Goal: Task Accomplishment & Management: Complete application form

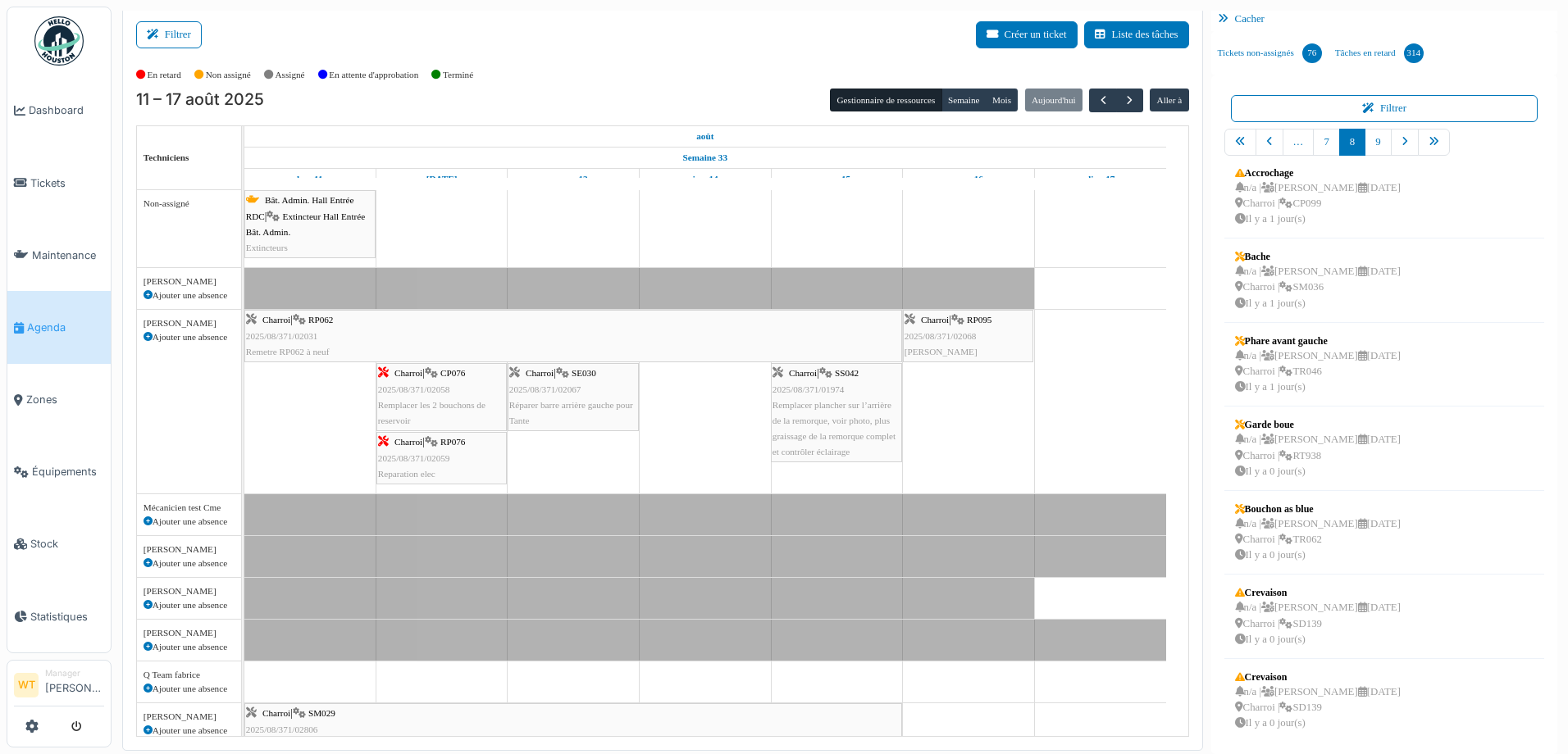
click at [370, 347] on div "Charroi | RP062 2025/08/371/02031 Remetre RP062 à neuf" at bounding box center [573, 336] width 654 height 47
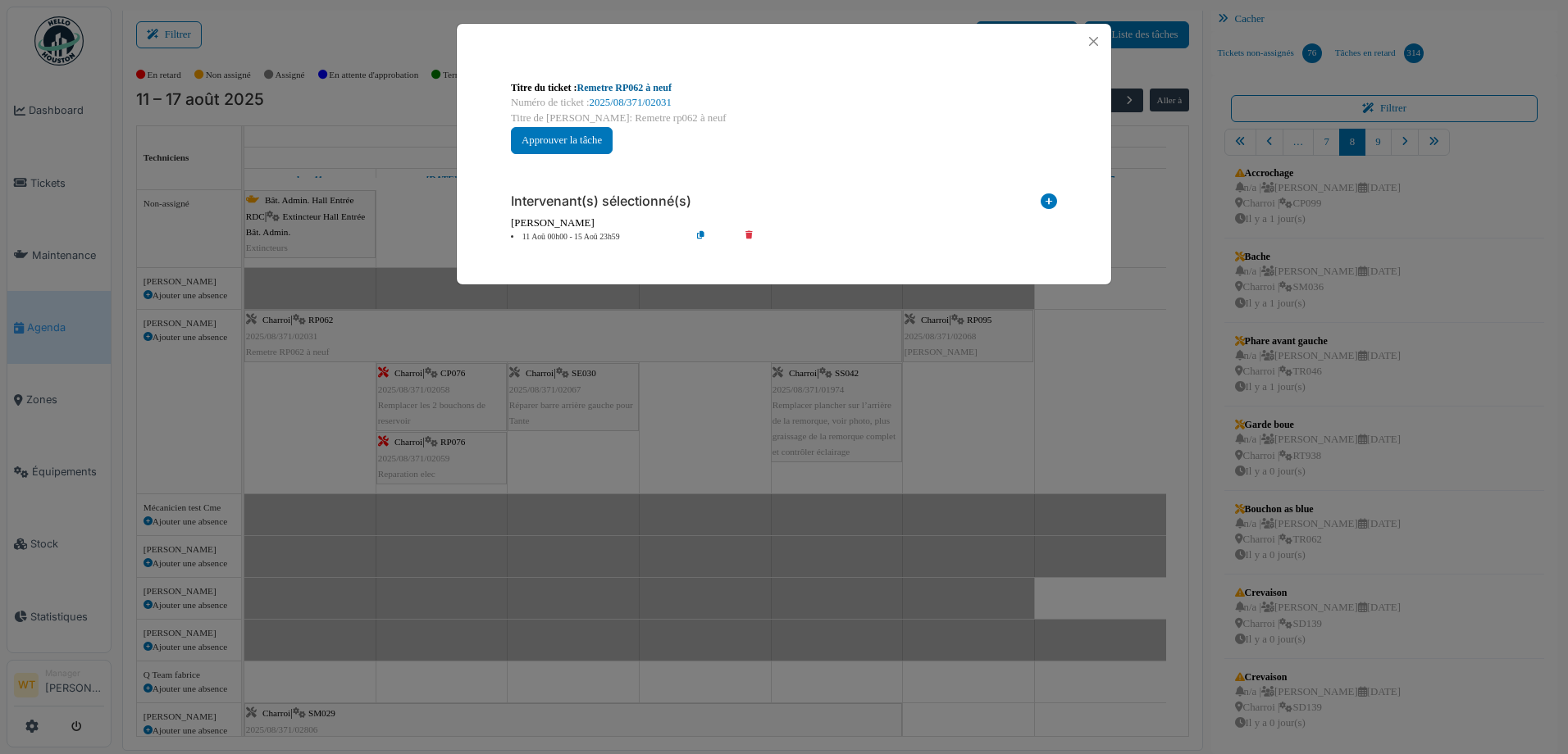
click at [655, 90] on link "Remetre RP062 à neuf" at bounding box center [624, 88] width 94 height 12
drag, startPoint x: 1096, startPoint y: 41, endPoint x: 1074, endPoint y: 49, distance: 23.4
click at [1096, 41] on button "Close" at bounding box center [1094, 42] width 22 height 22
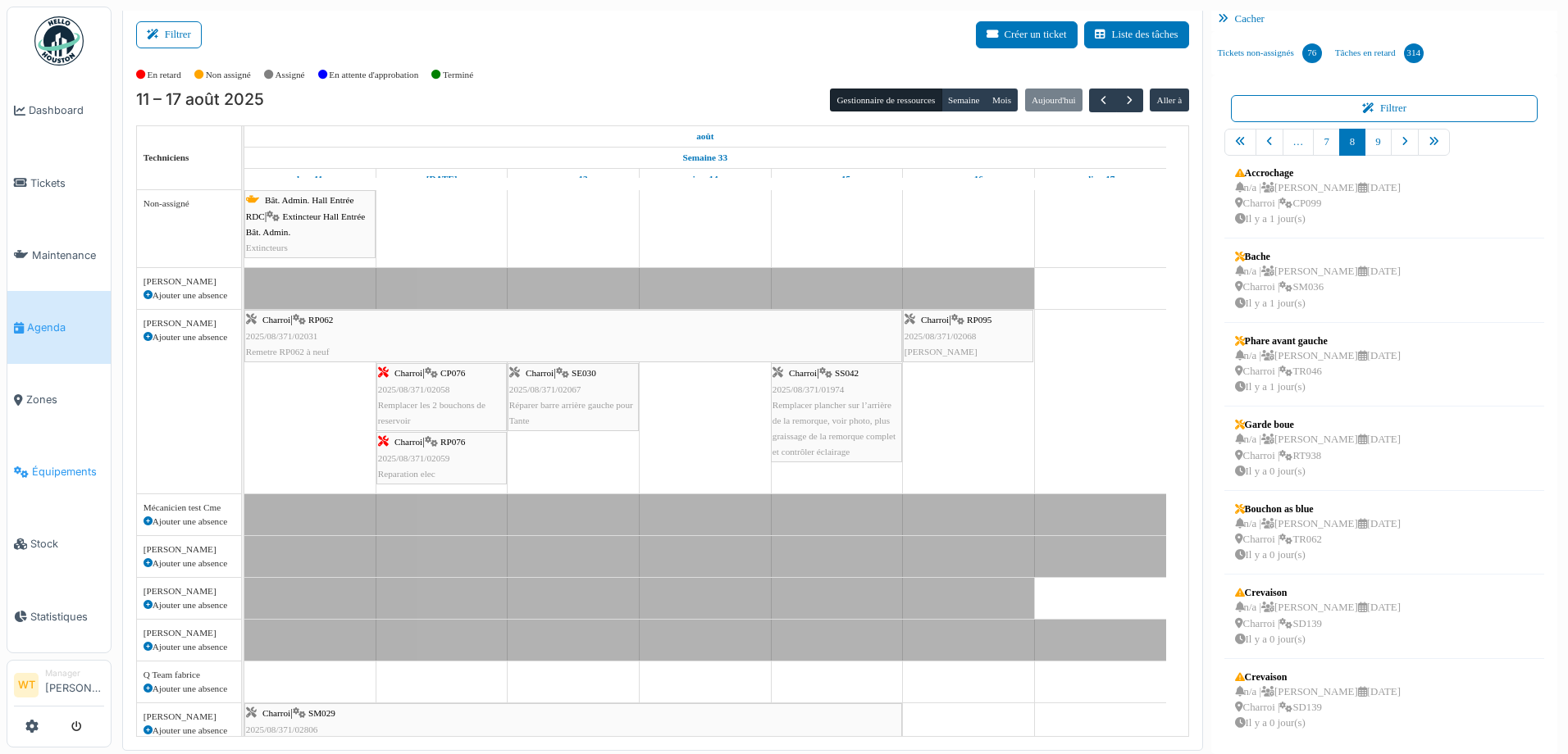
click at [47, 472] on link "Équipements" at bounding box center [59, 472] width 104 height 72
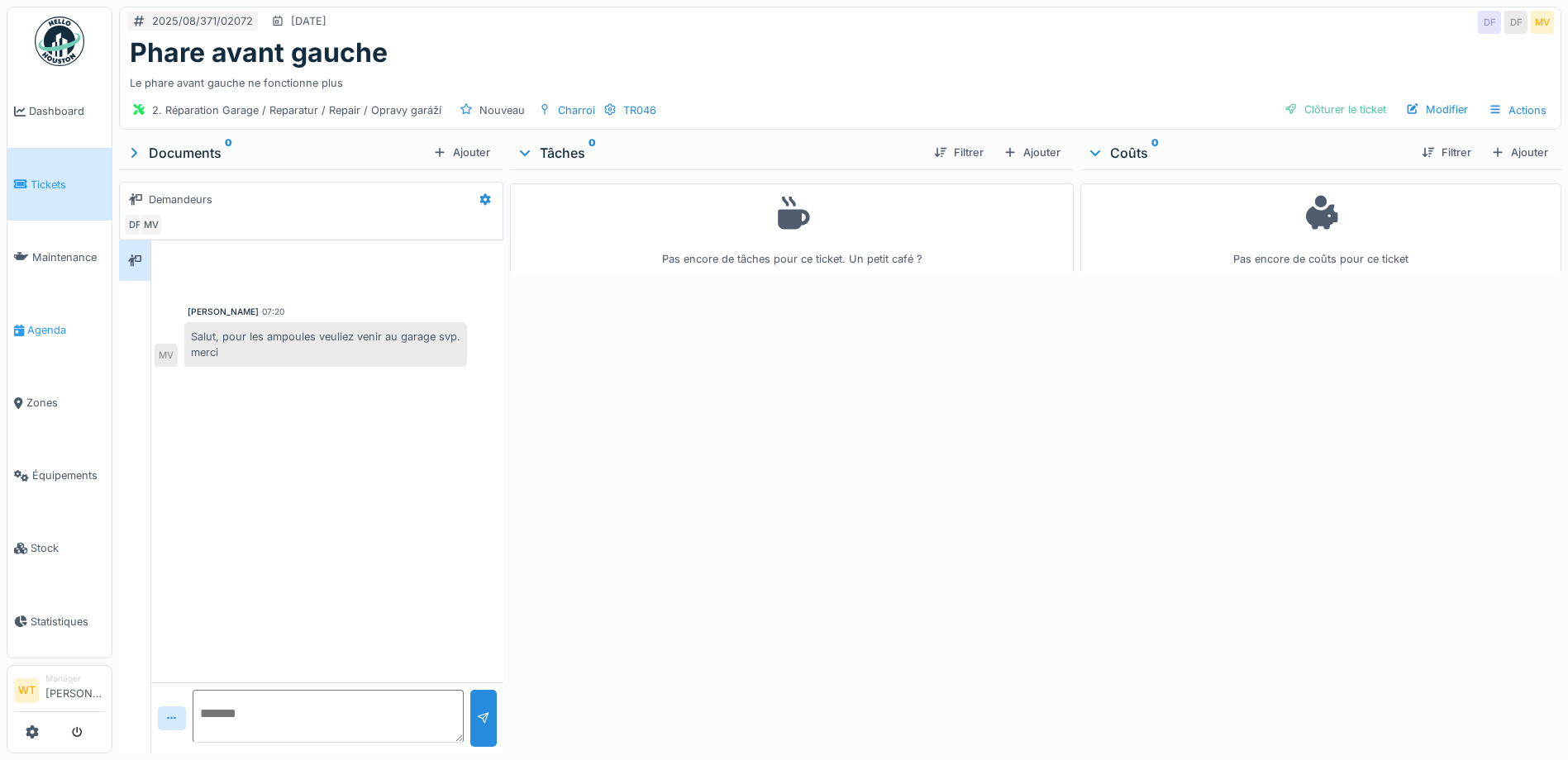
click at [45, 322] on span "Agenda" at bounding box center [66, 330] width 78 height 15
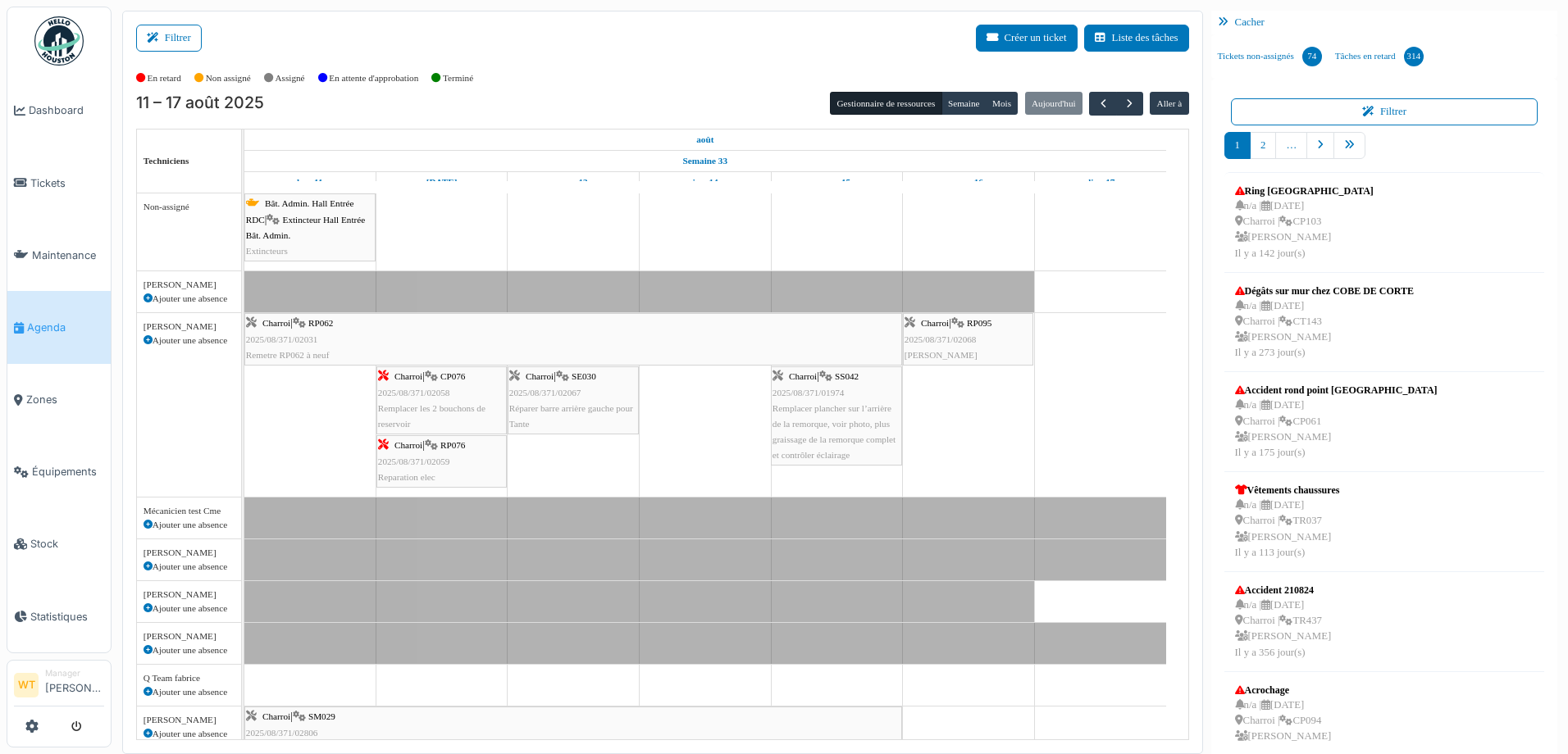
scroll to position [50, 0]
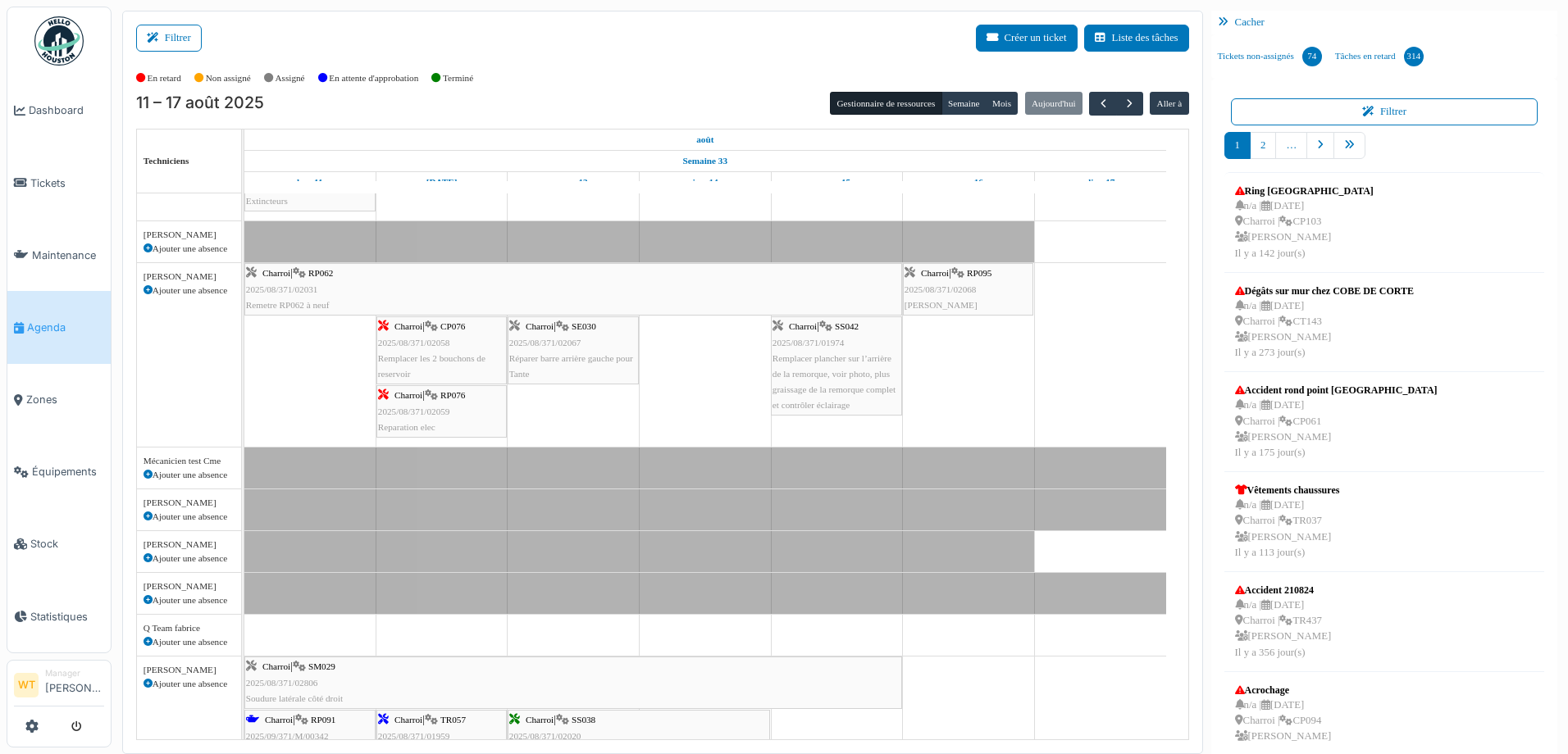
click at [400, 304] on div "Charroi | RP062 2025/08/371/02031 Remetre RP062 à neuf" at bounding box center [573, 289] width 654 height 47
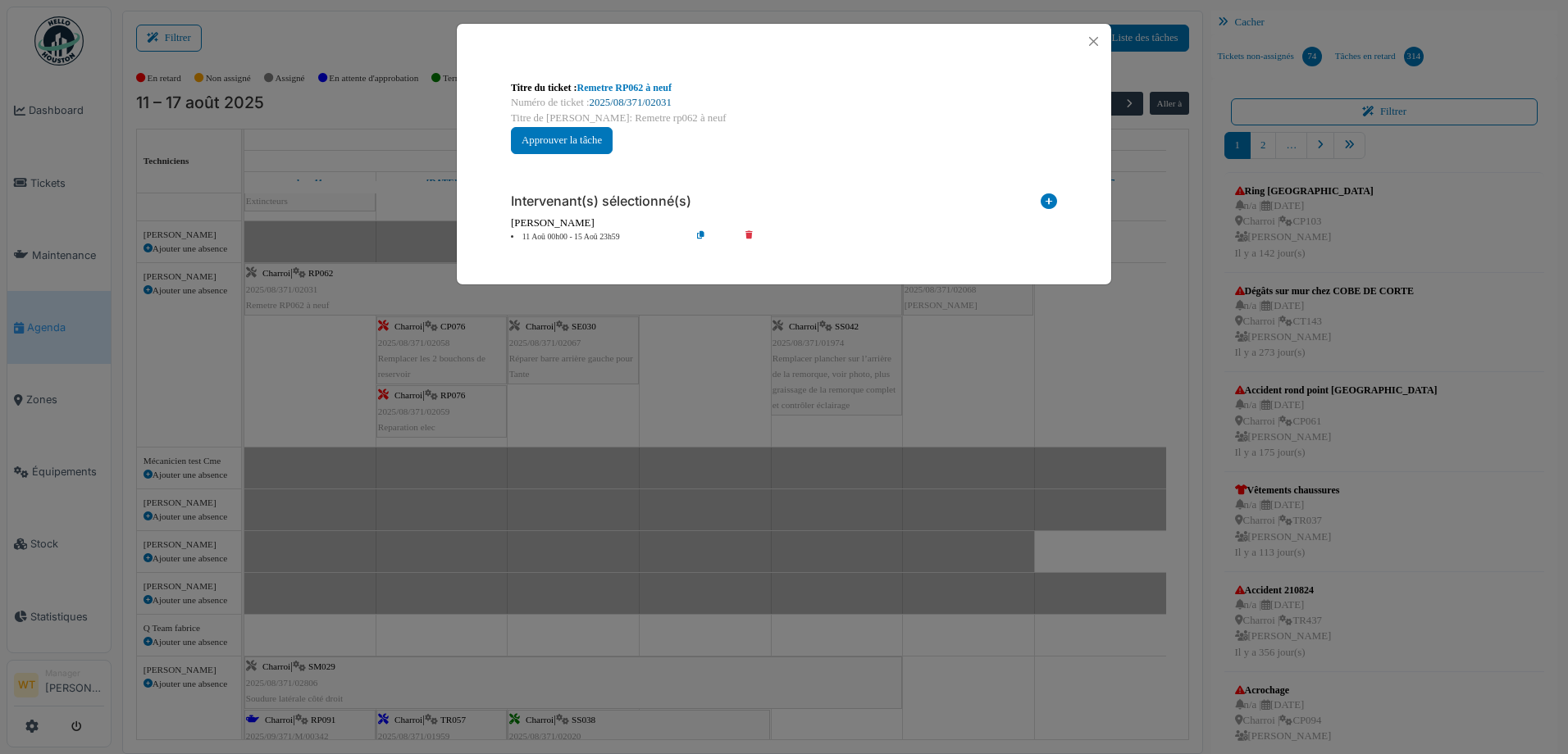
click at [633, 101] on link "2025/08/371/02031" at bounding box center [630, 103] width 82 height 12
click at [1095, 36] on button "Close" at bounding box center [1094, 42] width 22 height 22
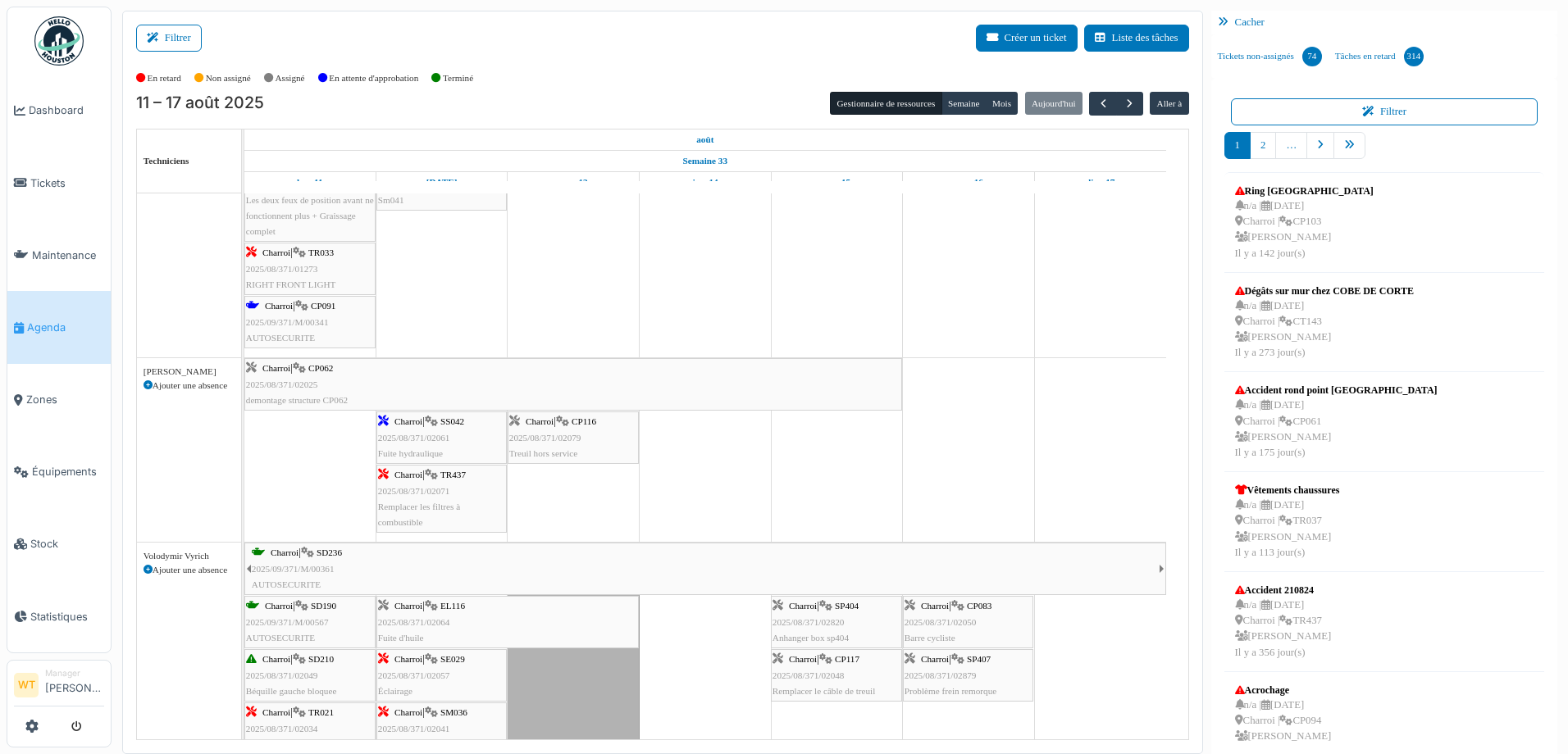
scroll to position [544, 0]
click at [453, 483] on div "Charroi | TR437 2025/08/371/02071 Remplacer les filtres à combustible" at bounding box center [442, 498] width 127 height 63
click at [244, 449] on div "Charroi | CP062 2025/08/371/02025 demontage structure CP062 Charroi | SS042 202…" at bounding box center [244, 449] width 0 height 183
click at [453, 448] on div "Charroi | SS042 2025/08/371/02061 Fuite hydraulique" at bounding box center [442, 437] width 127 height 47
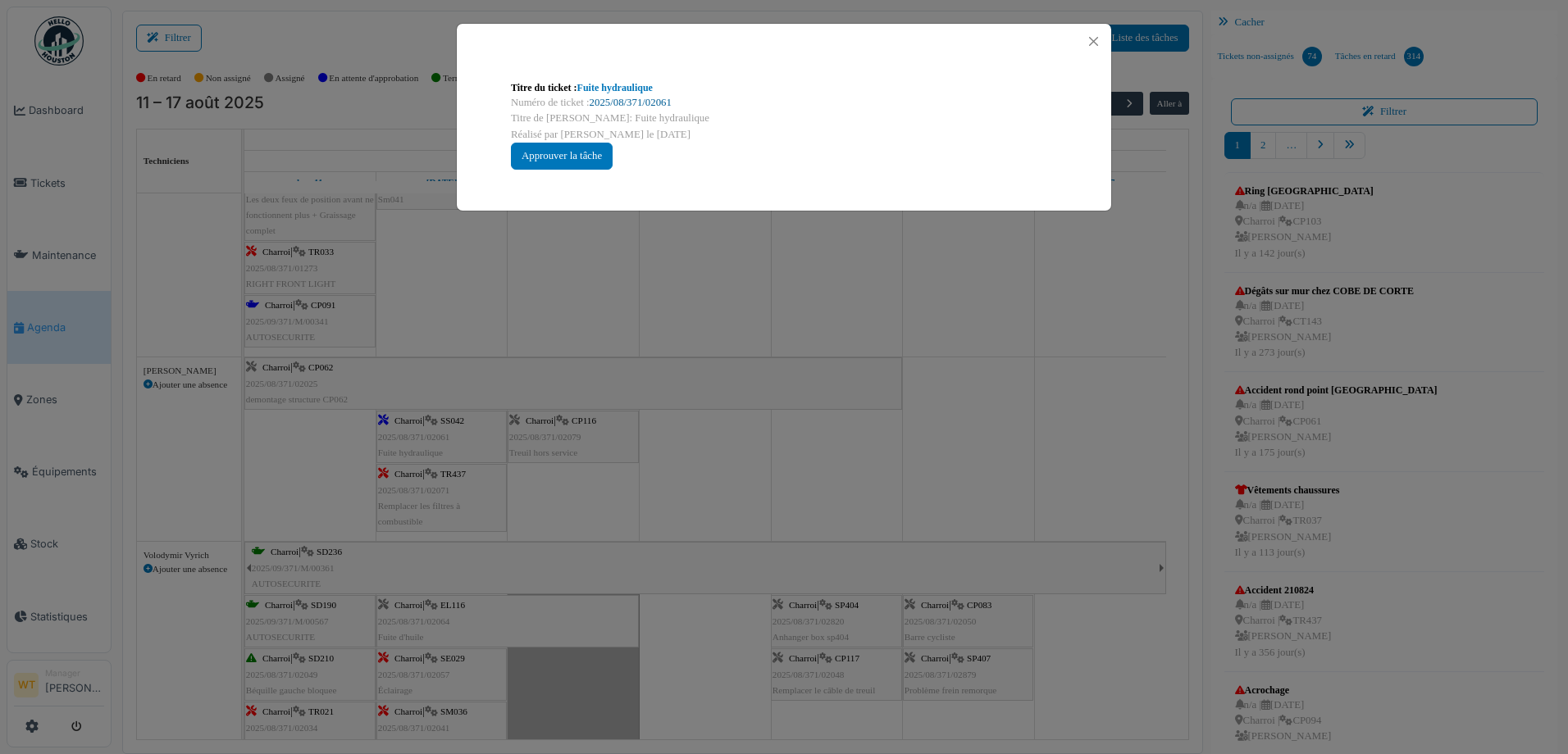
click at [630, 103] on link "2025/08/371/02061" at bounding box center [630, 103] width 82 height 12
drag, startPoint x: 1101, startPoint y: 40, endPoint x: 1030, endPoint y: 73, distance: 78.3
click at [1100, 40] on button "Close" at bounding box center [1094, 42] width 22 height 22
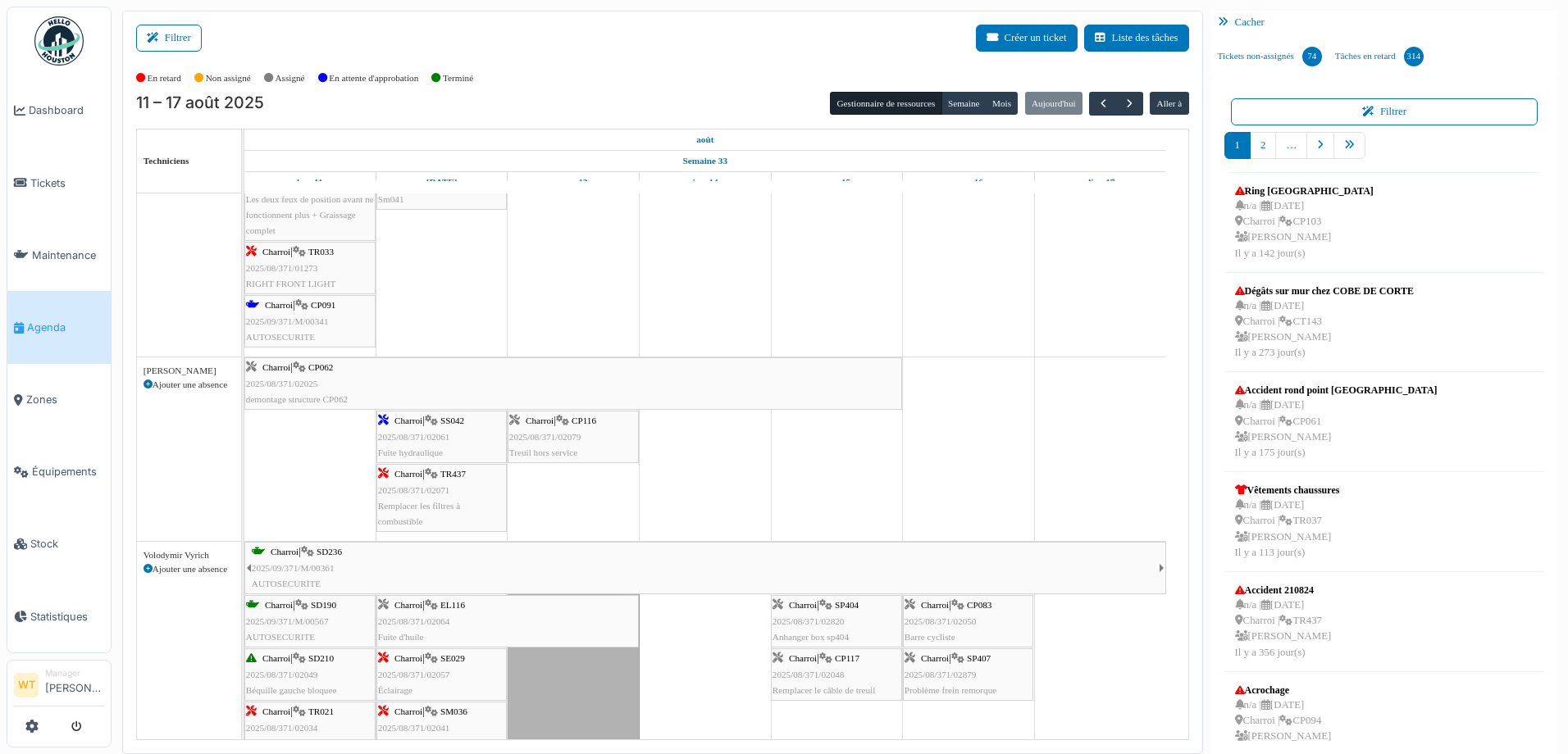
click at [401, 500] on span "Remplacer les filtres à combustible" at bounding box center [419, 513] width 82 height 25
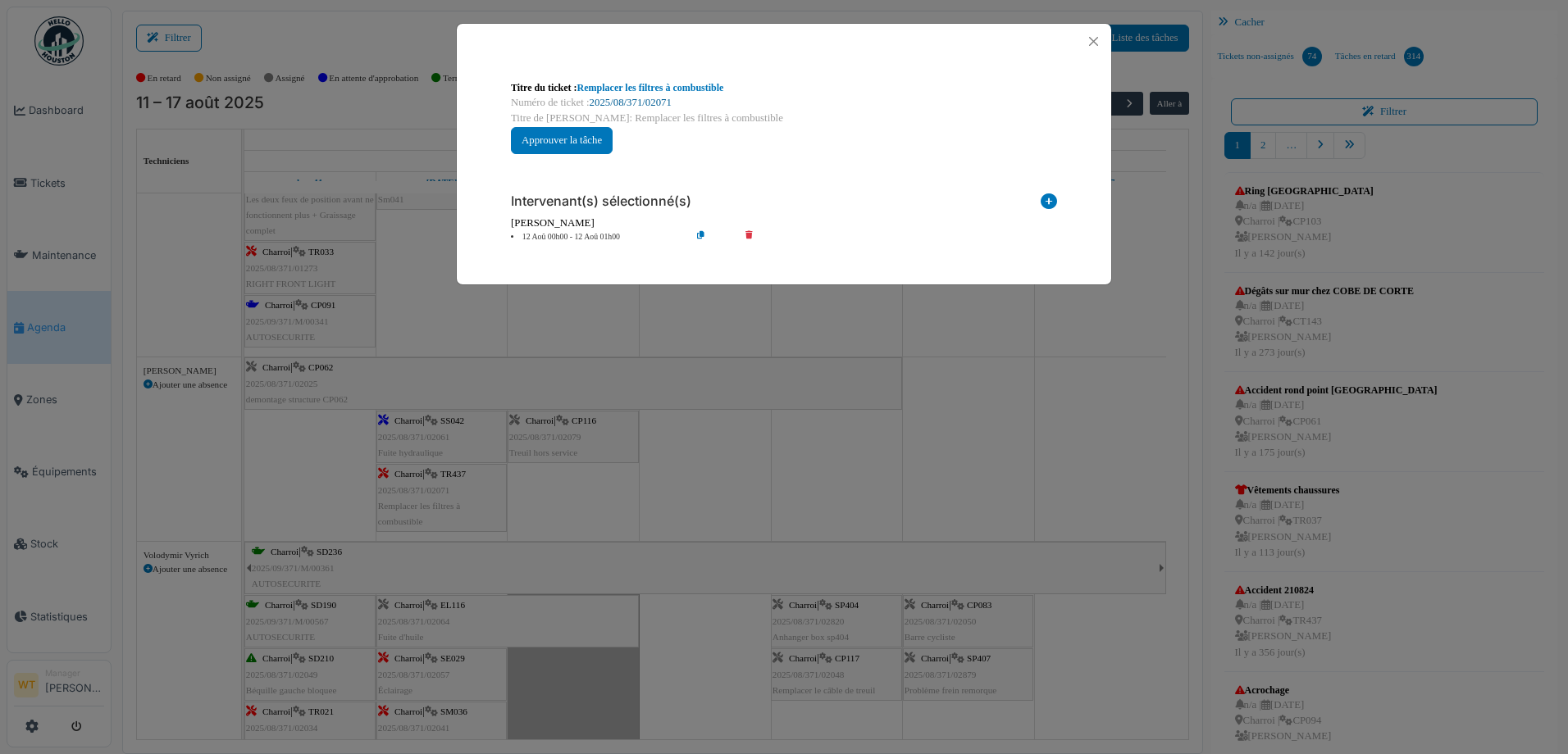
click at [641, 98] on link "2025/08/371/02071" at bounding box center [630, 103] width 82 height 12
click at [1086, 38] on button "Close" at bounding box center [1094, 42] width 22 height 22
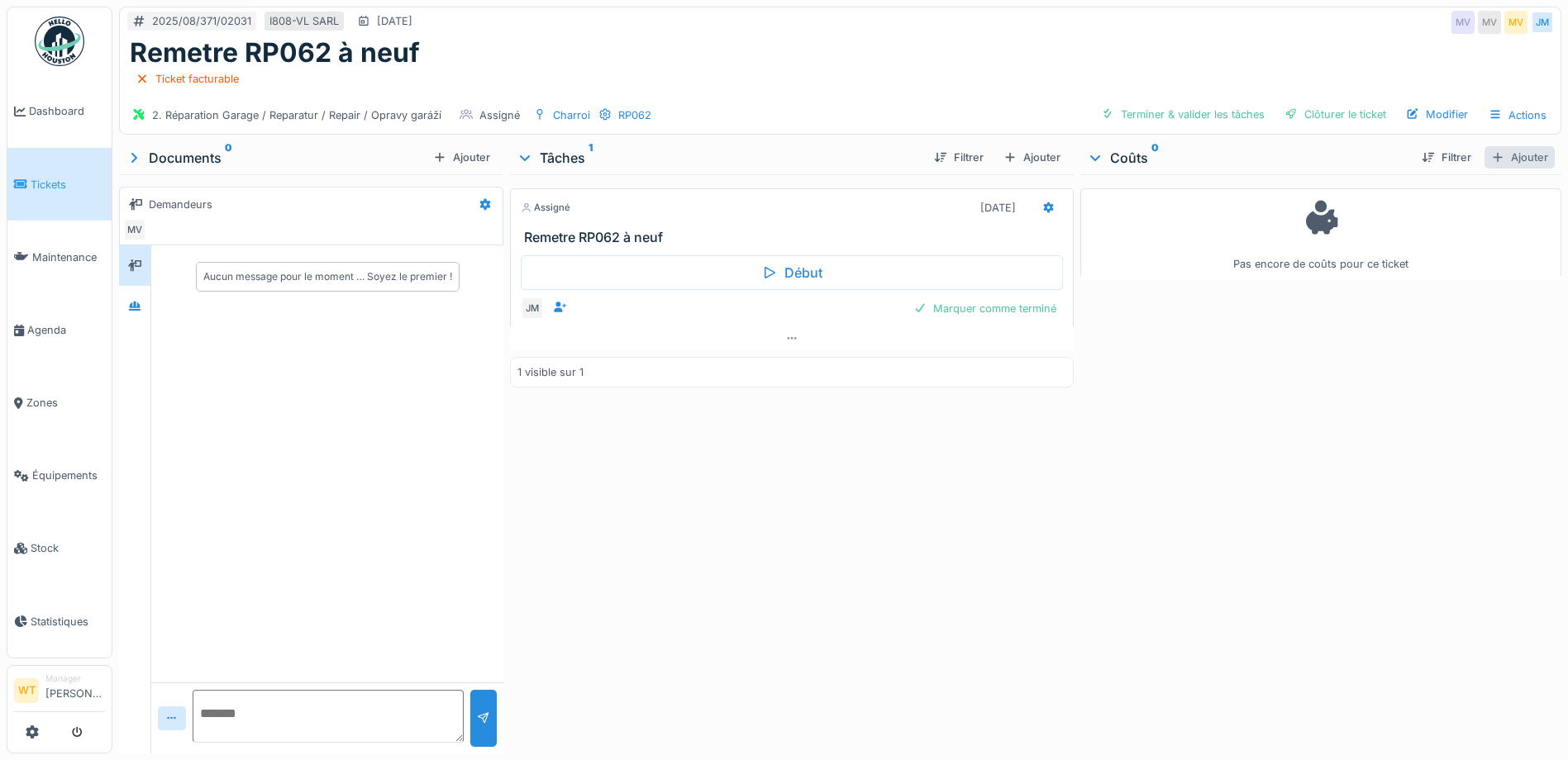
click at [1489, 165] on div "Ajouter" at bounding box center [1520, 157] width 70 height 22
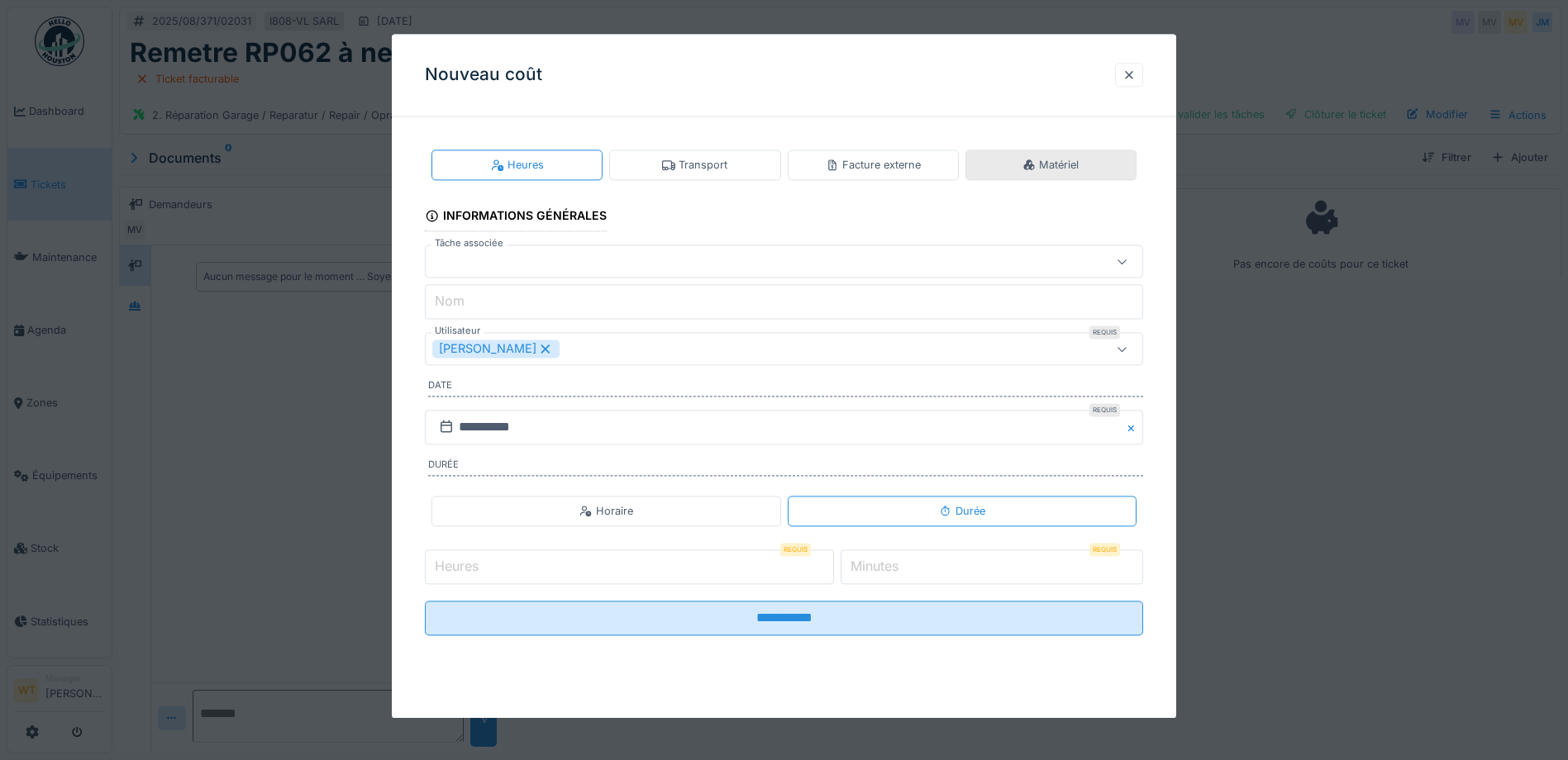
click at [1063, 170] on div "Matériel" at bounding box center [1050, 165] width 56 height 15
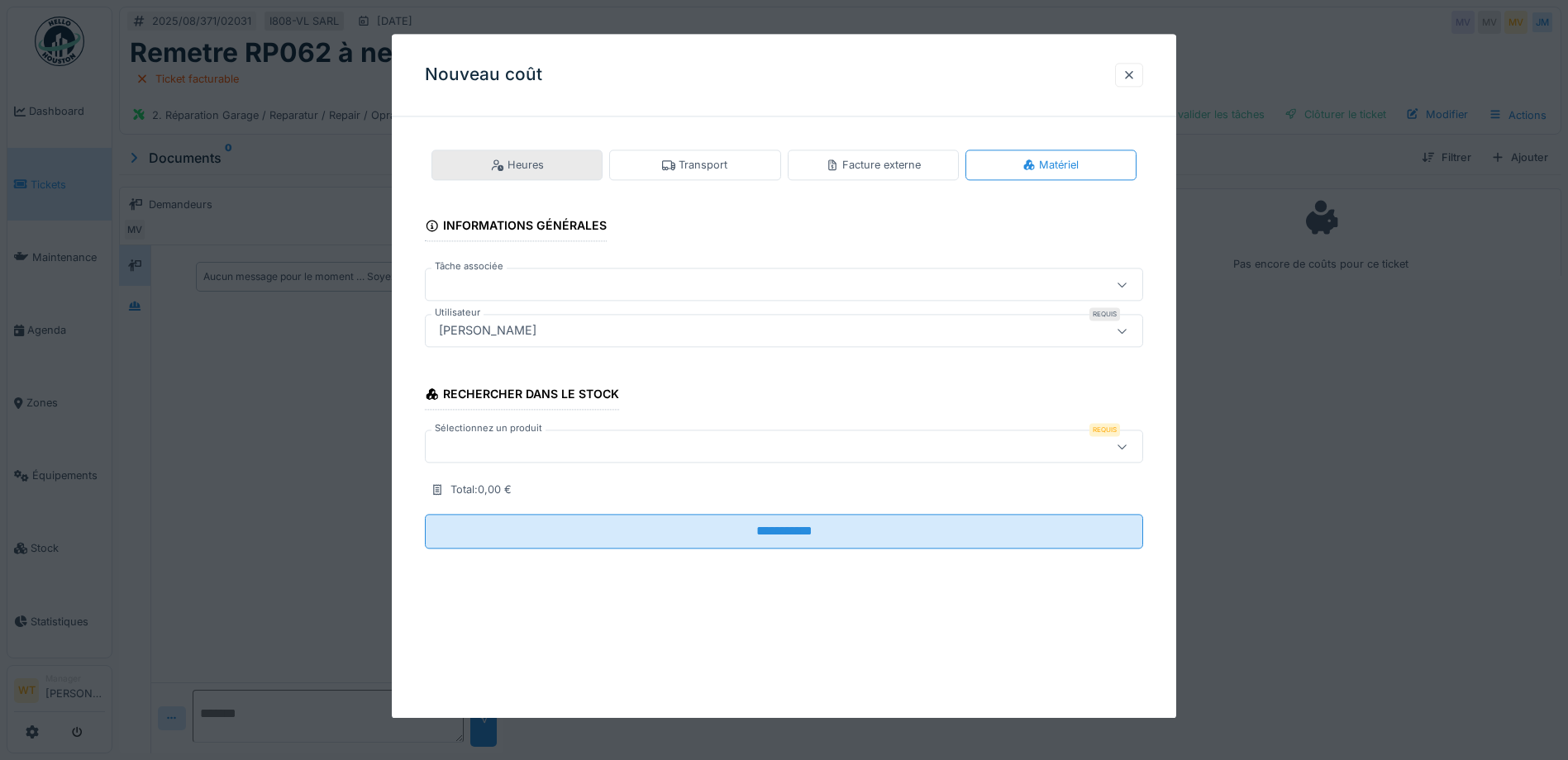
click at [501, 169] on icon at bounding box center [498, 166] width 12 height 12
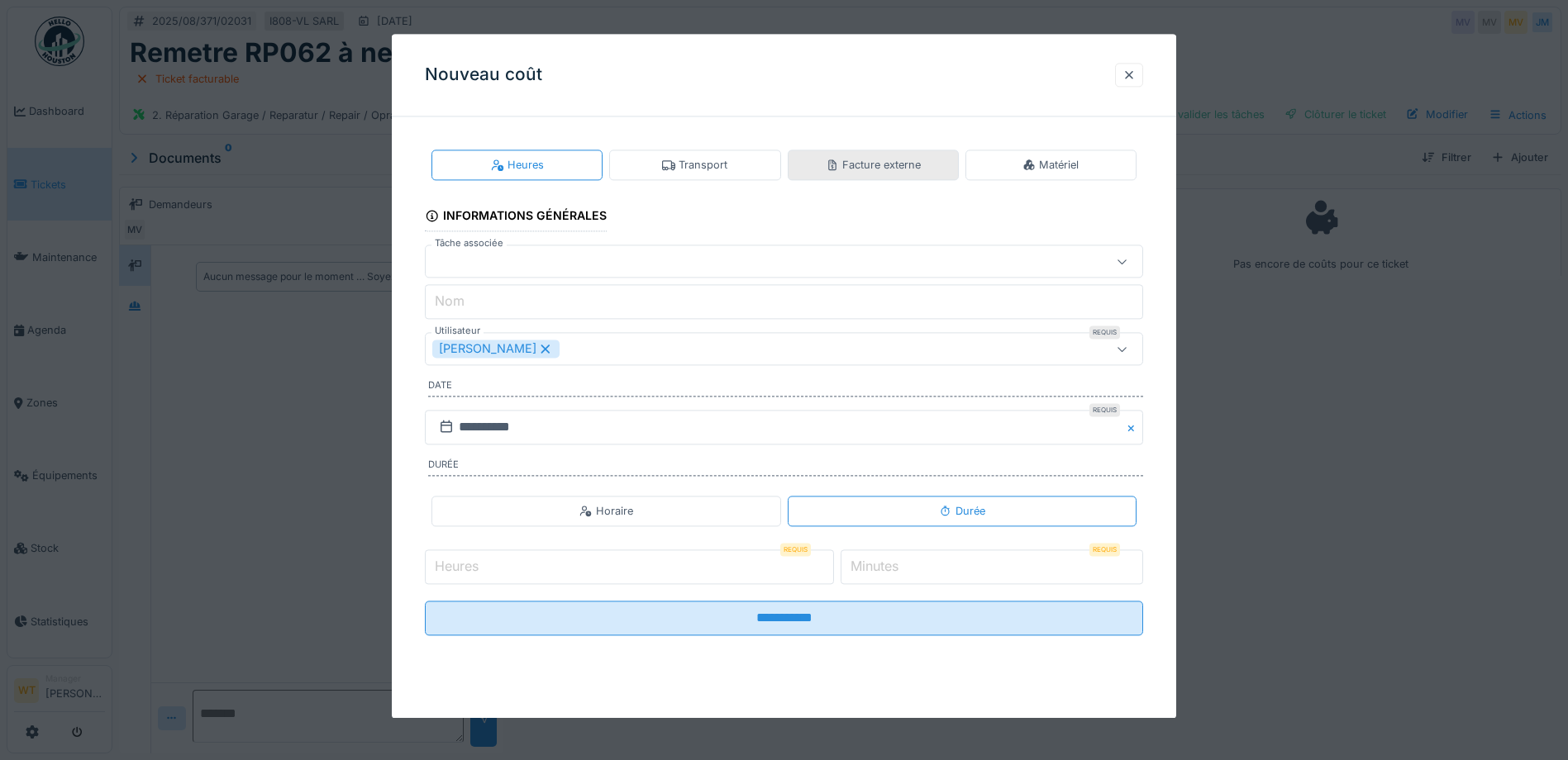
click at [873, 167] on div "Facture externe" at bounding box center [873, 165] width 95 height 15
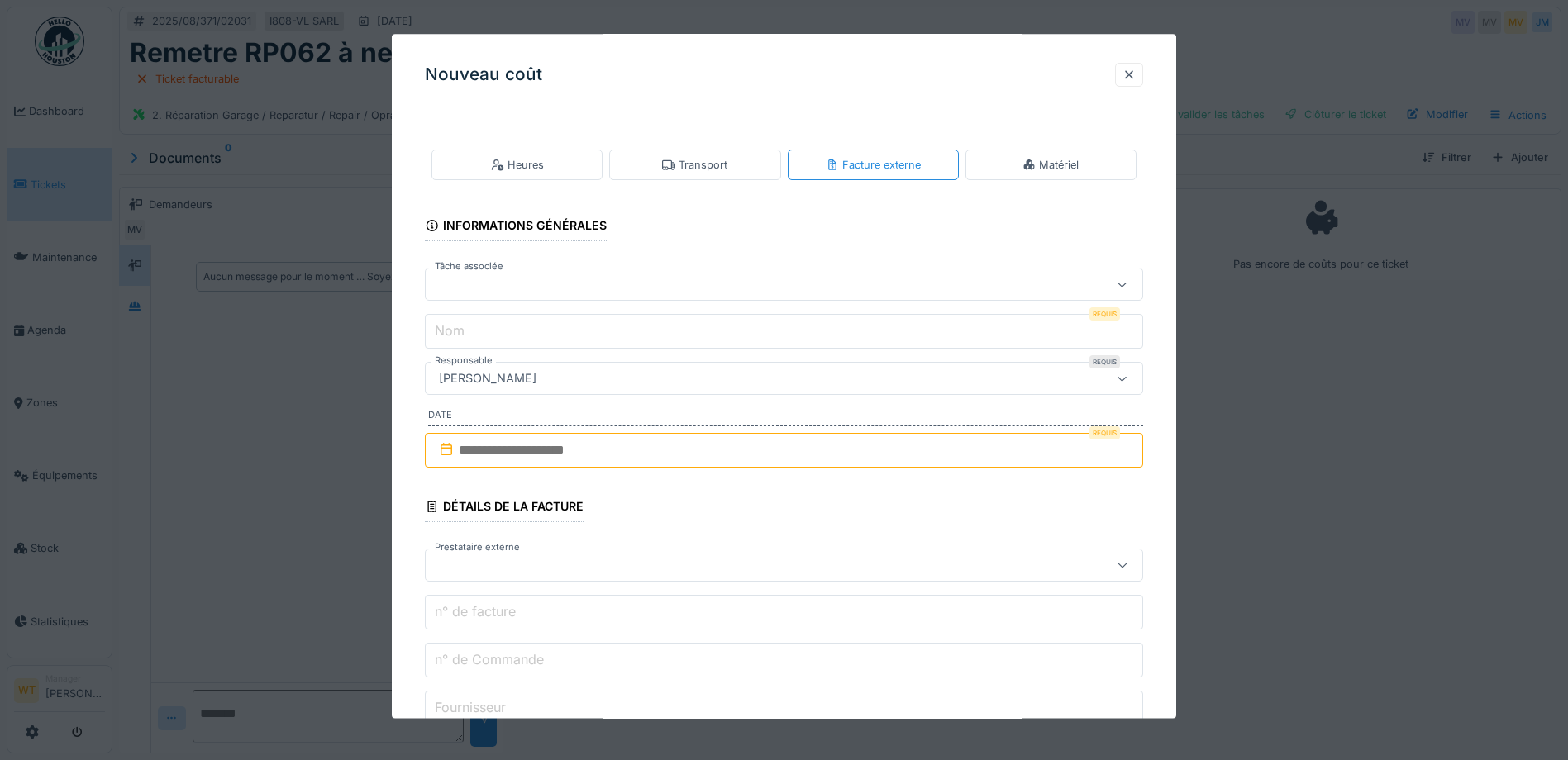
click at [644, 283] on div at bounding box center [742, 285] width 619 height 18
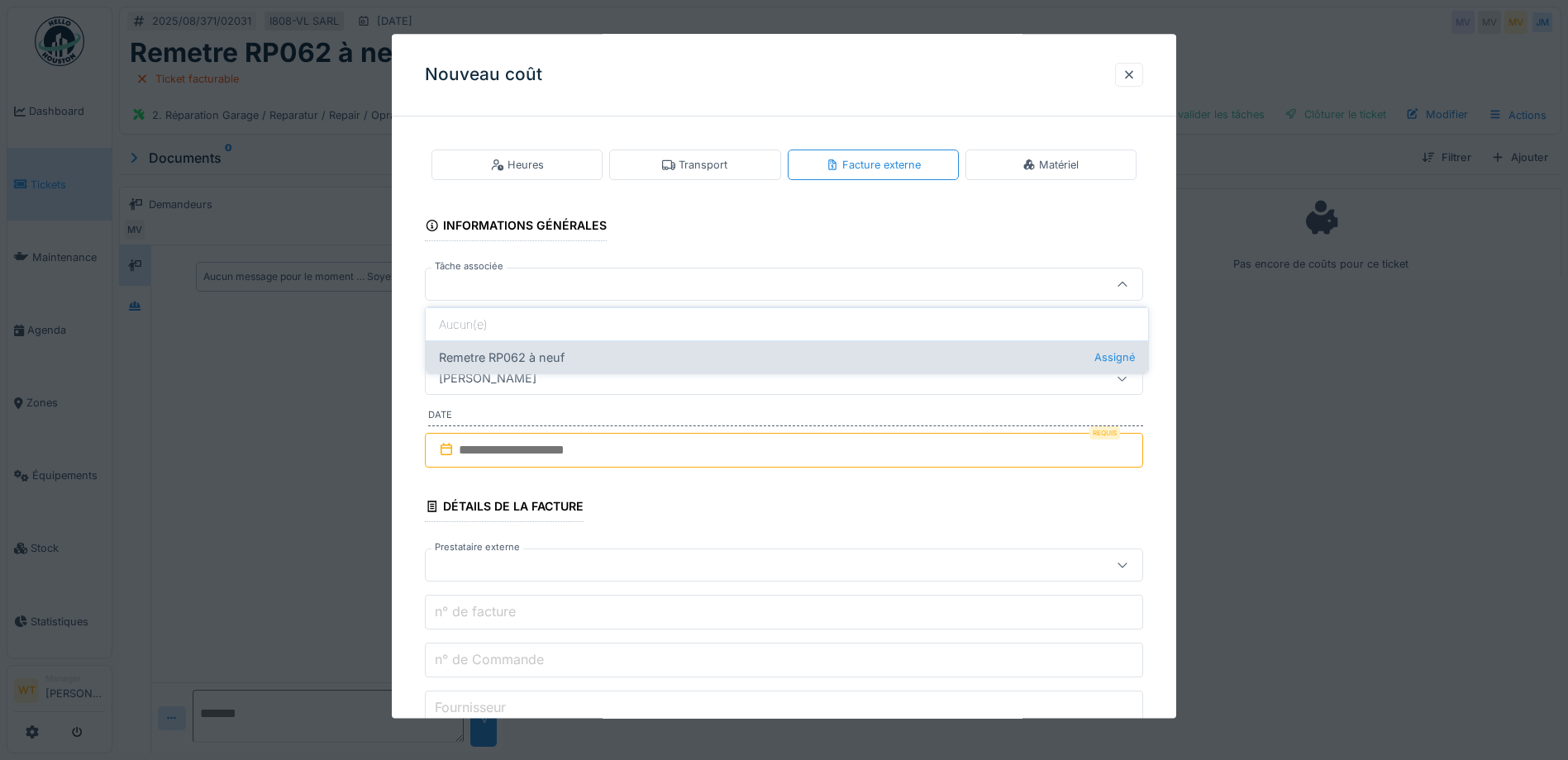
click at [631, 347] on div "Remetre RP062 à neuf Assigné" at bounding box center [787, 356] width 723 height 33
type input "******"
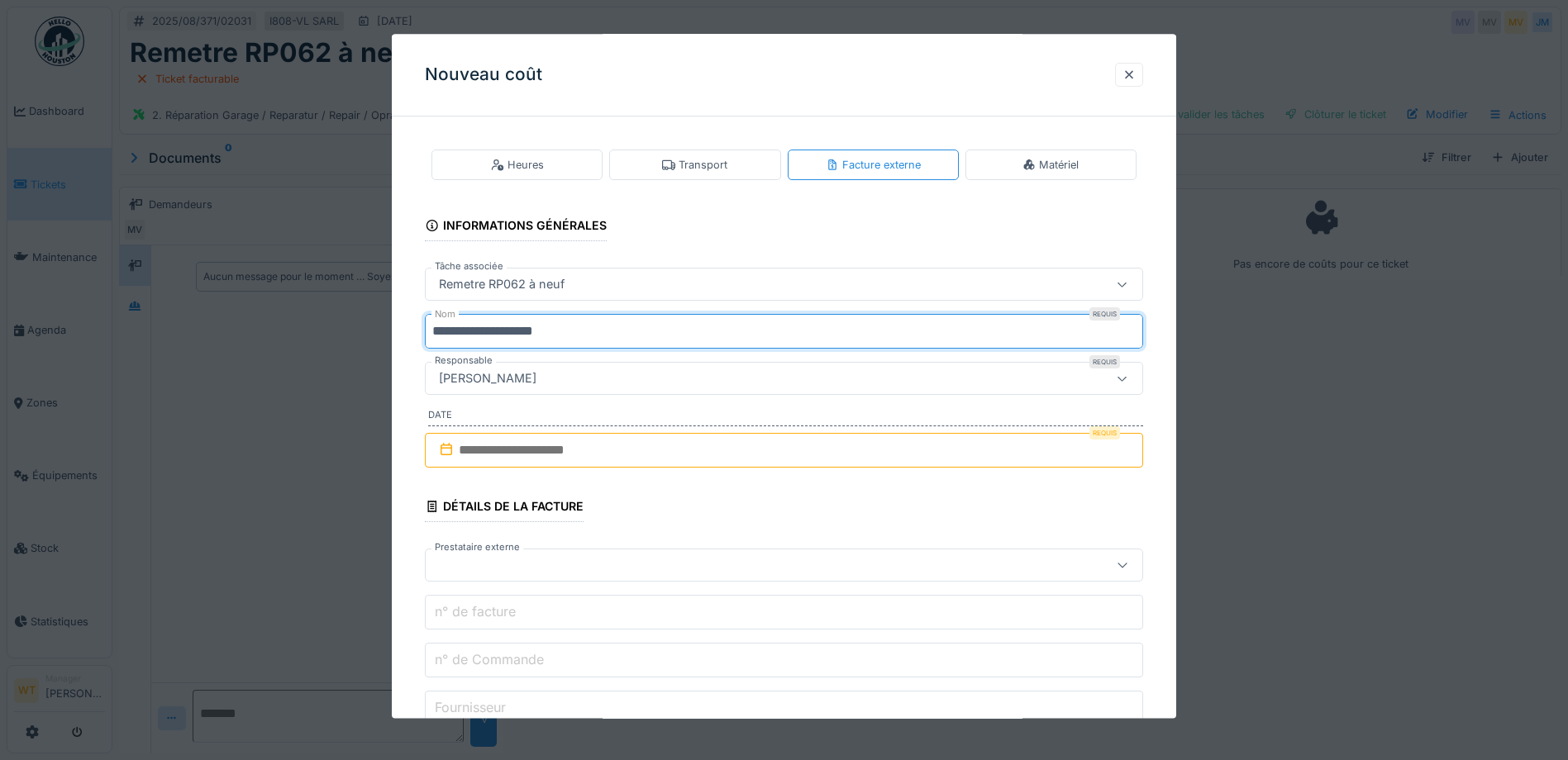
click at [643, 339] on input "**********" at bounding box center [784, 332] width 719 height 35
type input "*"
type input "***"
click at [600, 455] on input "text" at bounding box center [784, 450] width 719 height 35
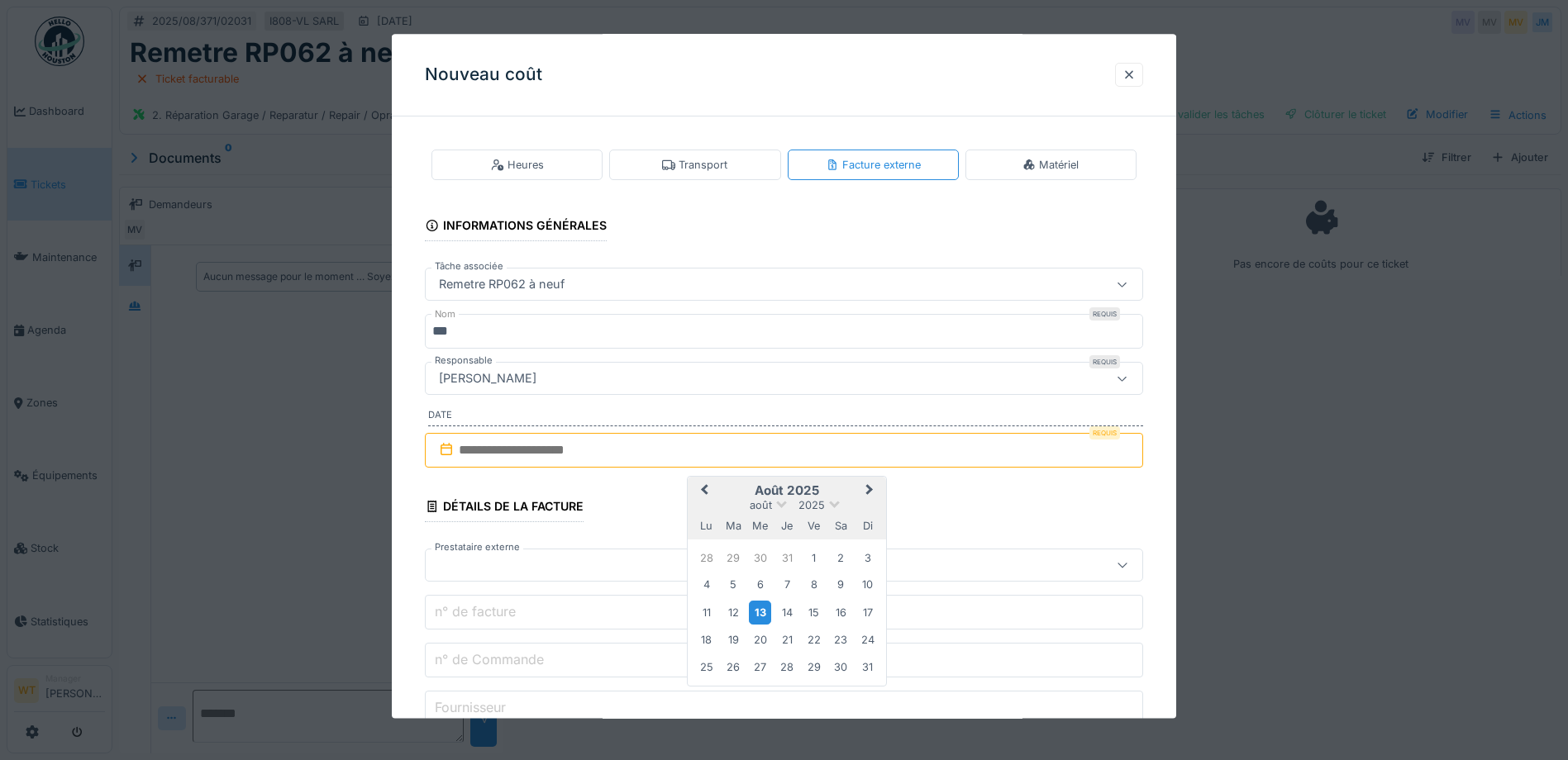
click at [765, 612] on div "13" at bounding box center [760, 613] width 22 height 24
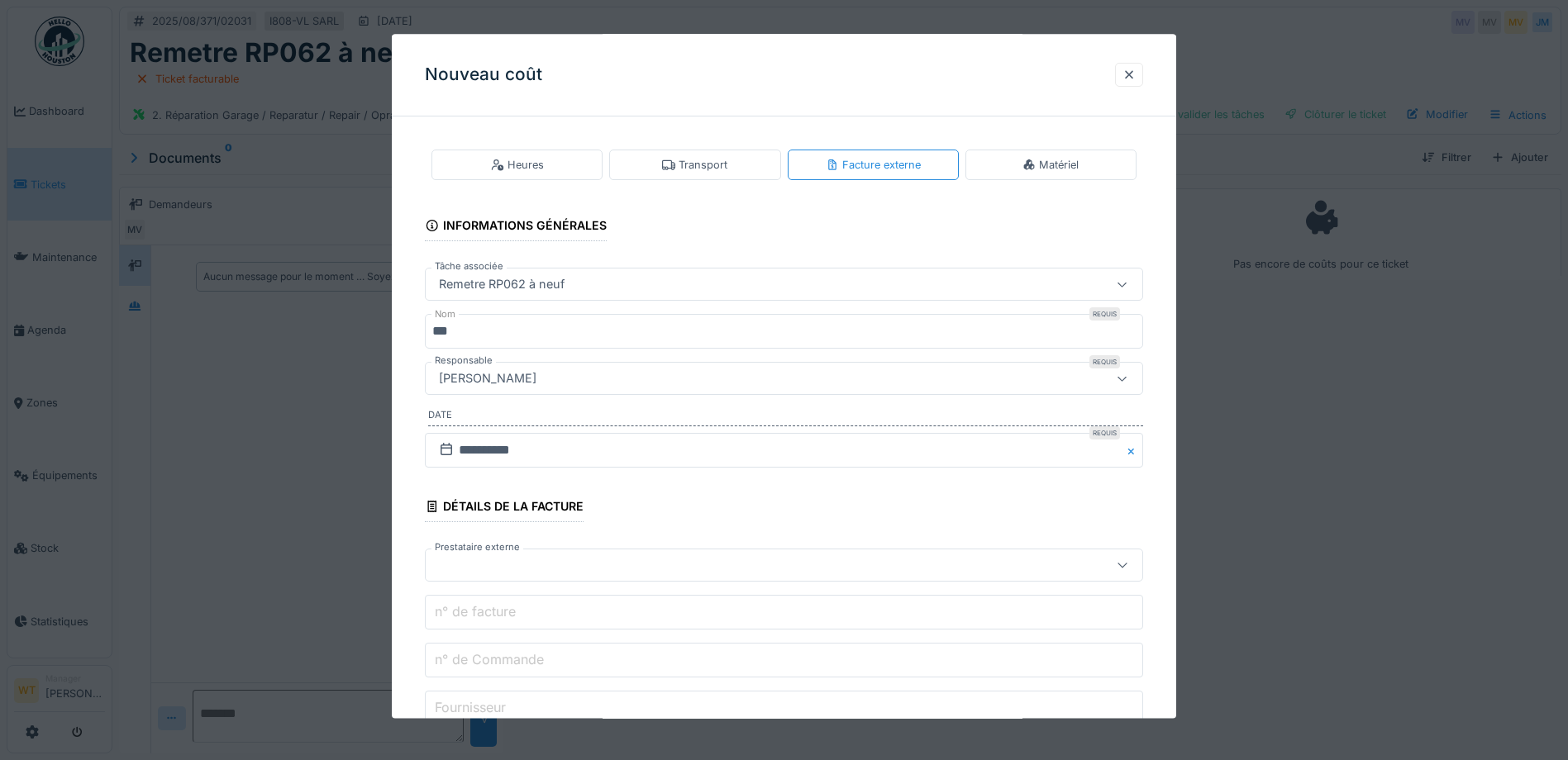
click at [541, 580] on div at bounding box center [784, 566] width 719 height 33
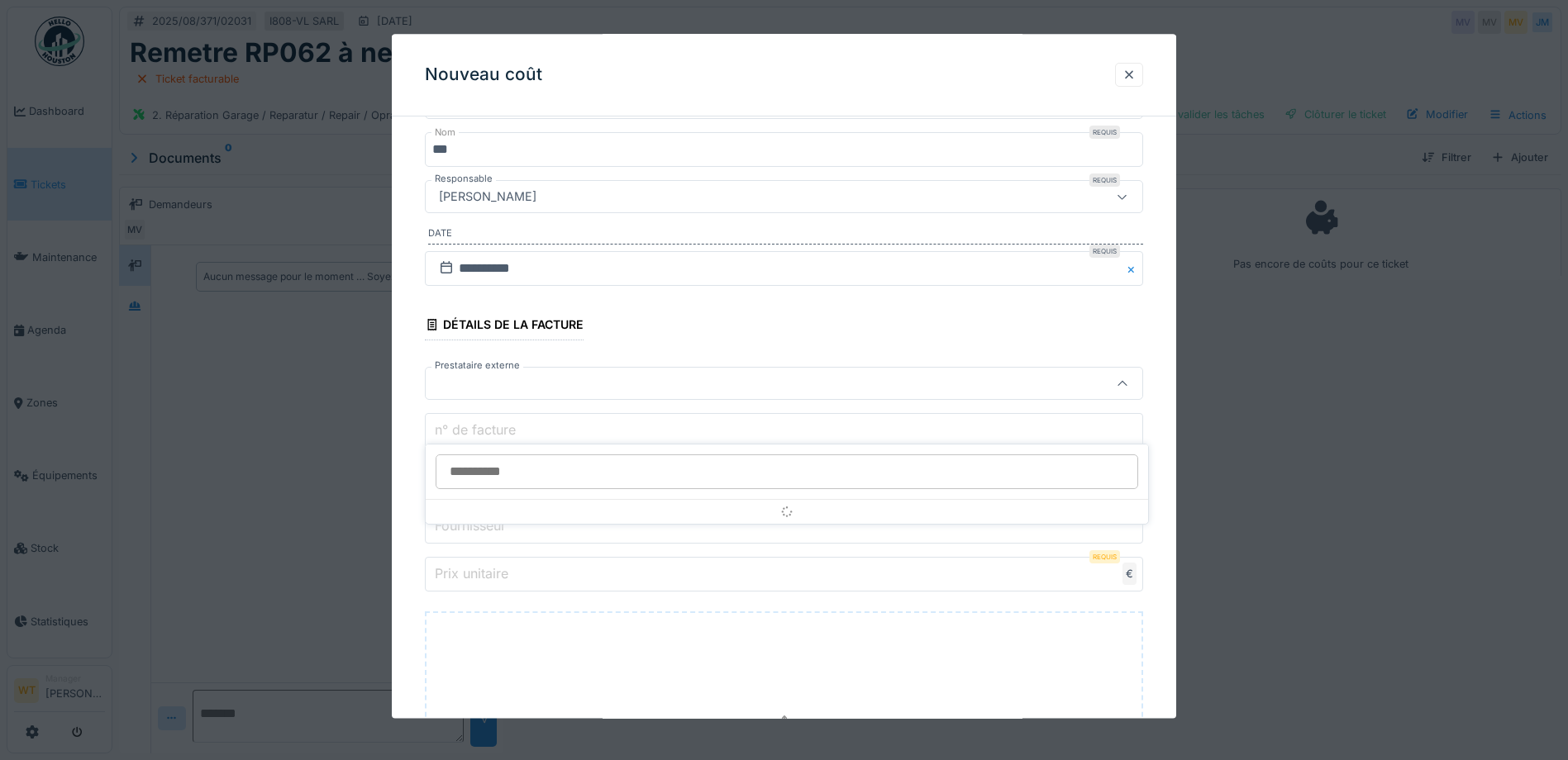
scroll to position [189, 0]
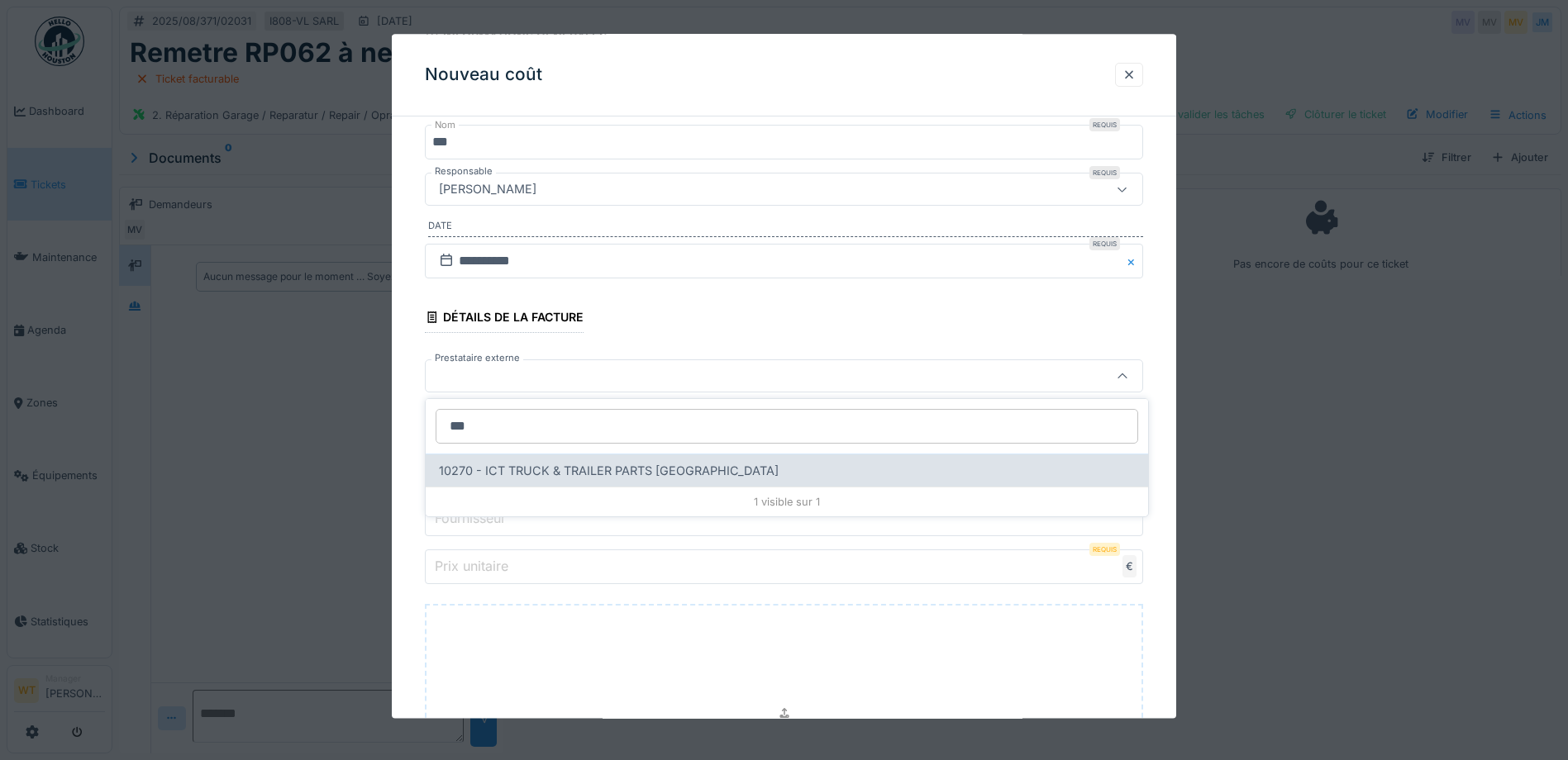
type input "***"
click at [710, 459] on div "10270 - ICT TRUCK & TRAILER PARTS NV" at bounding box center [787, 470] width 723 height 33
type input "*****"
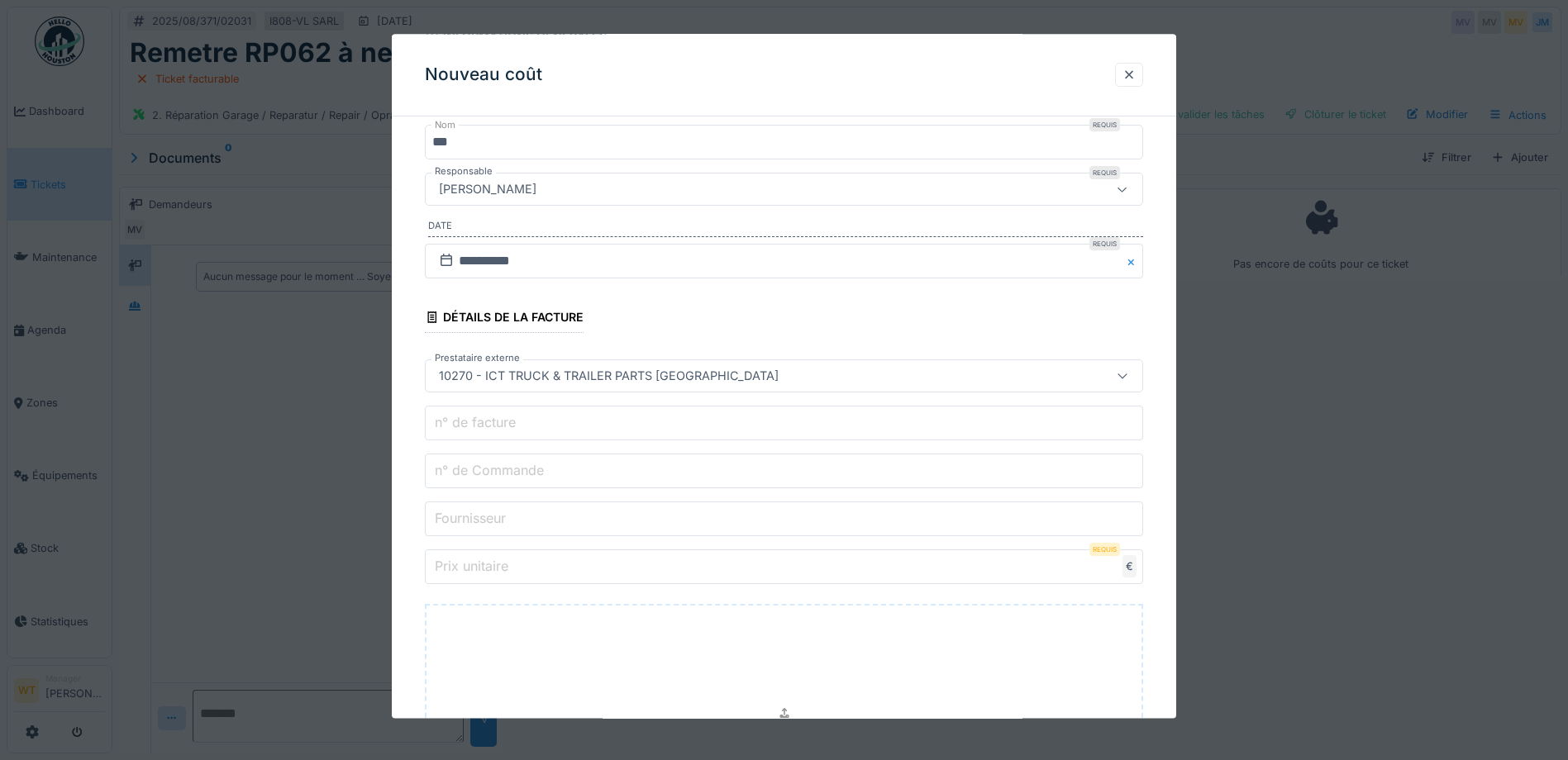
click at [633, 524] on input "Fournisseur" at bounding box center [784, 520] width 719 height 35
click at [616, 466] on input "n° de Commande" at bounding box center [784, 472] width 719 height 35
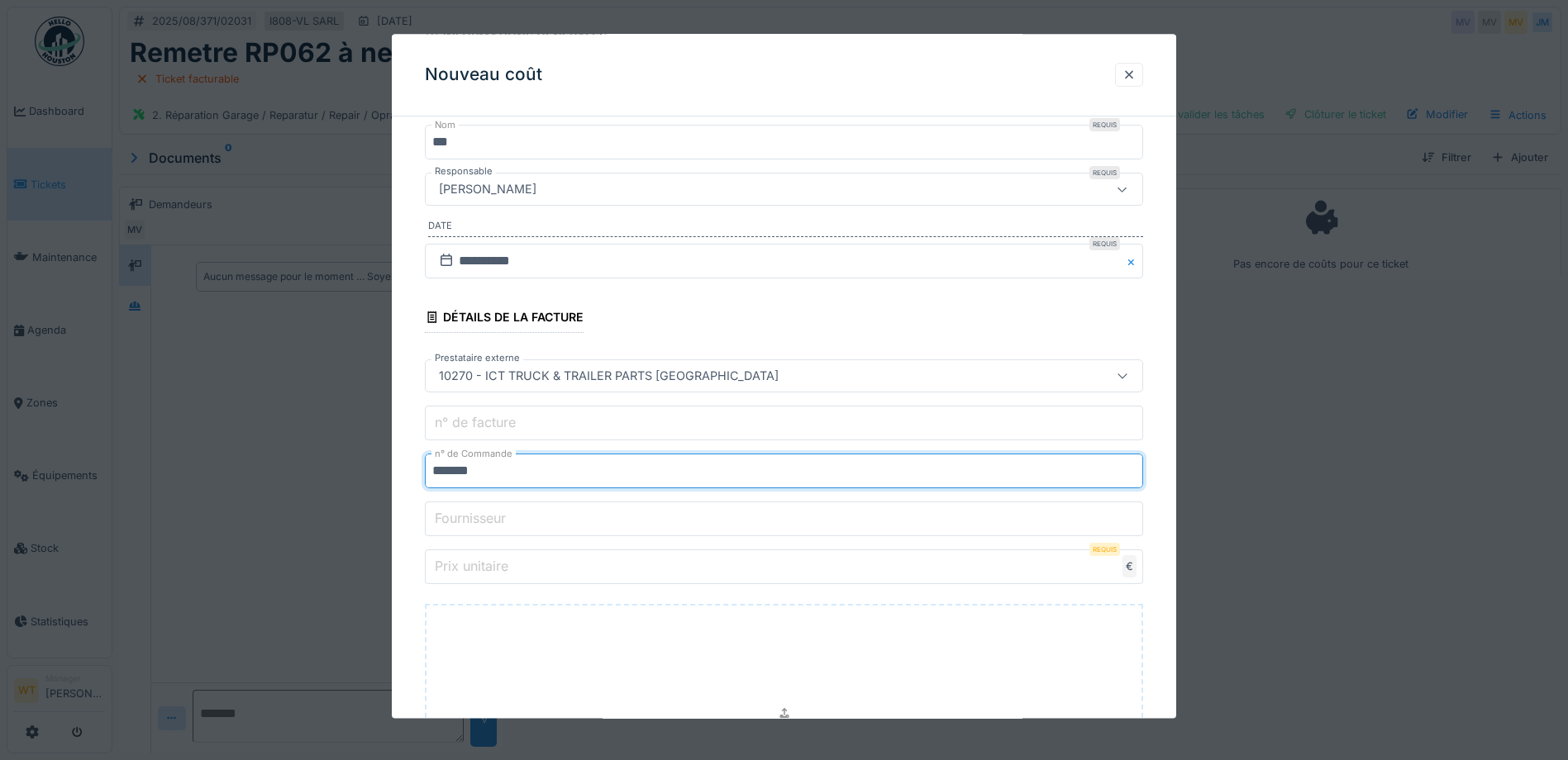
type input "*******"
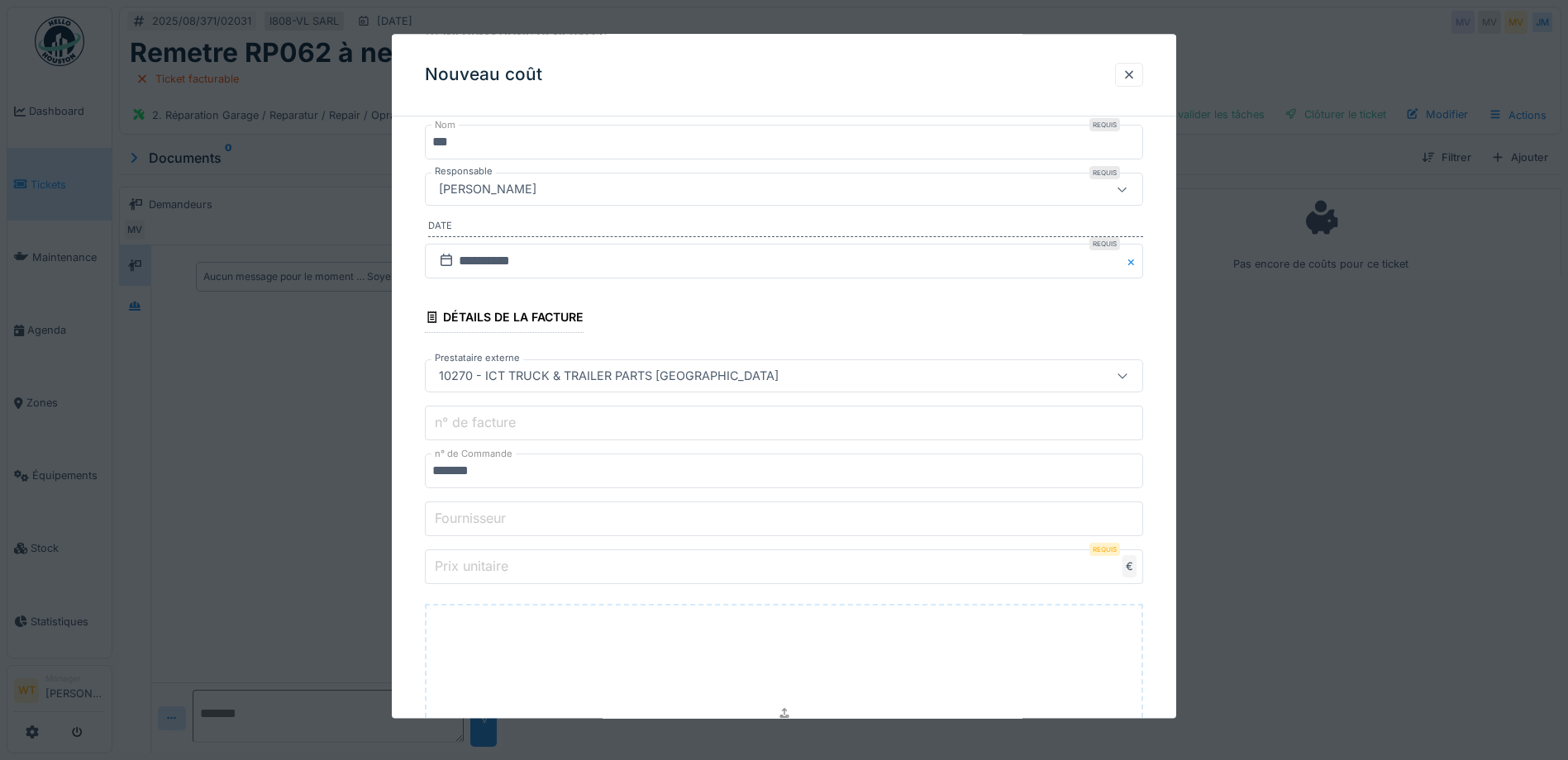
click at [553, 578] on input "Prix unitaire" at bounding box center [784, 568] width 719 height 35
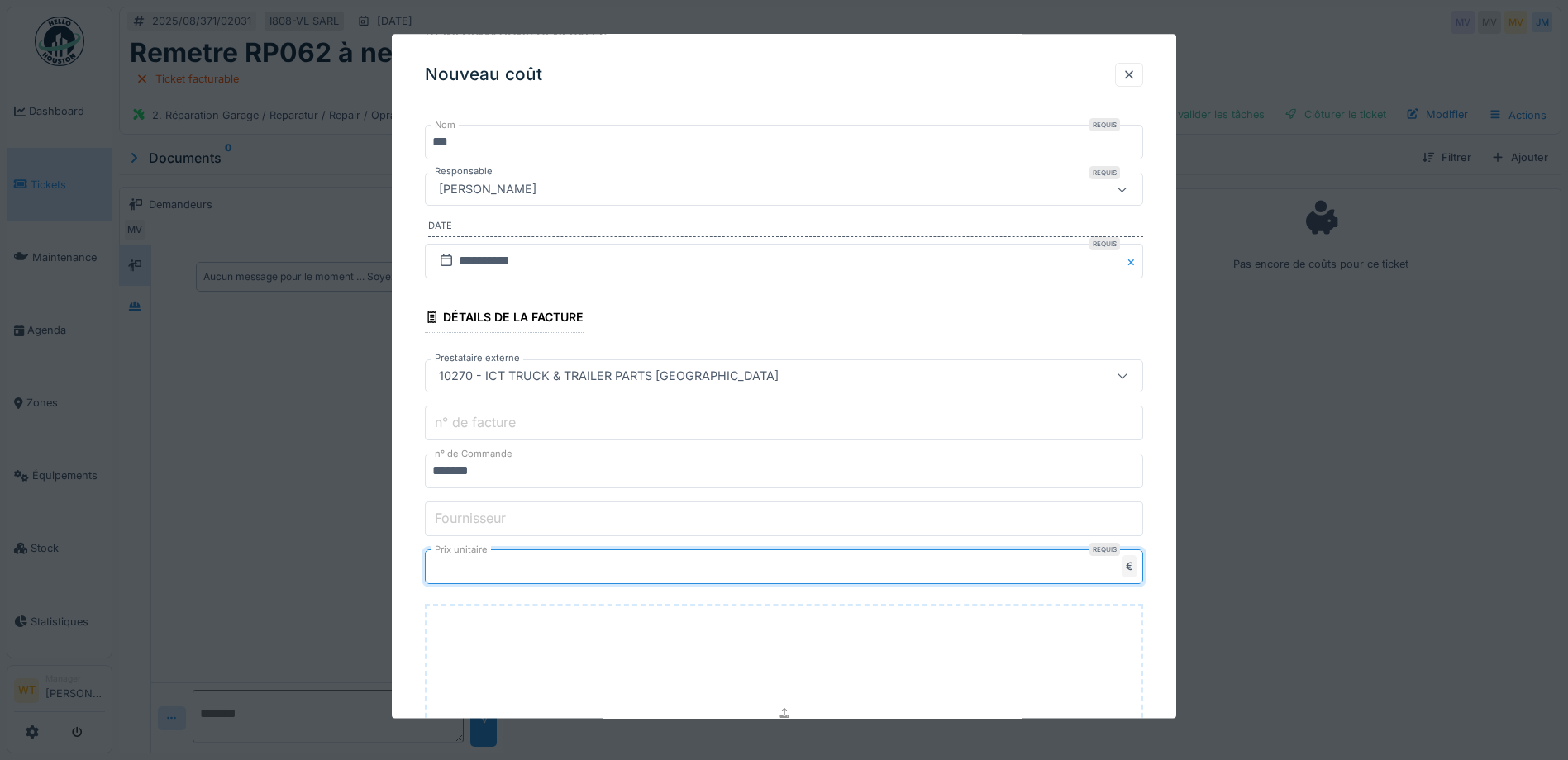
type input "**"
type input "*****"
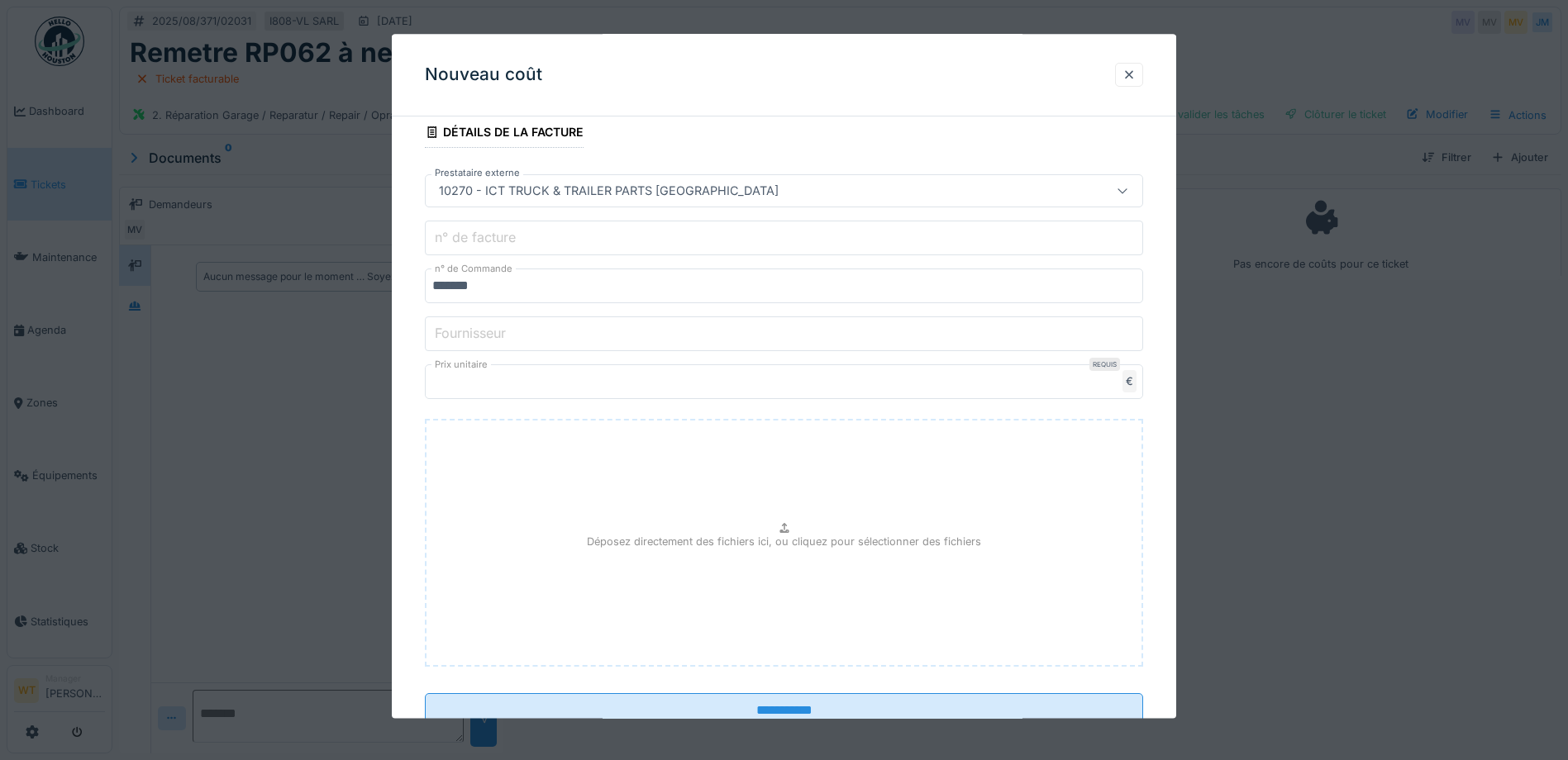
scroll to position [430, 0]
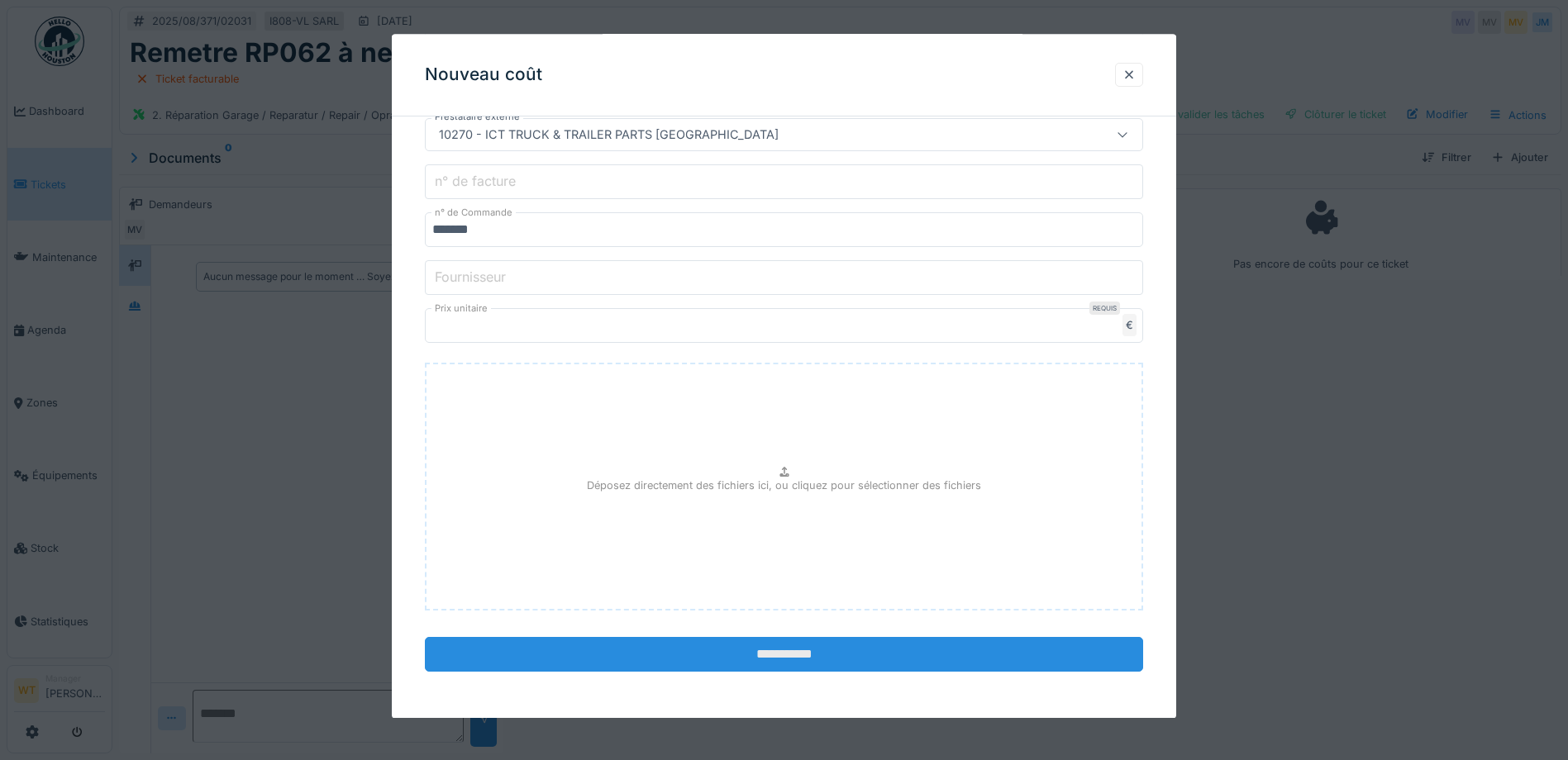
click at [683, 664] on input "**********" at bounding box center [784, 655] width 719 height 35
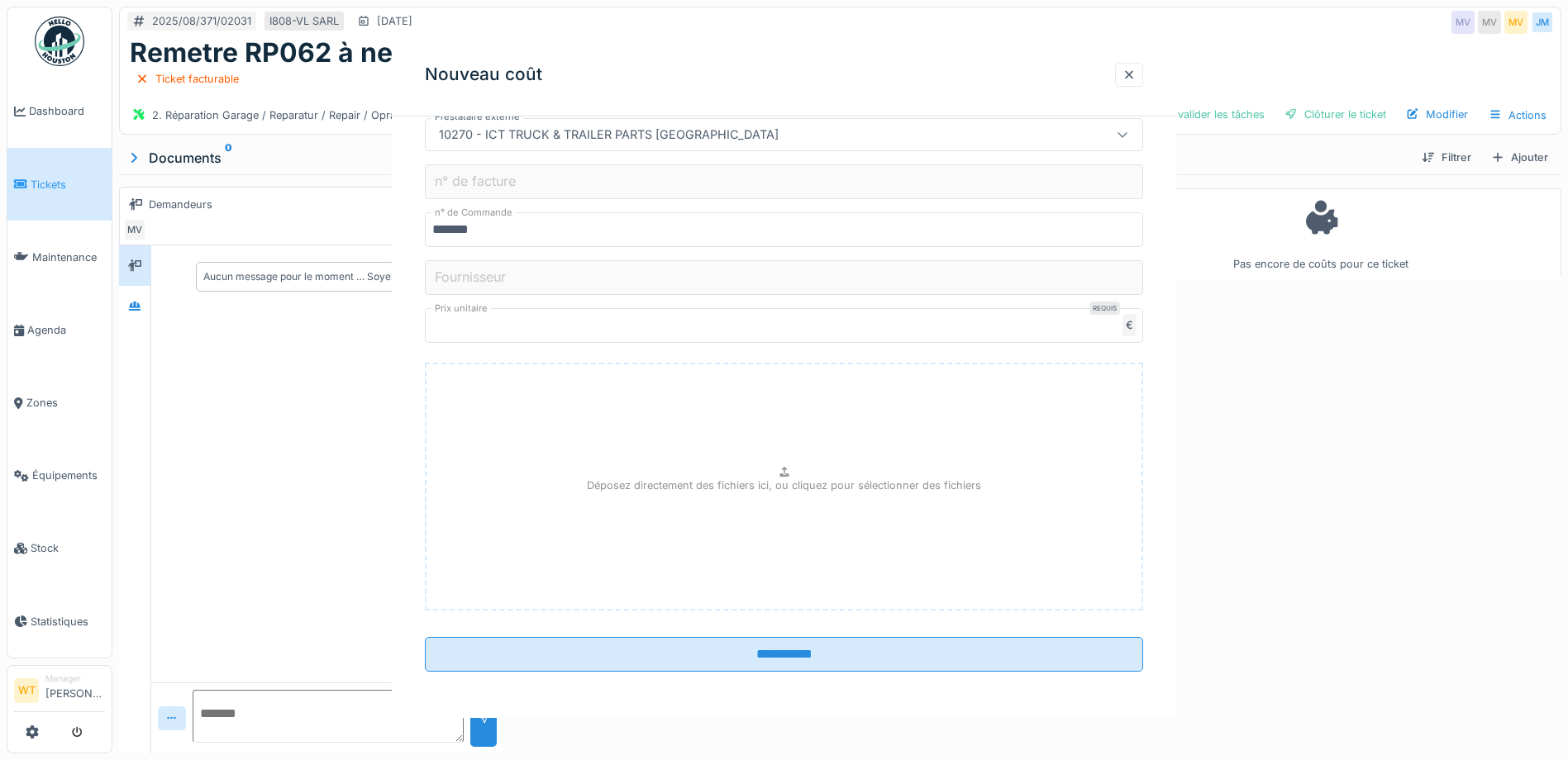
scroll to position [0, 0]
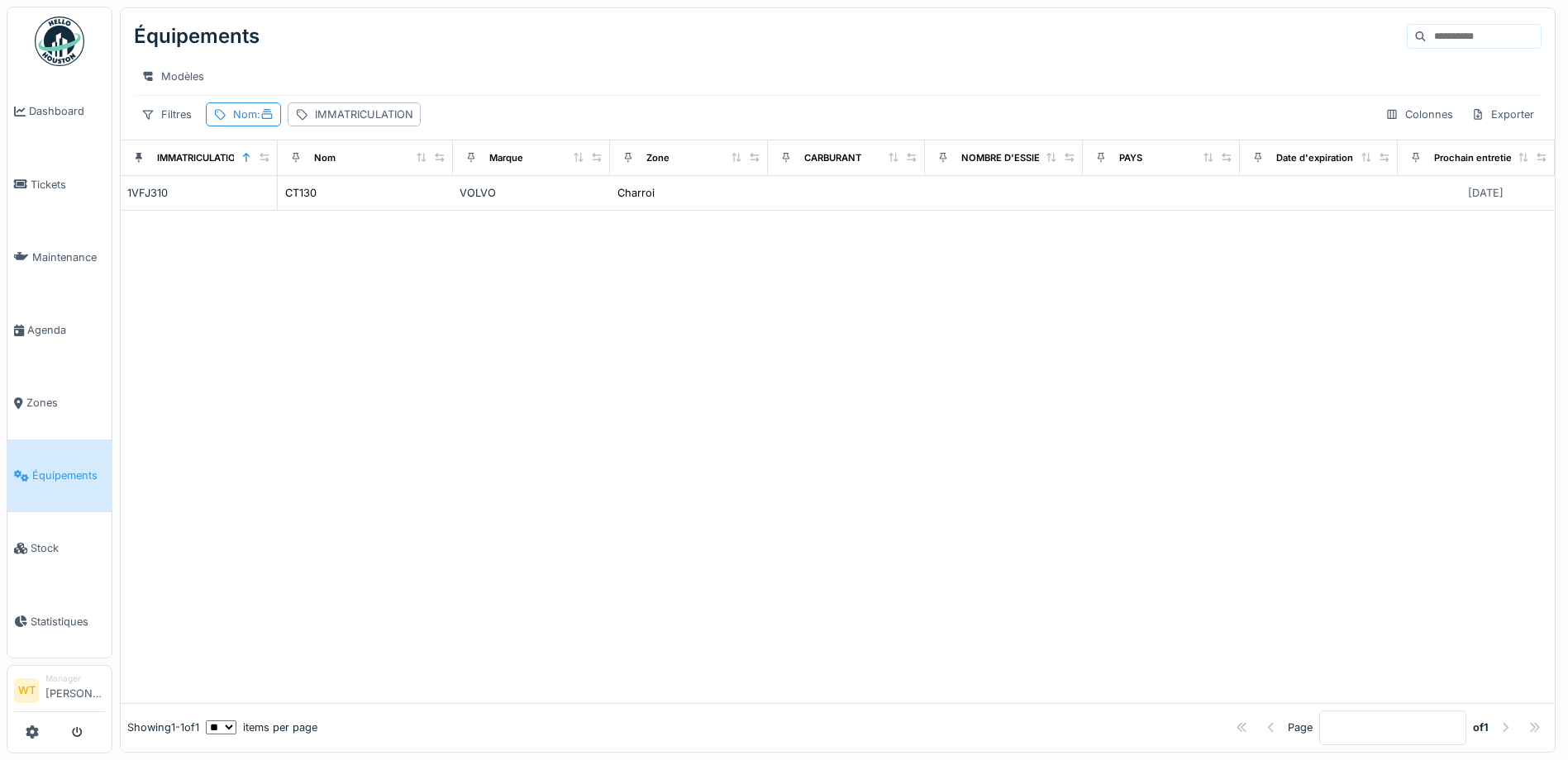
click at [246, 122] on div "Nom :" at bounding box center [253, 115] width 40 height 15
click at [364, 208] on icon at bounding box center [358, 206] width 13 height 11
click at [334, 208] on input "Nom" at bounding box center [295, 206] width 164 height 35
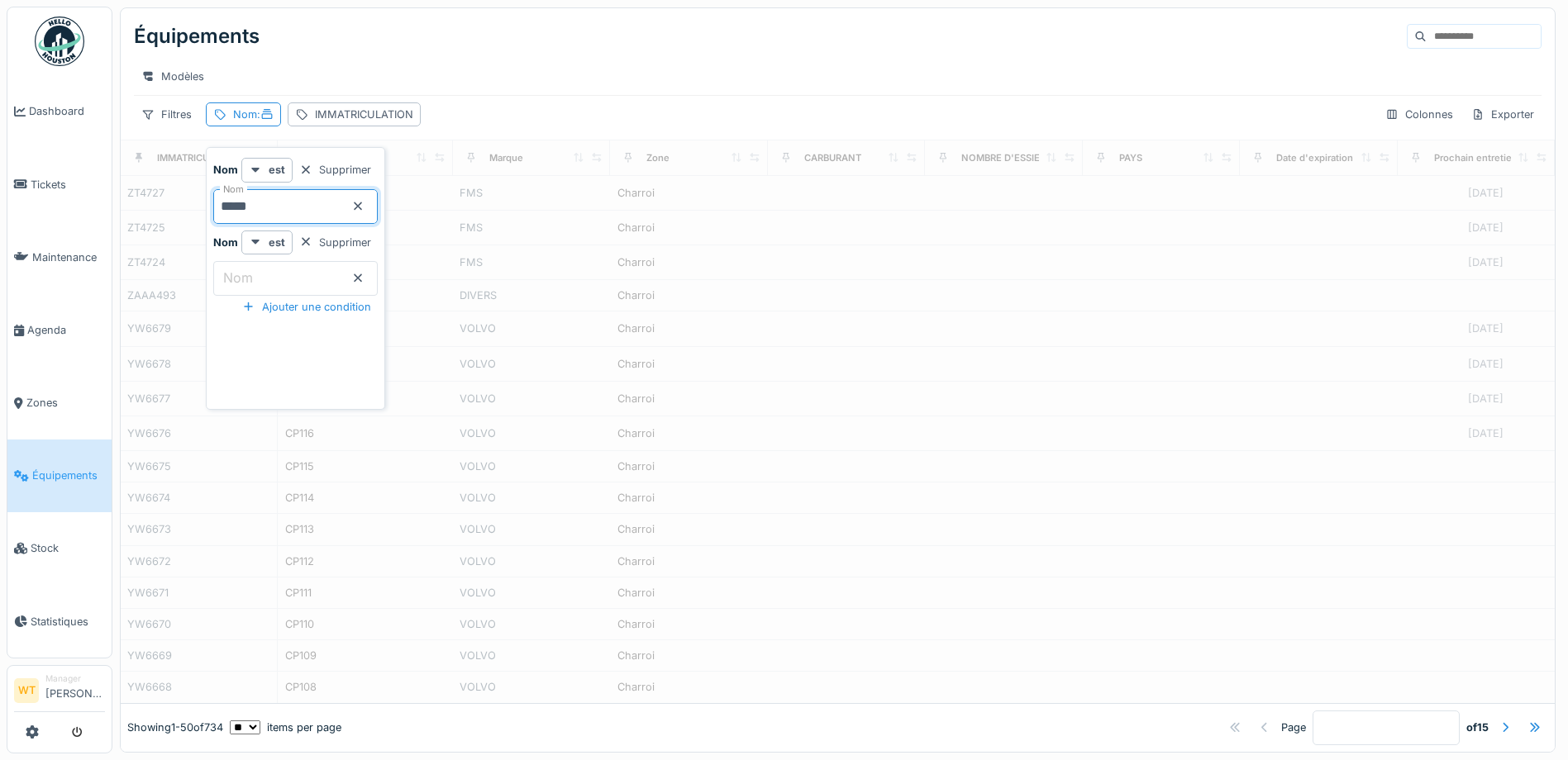
type input "*****"
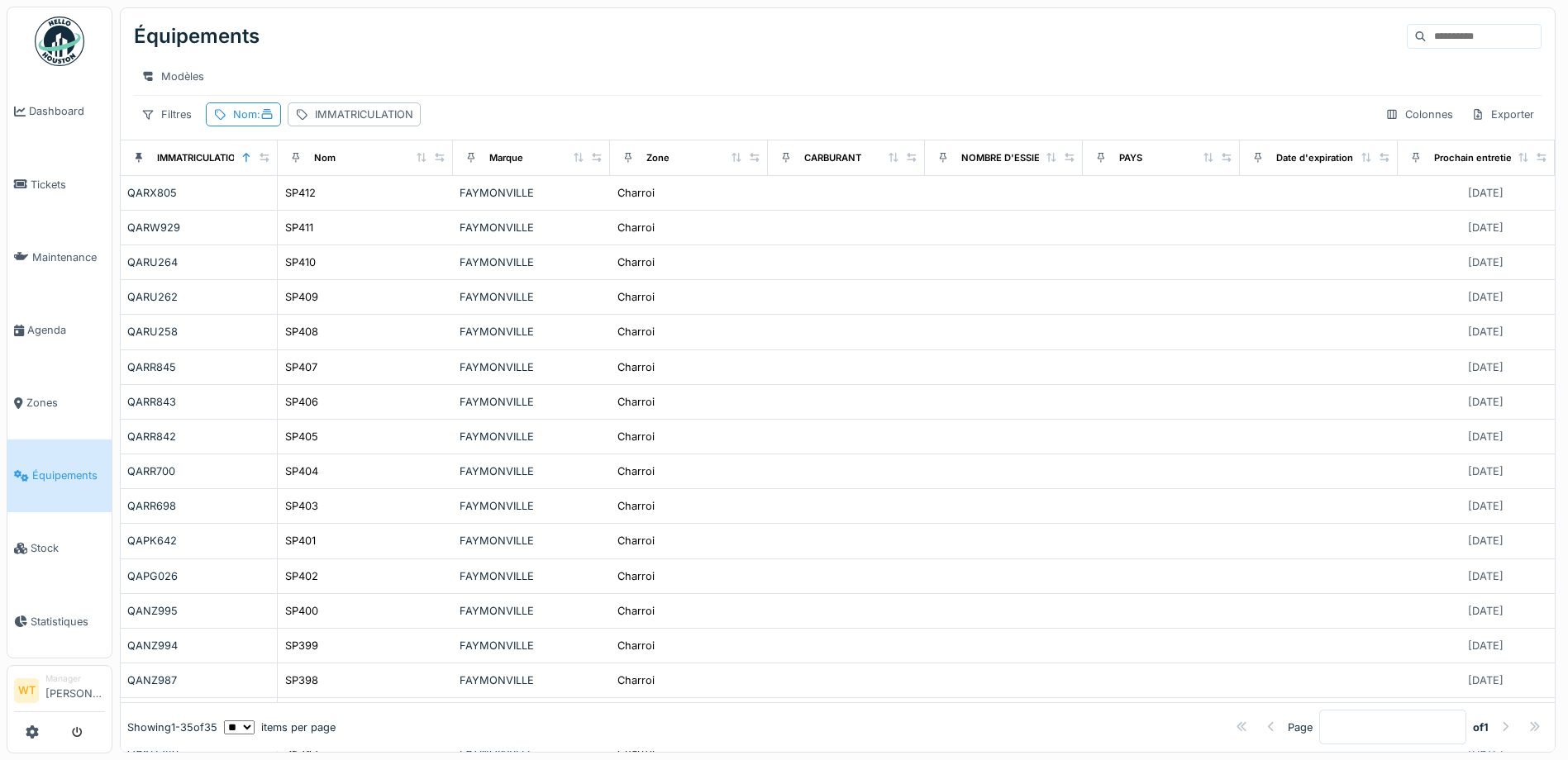
click at [477, 85] on div "Modèles" at bounding box center [838, 76] width 1408 height 24
click at [260, 121] on span ":" at bounding box center [265, 115] width 16 height 12
click at [318, 209] on input "*****" at bounding box center [295, 206] width 164 height 35
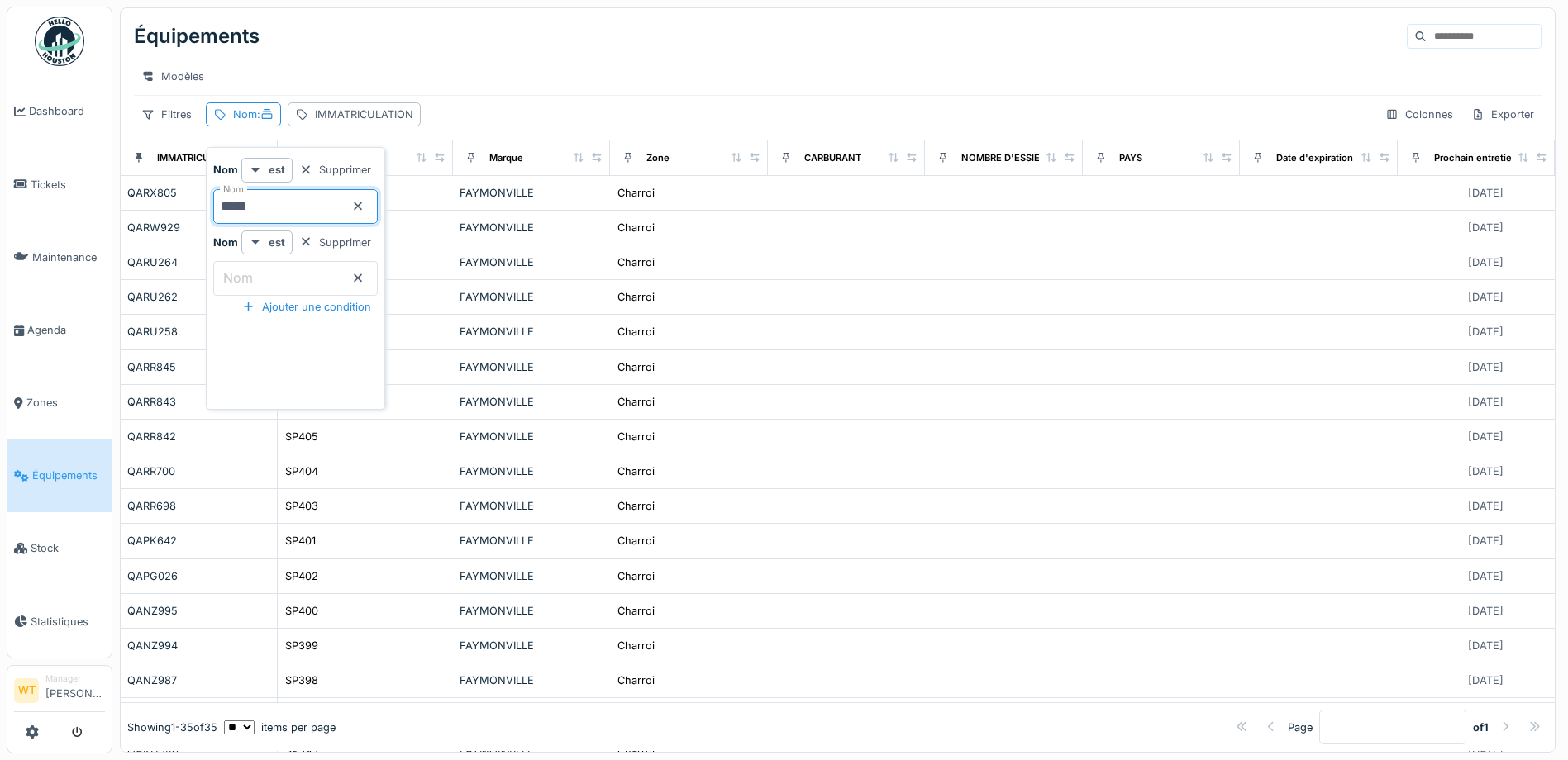
click at [381, 33] on div "Équipements" at bounding box center [838, 36] width 1408 height 43
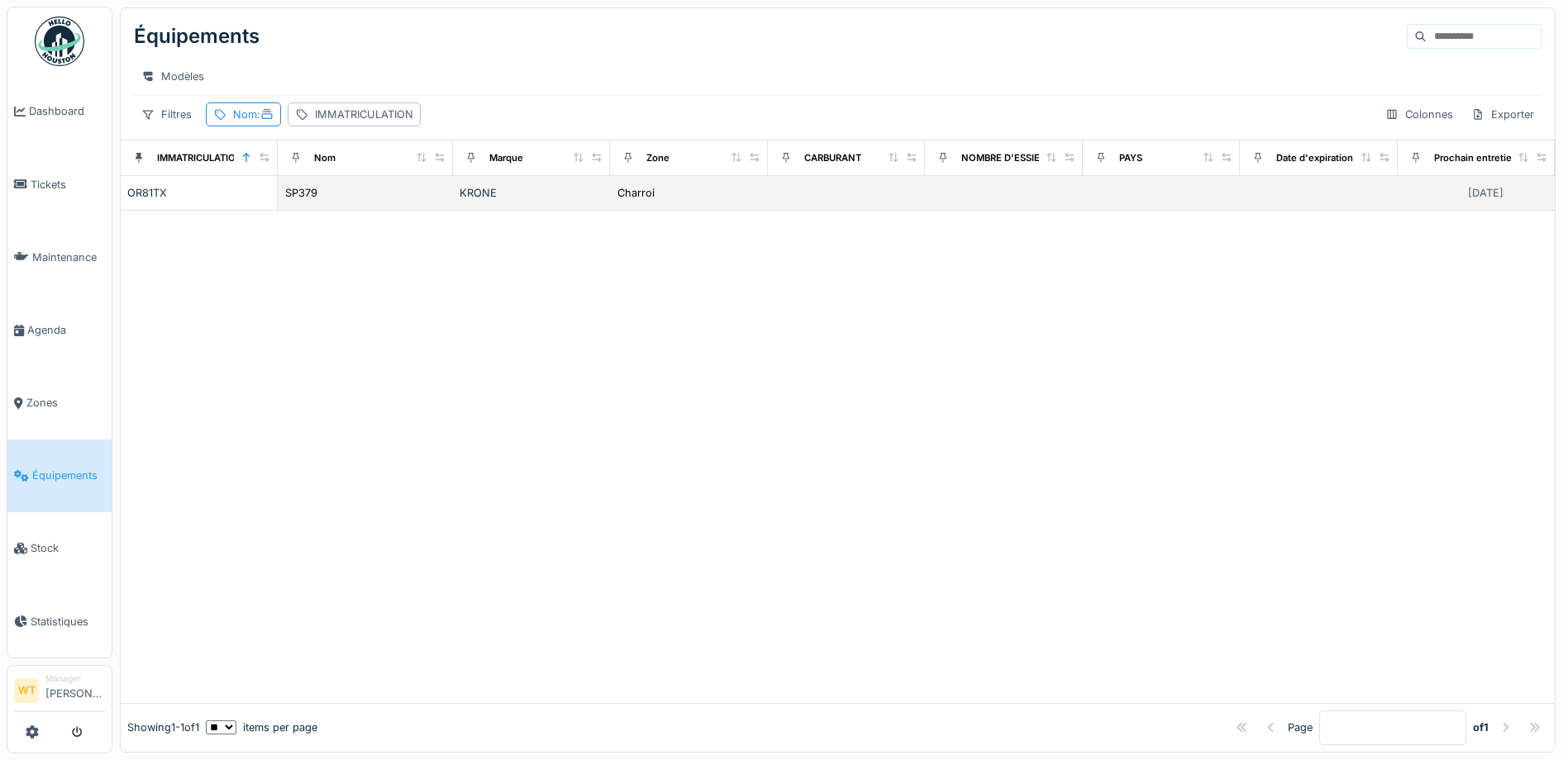
click at [322, 202] on div "SP379" at bounding box center [364, 193] width 162 height 17
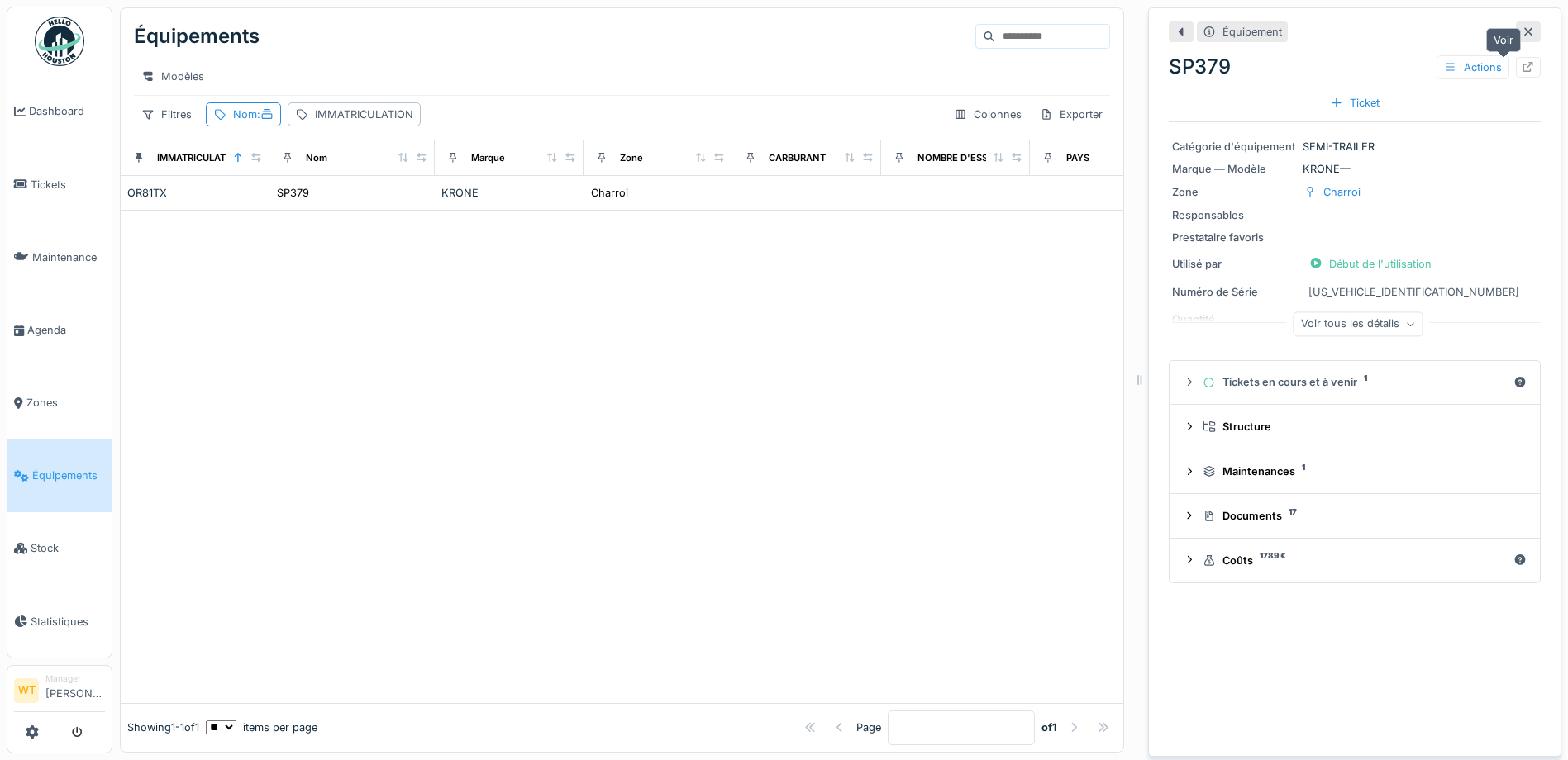
click at [1522, 62] on icon at bounding box center [1528, 67] width 13 height 11
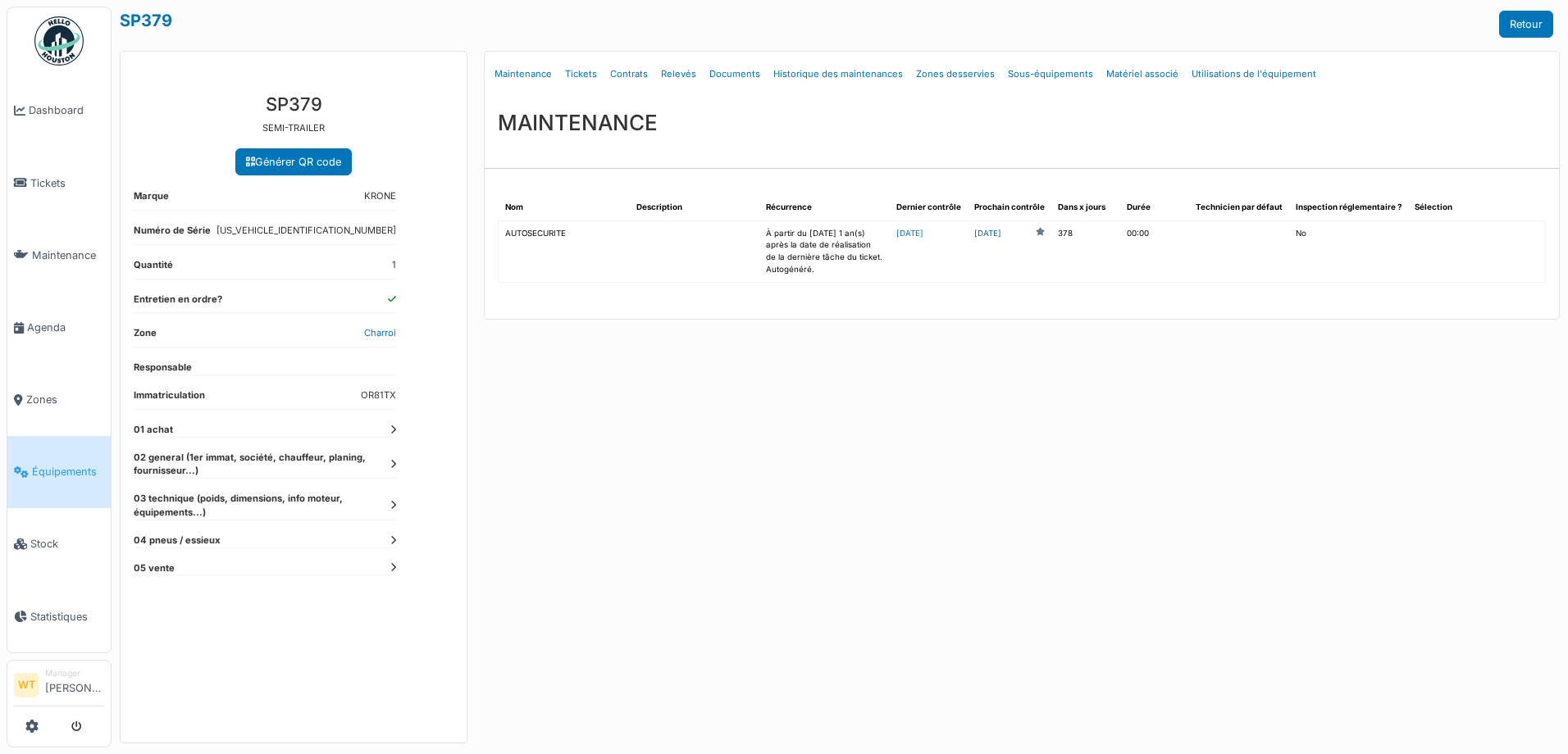
click at [1001, 236] on link "[DATE]" at bounding box center [988, 234] width 27 height 12
click at [726, 71] on link "Documents" at bounding box center [734, 74] width 64 height 38
select select "***"
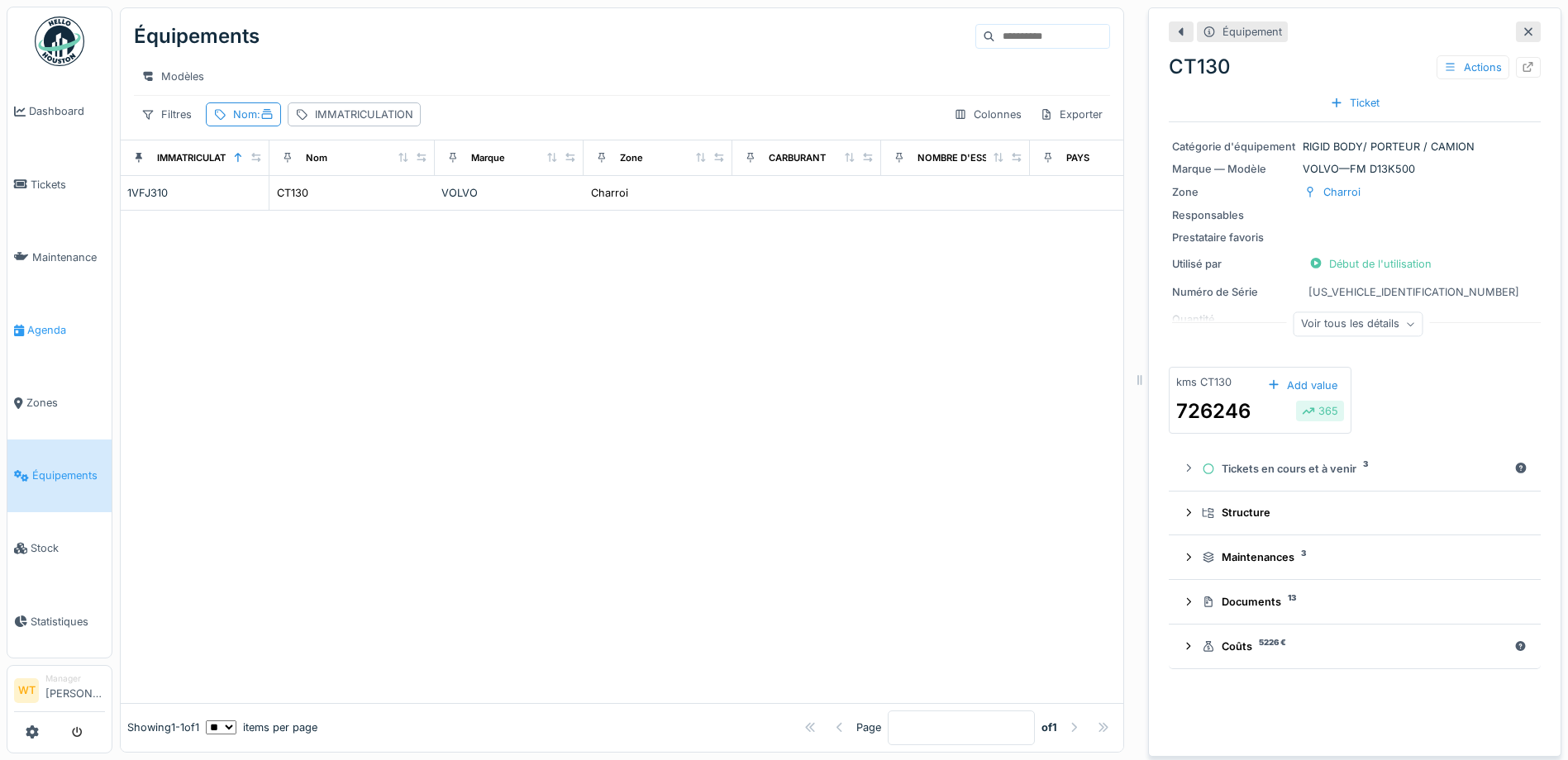
click at [51, 322] on span "Agenda" at bounding box center [66, 330] width 78 height 15
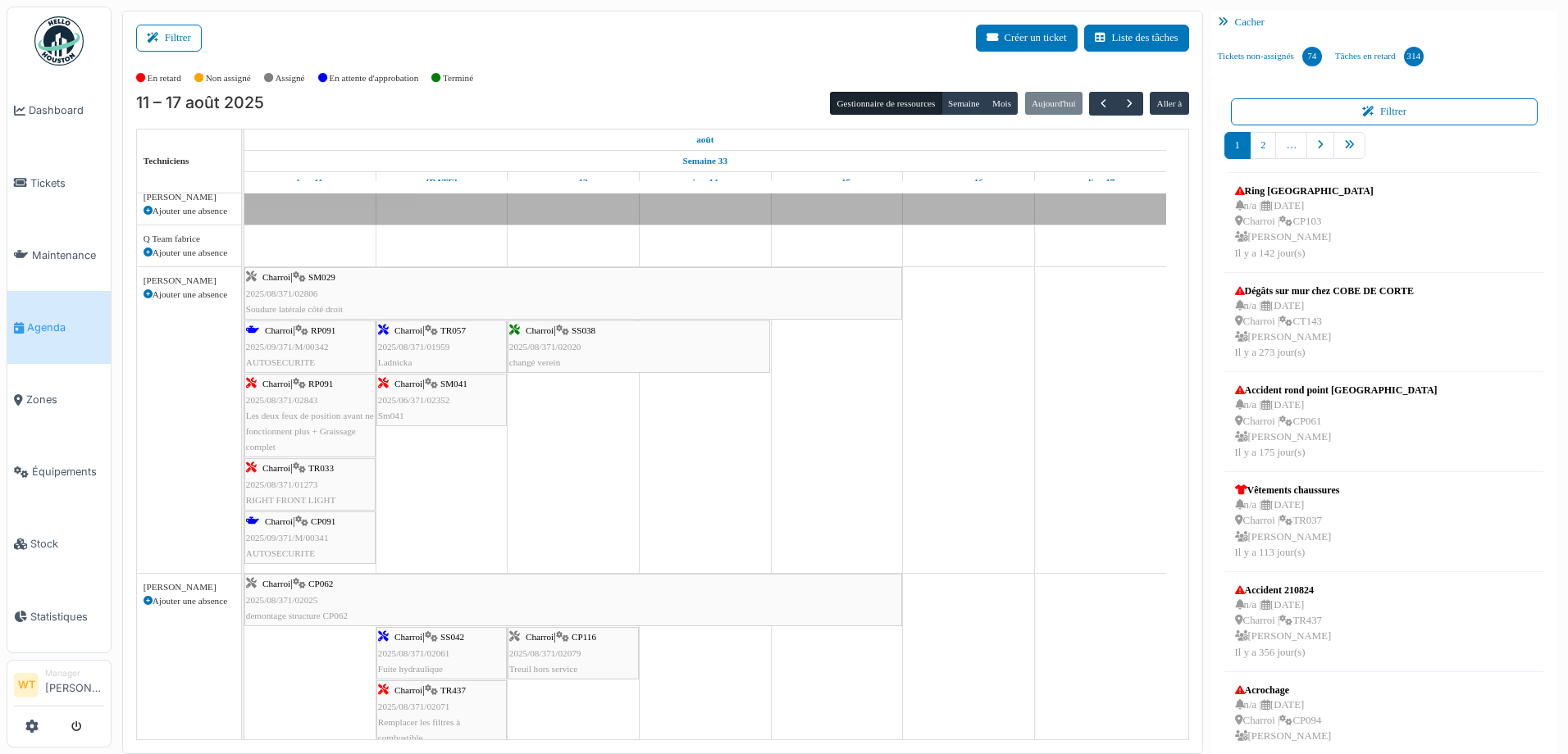
scroll to position [573, 0]
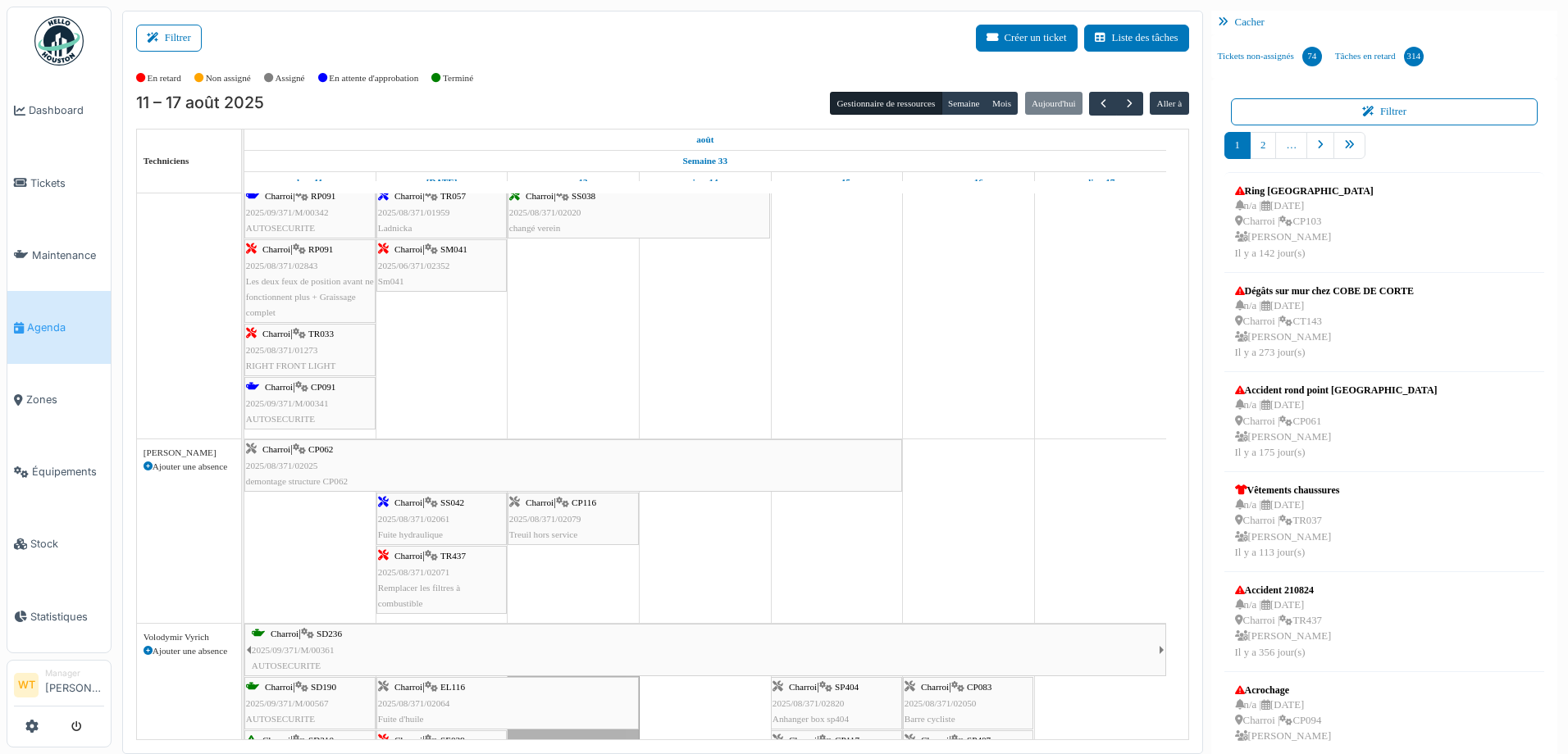
click at [438, 580] on div "Charroi | TR437 2025/08/371/02071 Remplacer les filtres à combustible" at bounding box center [442, 580] width 127 height 63
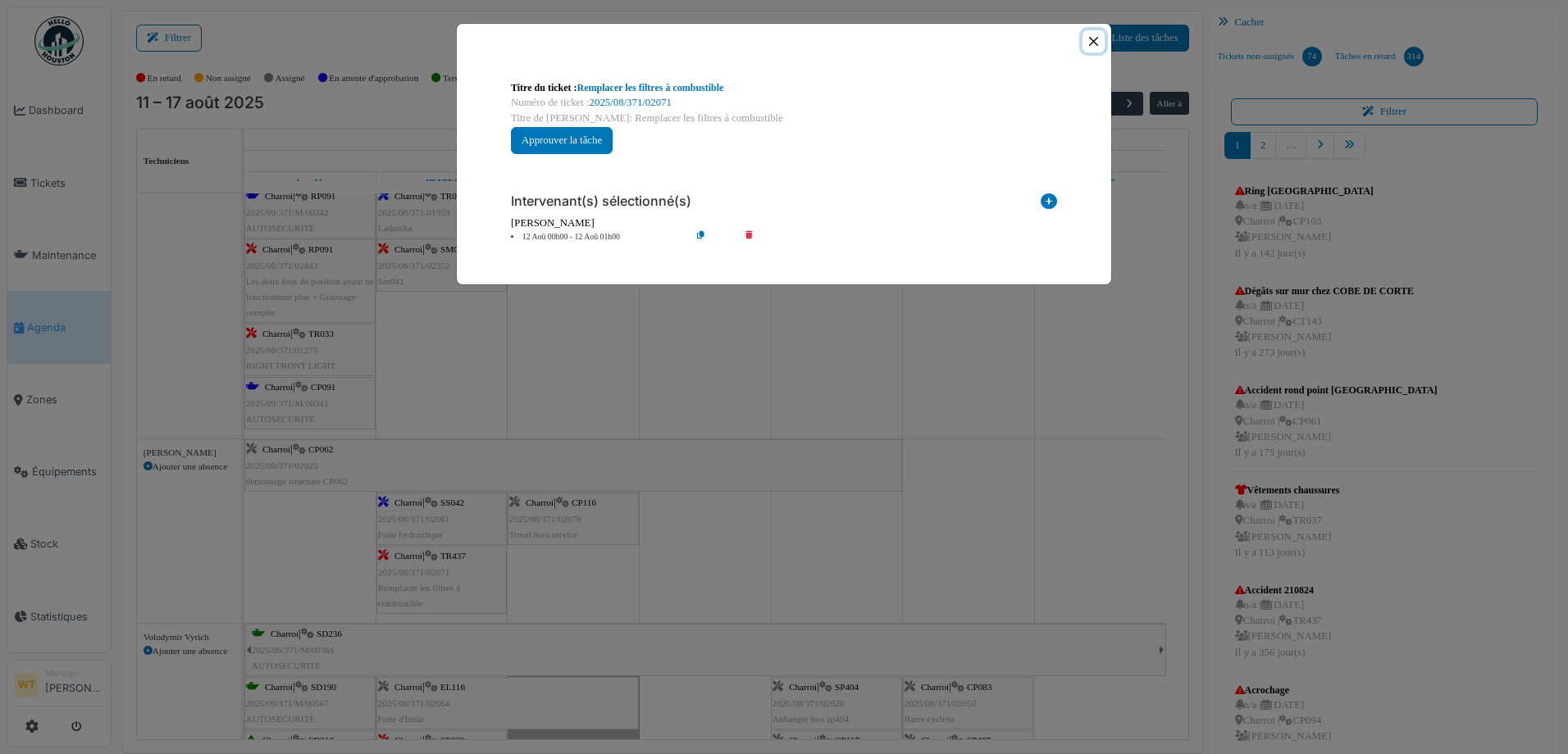
click at [1090, 39] on button "Close" at bounding box center [1094, 42] width 22 height 22
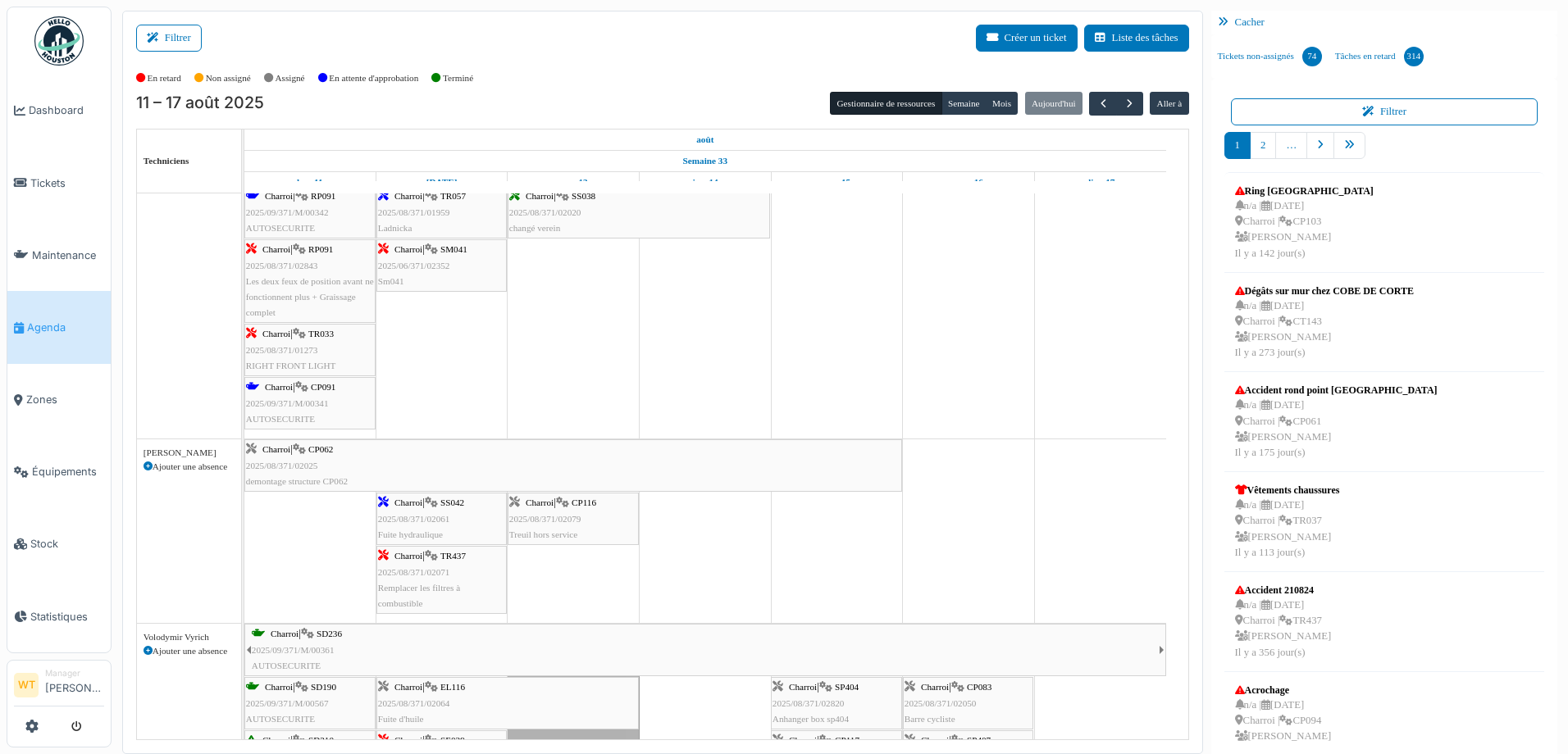
click at [437, 526] on div "Charroi | SS042 2025/08/371/02061 Fuite hydraulique" at bounding box center [442, 519] width 127 height 47
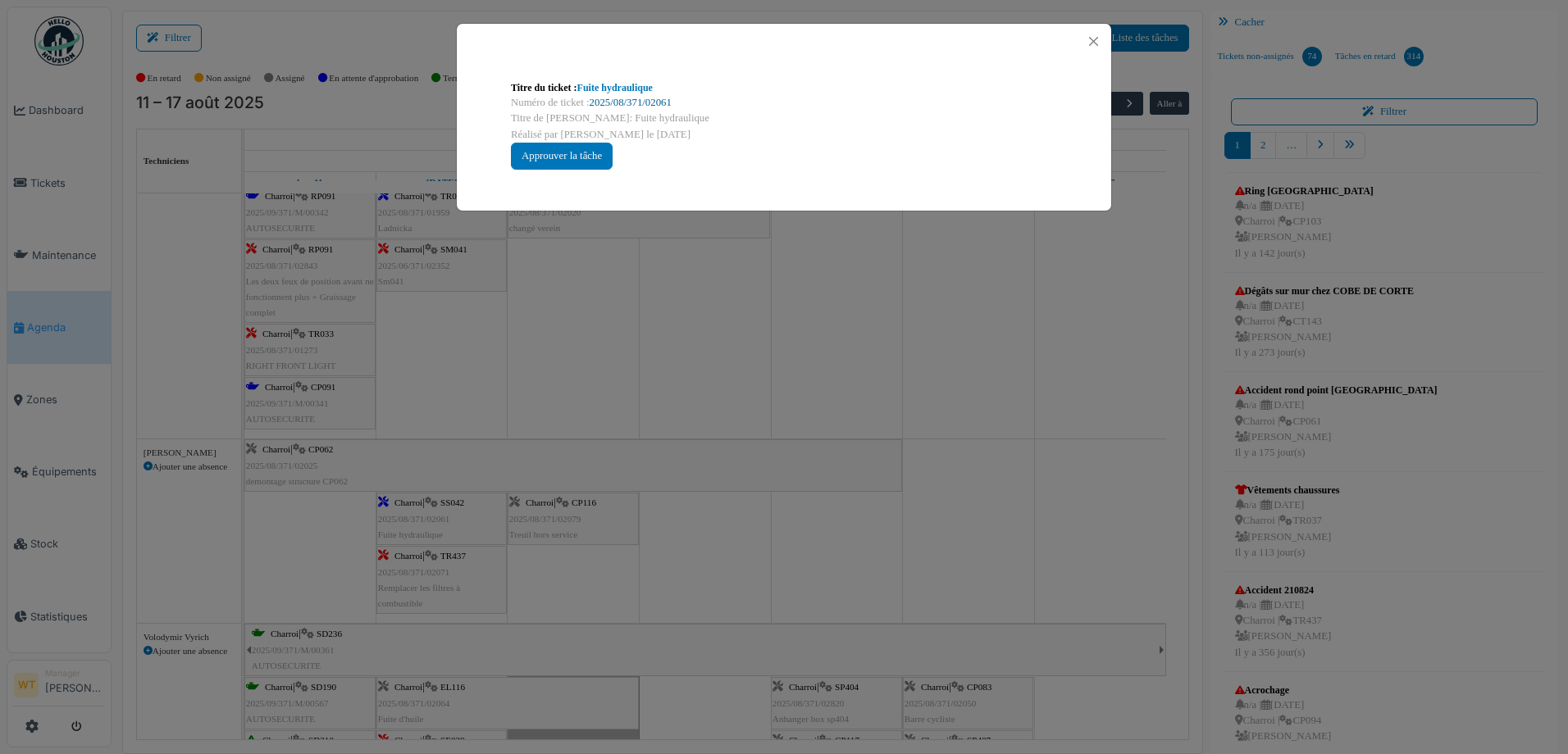
click at [624, 102] on link "2025/08/371/02061" at bounding box center [630, 103] width 82 height 12
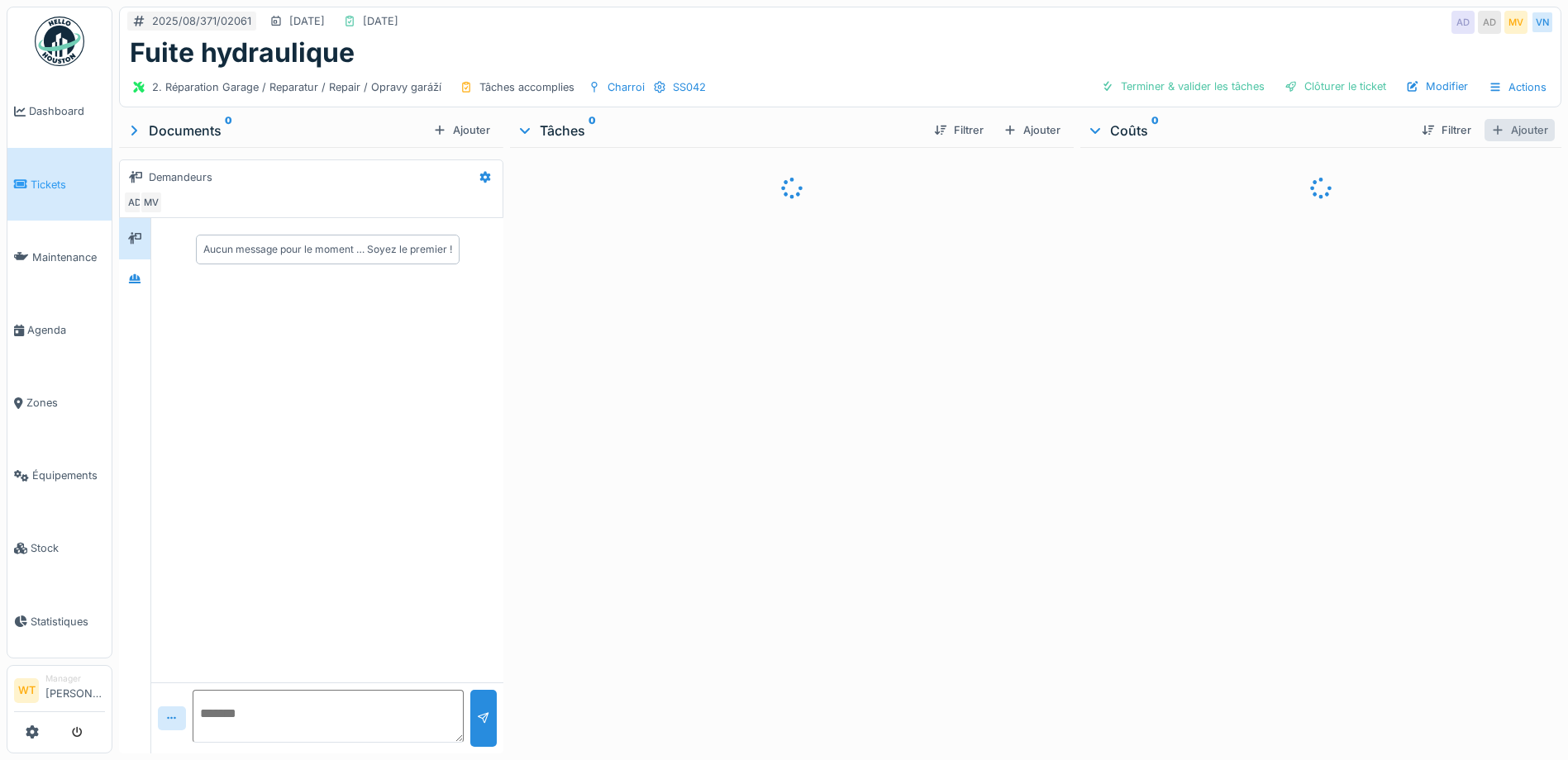
click at [1502, 135] on div "Ajouter" at bounding box center [1520, 130] width 70 height 22
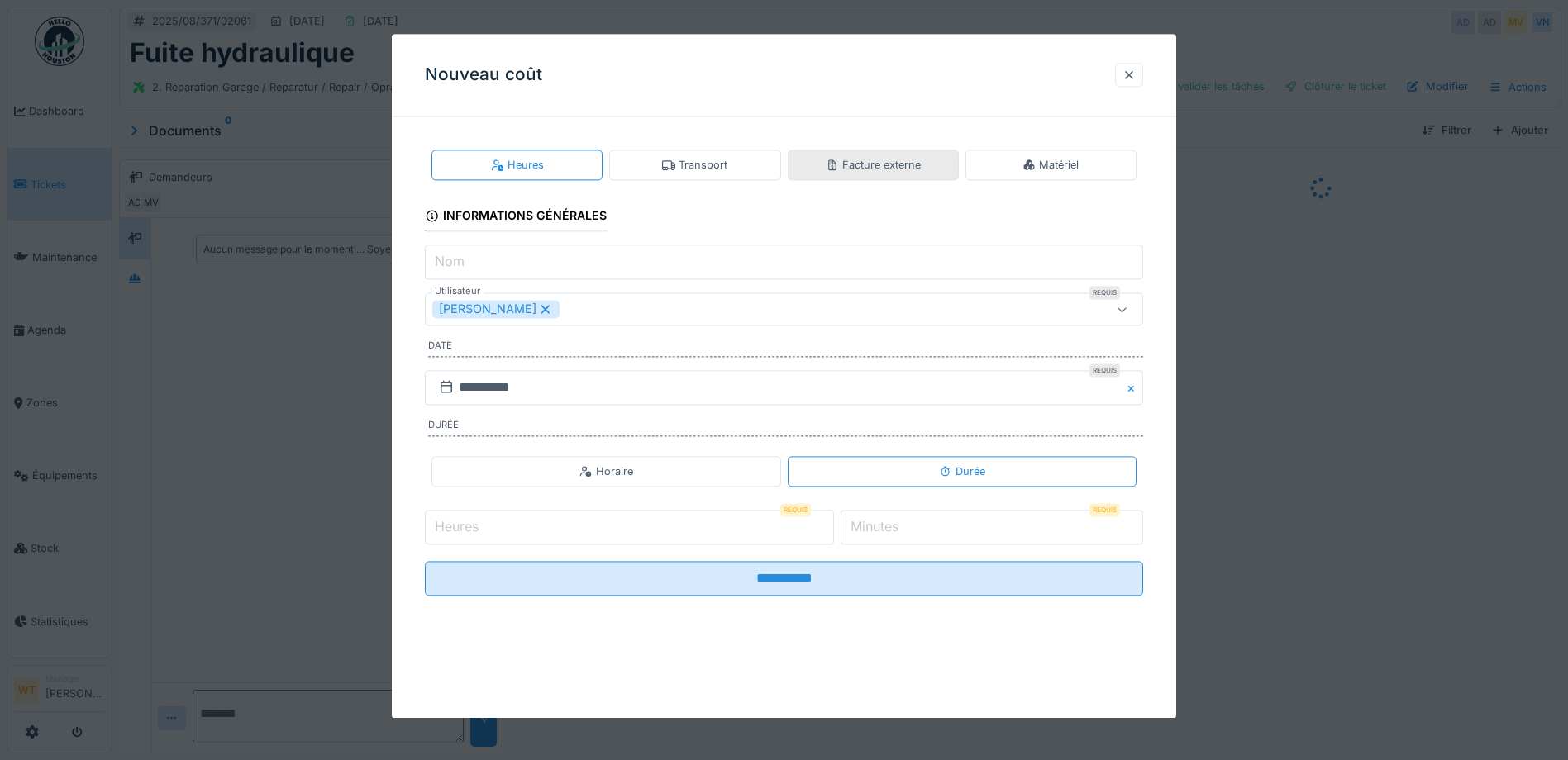
click at [845, 170] on div "Facture externe" at bounding box center [873, 165] width 95 height 15
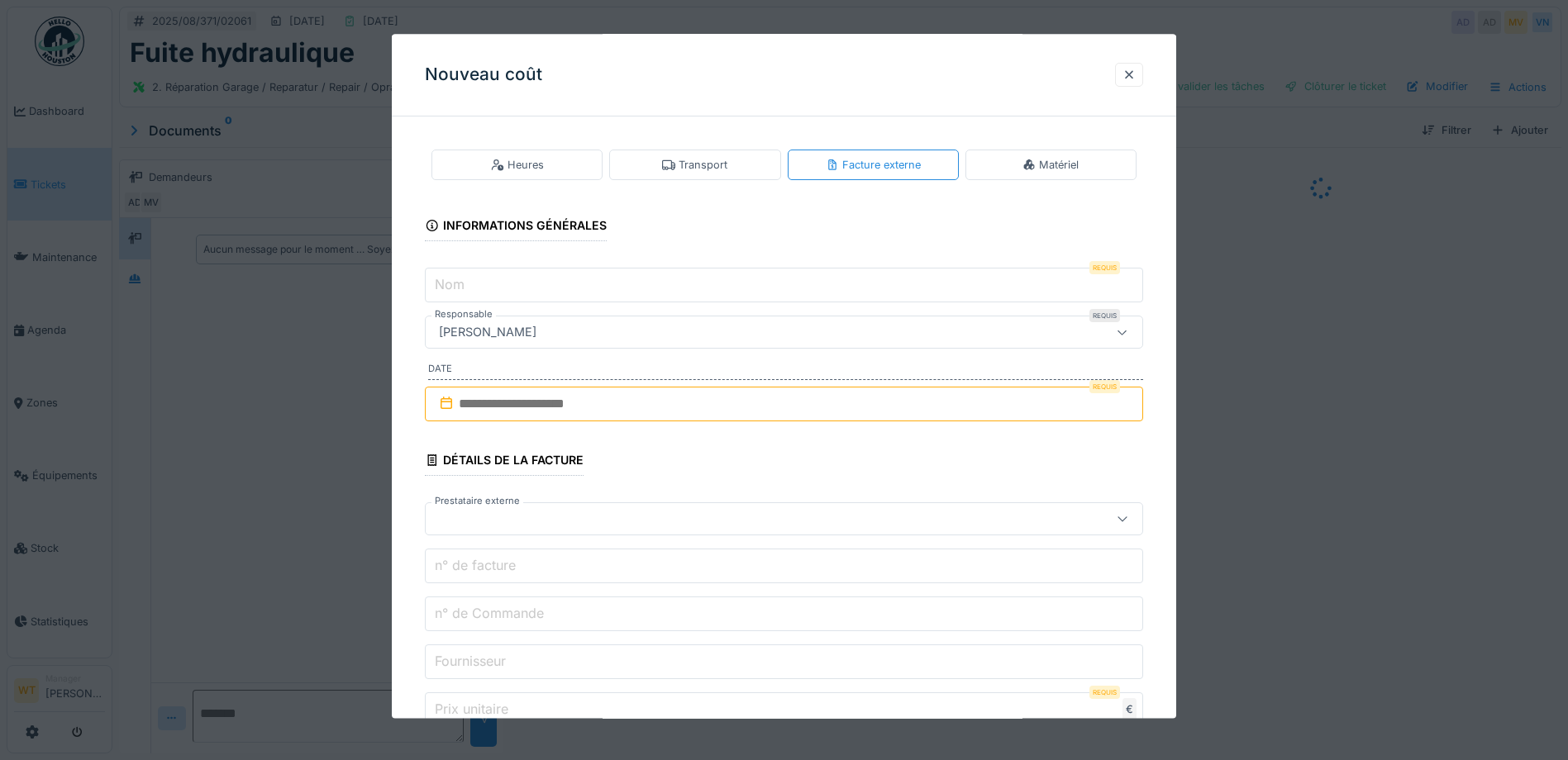
click at [641, 285] on input "Nom" at bounding box center [784, 286] width 719 height 35
click at [577, 289] on input "Nom" at bounding box center [784, 286] width 719 height 35
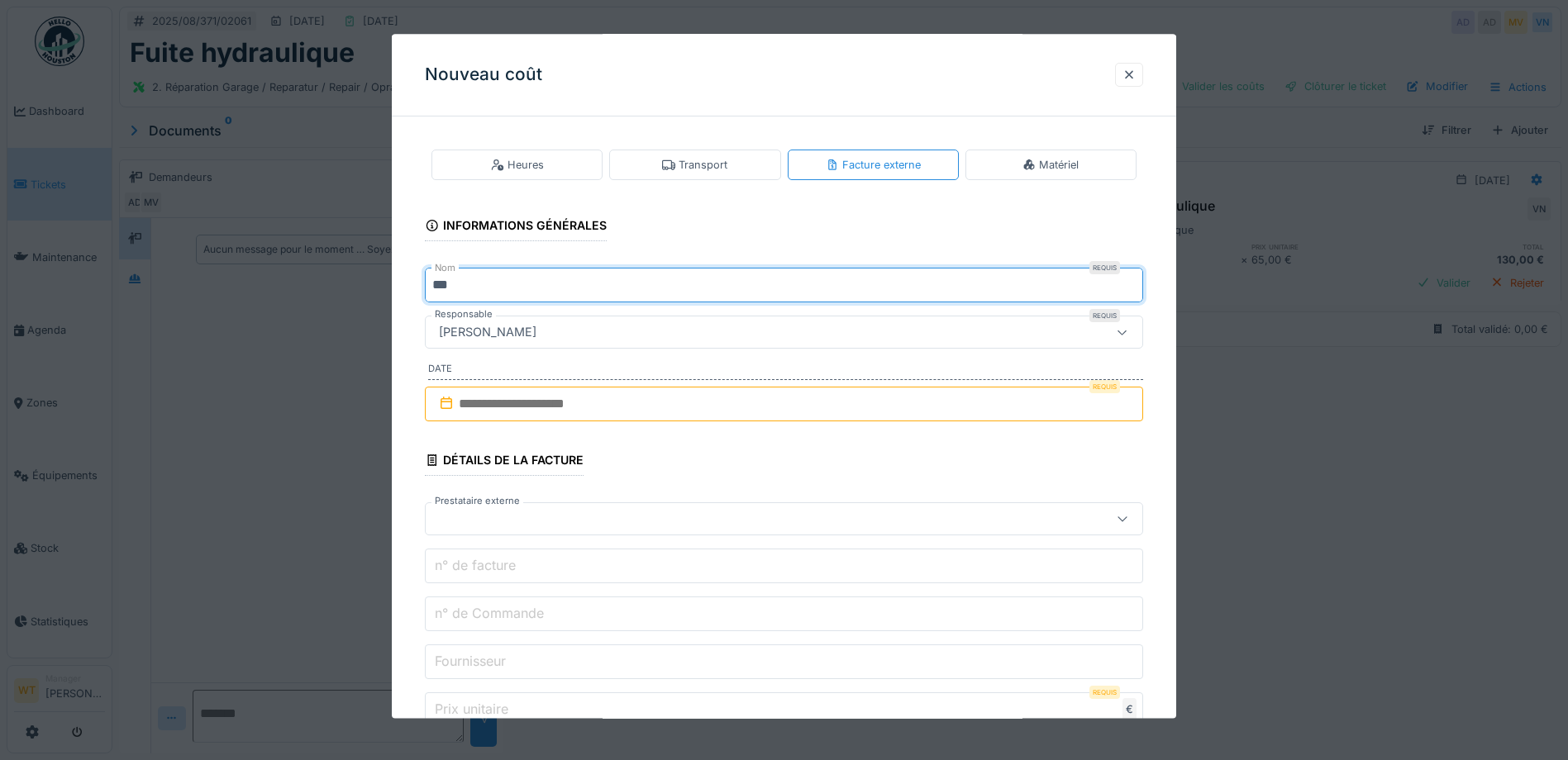
type input "**********"
click at [599, 406] on input "text" at bounding box center [784, 404] width 719 height 35
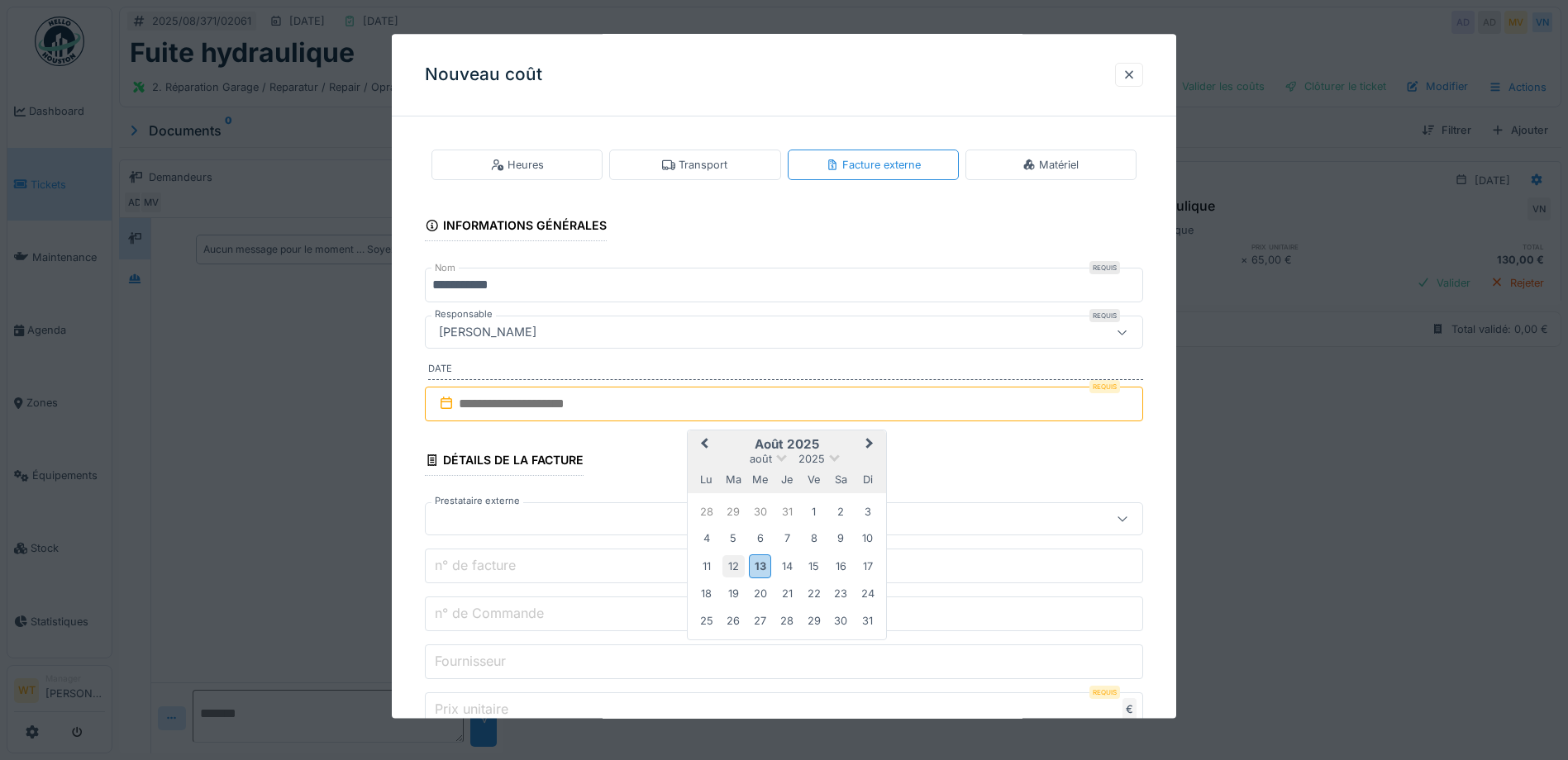
click at [731, 561] on div "12" at bounding box center [734, 566] width 22 height 22
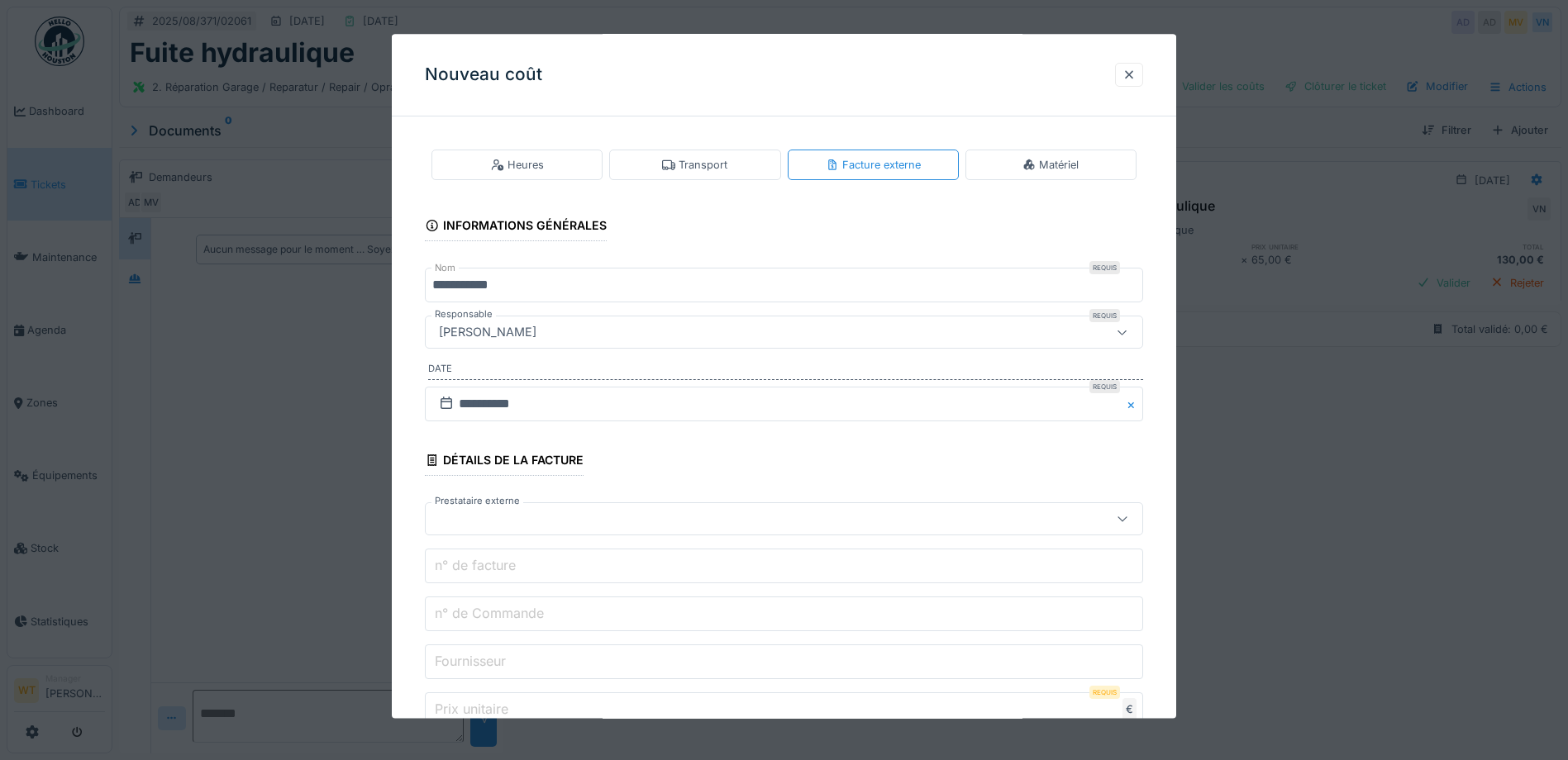
click at [540, 514] on div at bounding box center [742, 519] width 619 height 18
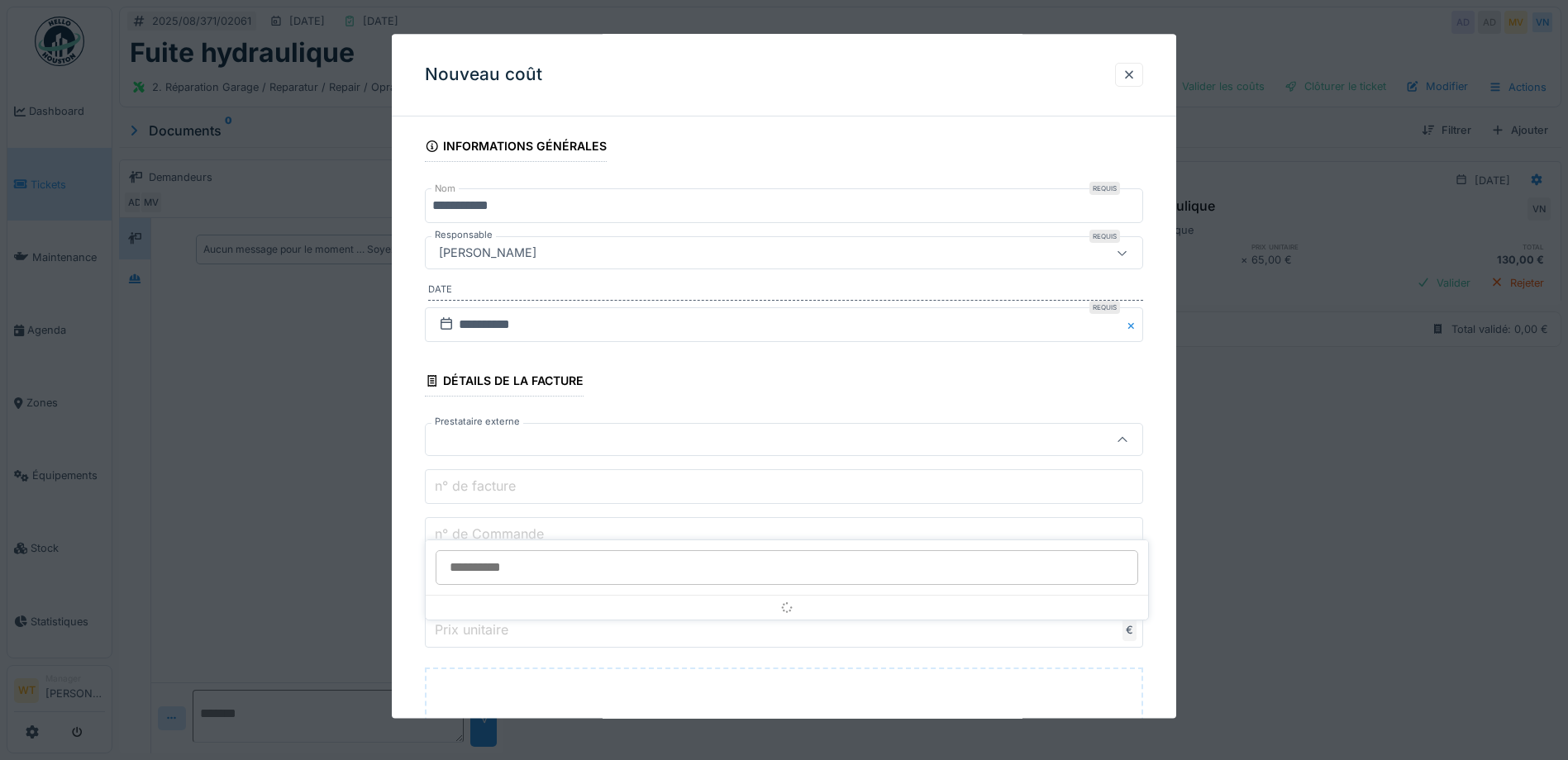
scroll to position [143, 0]
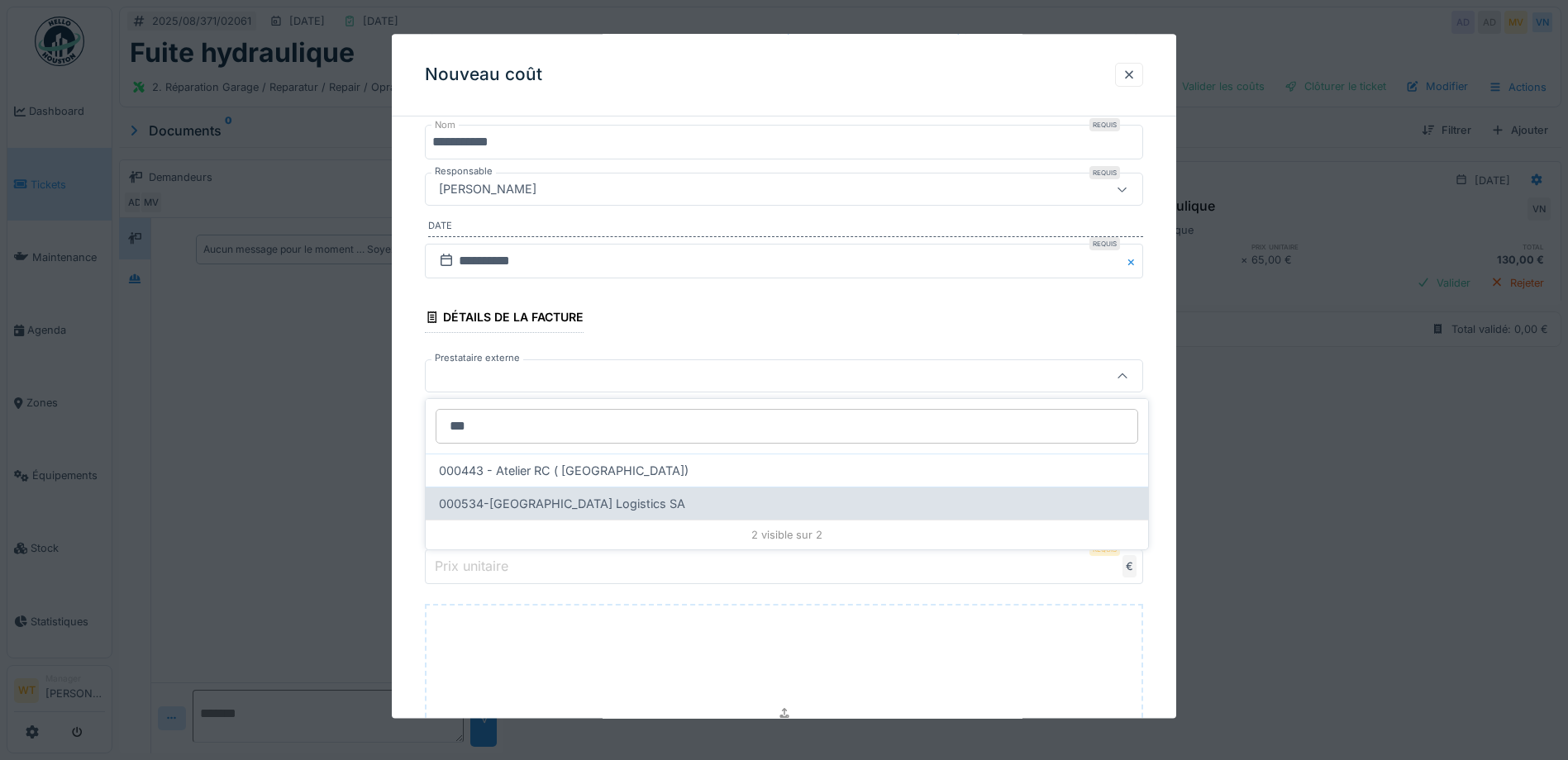
type input "***"
click at [518, 502] on div "000534-Faymonville Logistics SA" at bounding box center [787, 503] width 723 height 33
type input "*****"
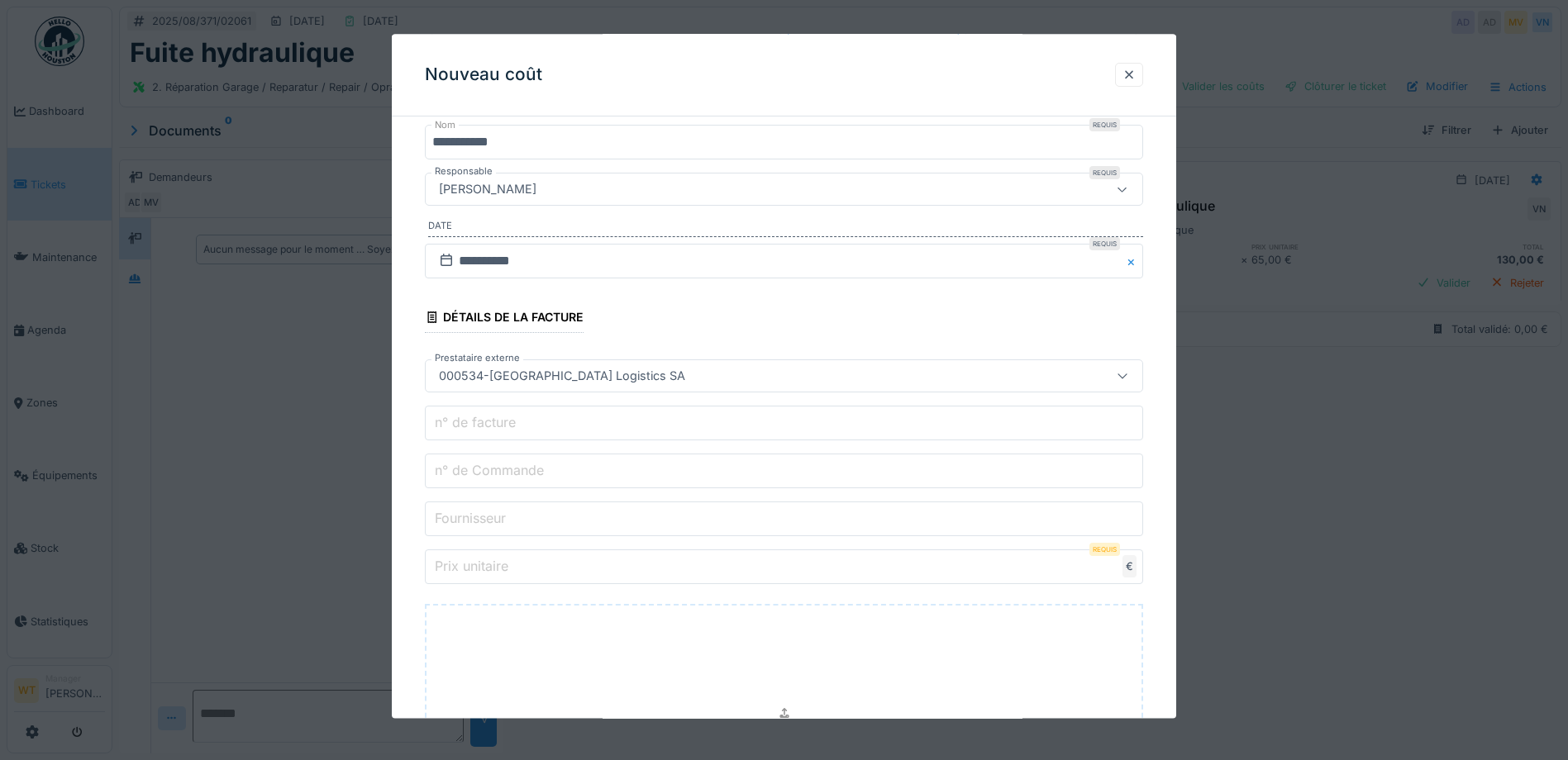
click at [571, 474] on input "n° de Commande" at bounding box center [784, 472] width 719 height 35
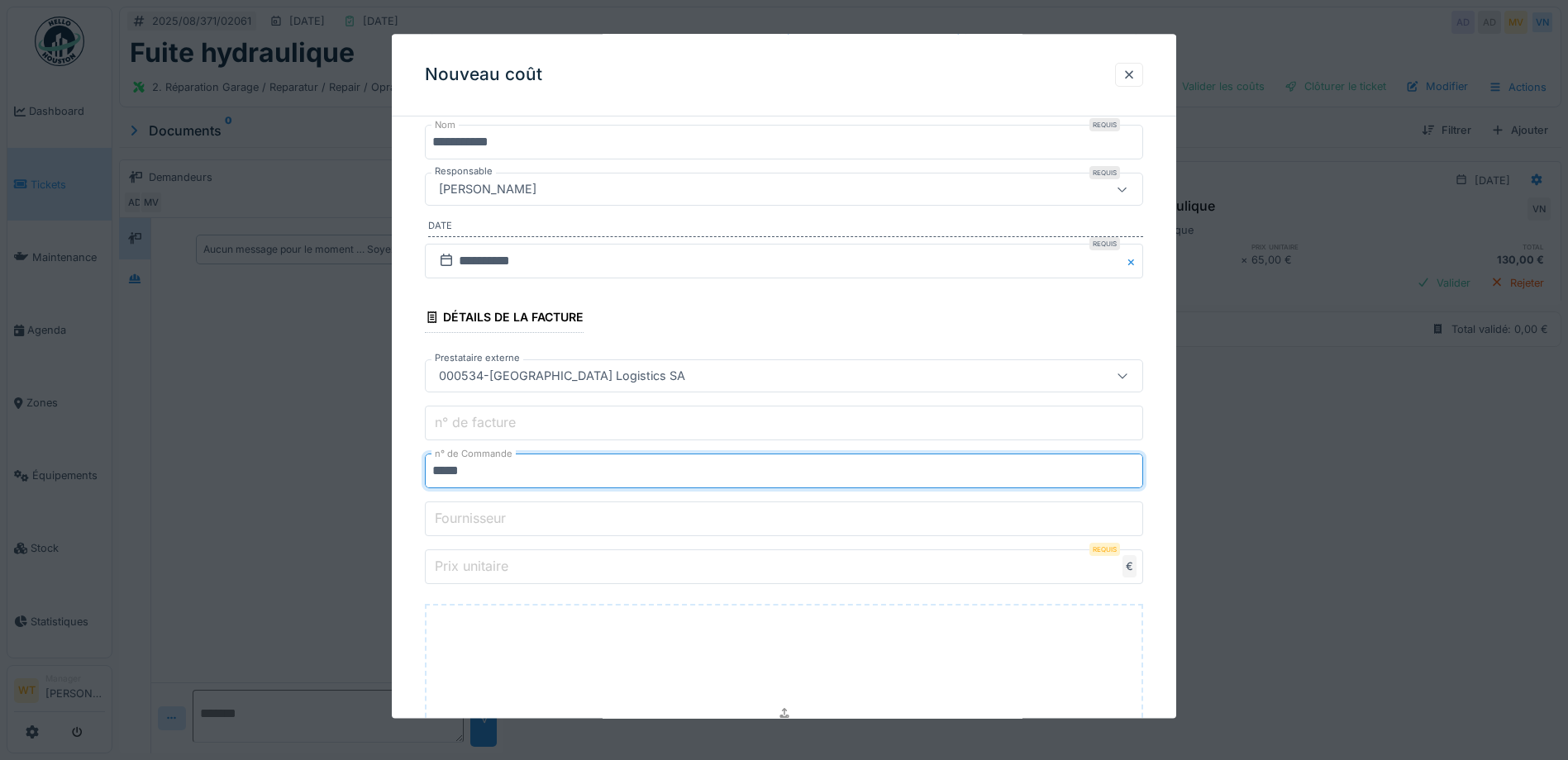
type input "*****"
click at [572, 578] on input "Prix unitaire" at bounding box center [784, 568] width 719 height 35
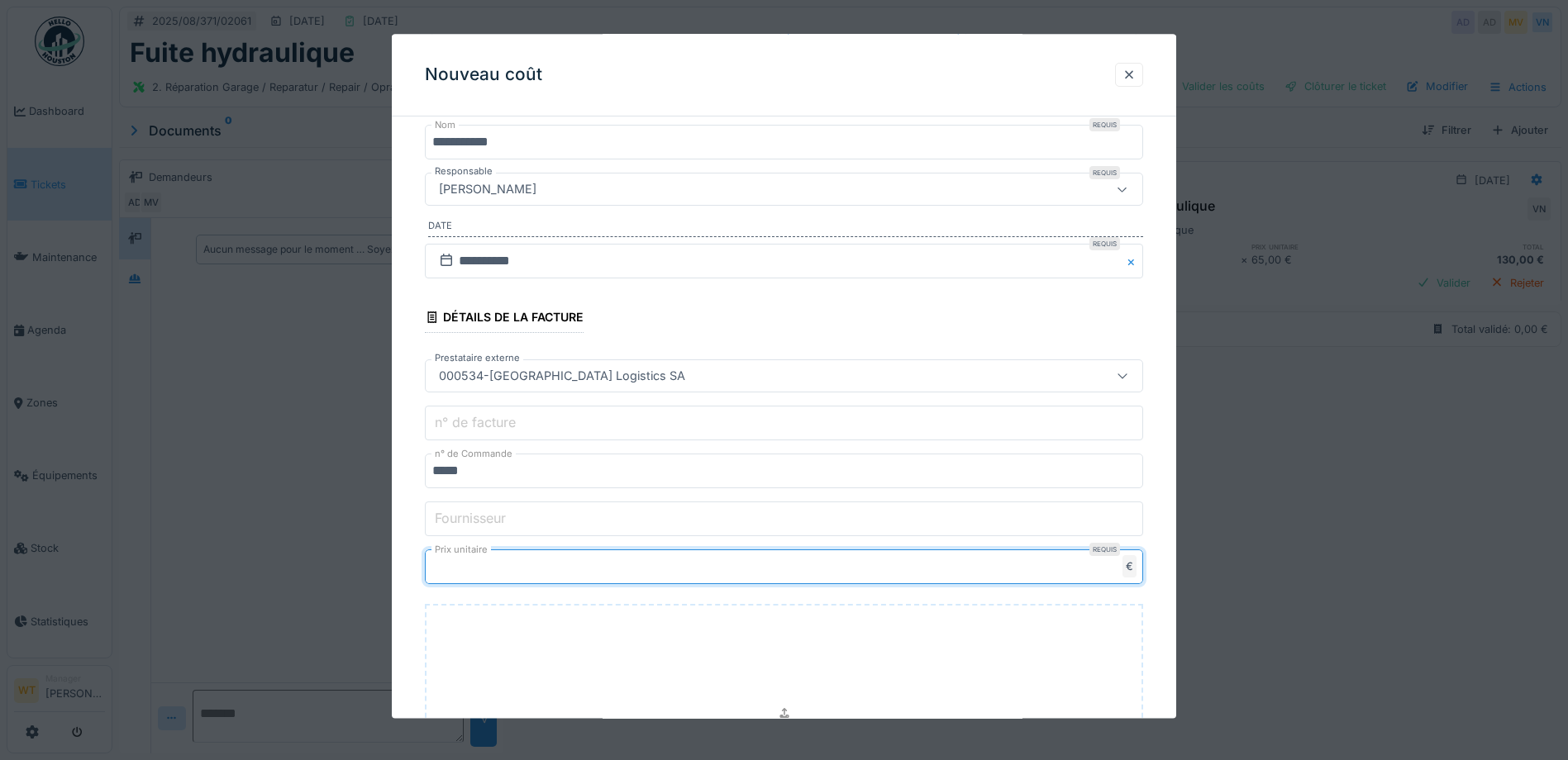
type input "**"
type input "*****"
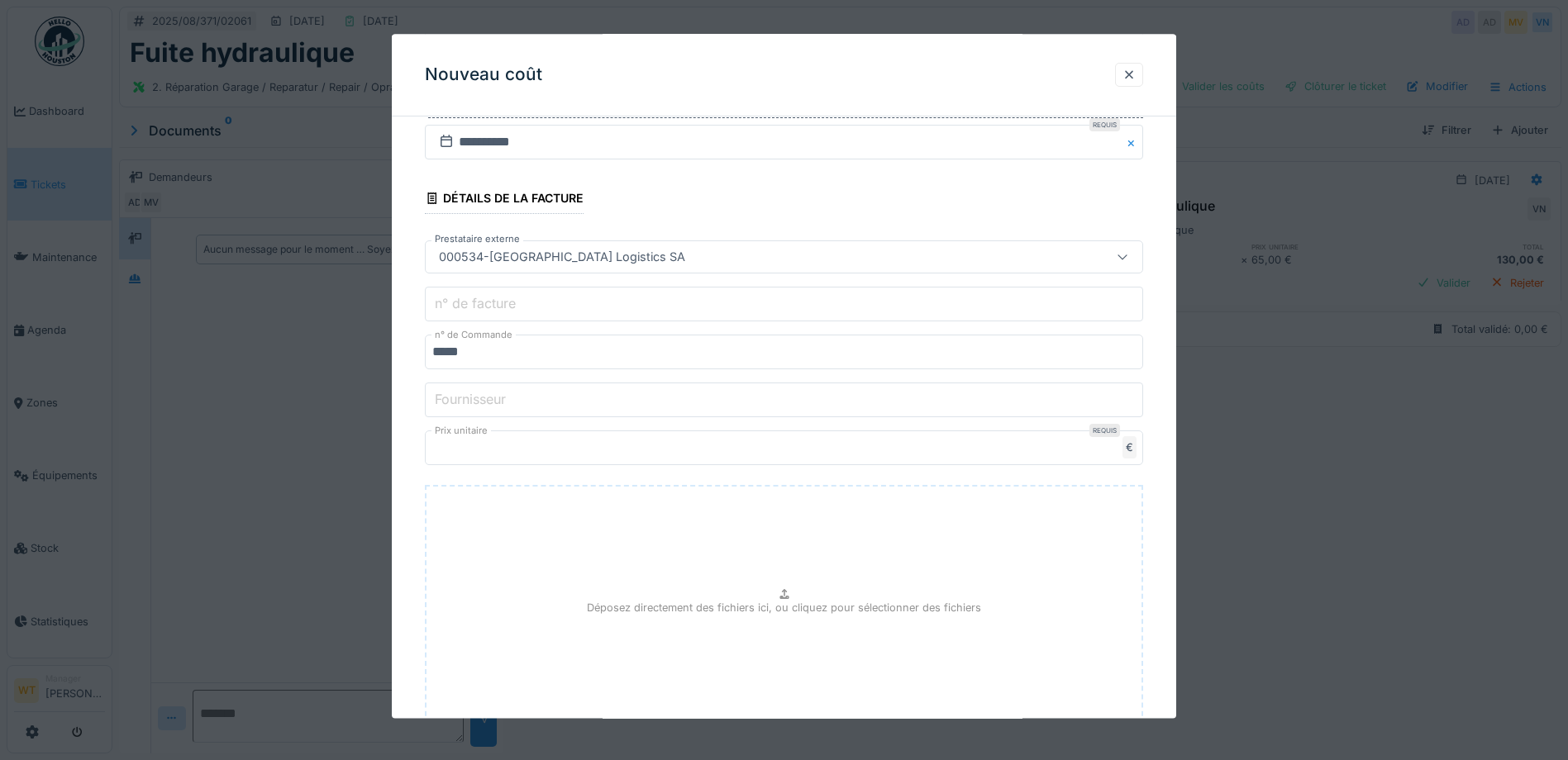
scroll to position [384, 0]
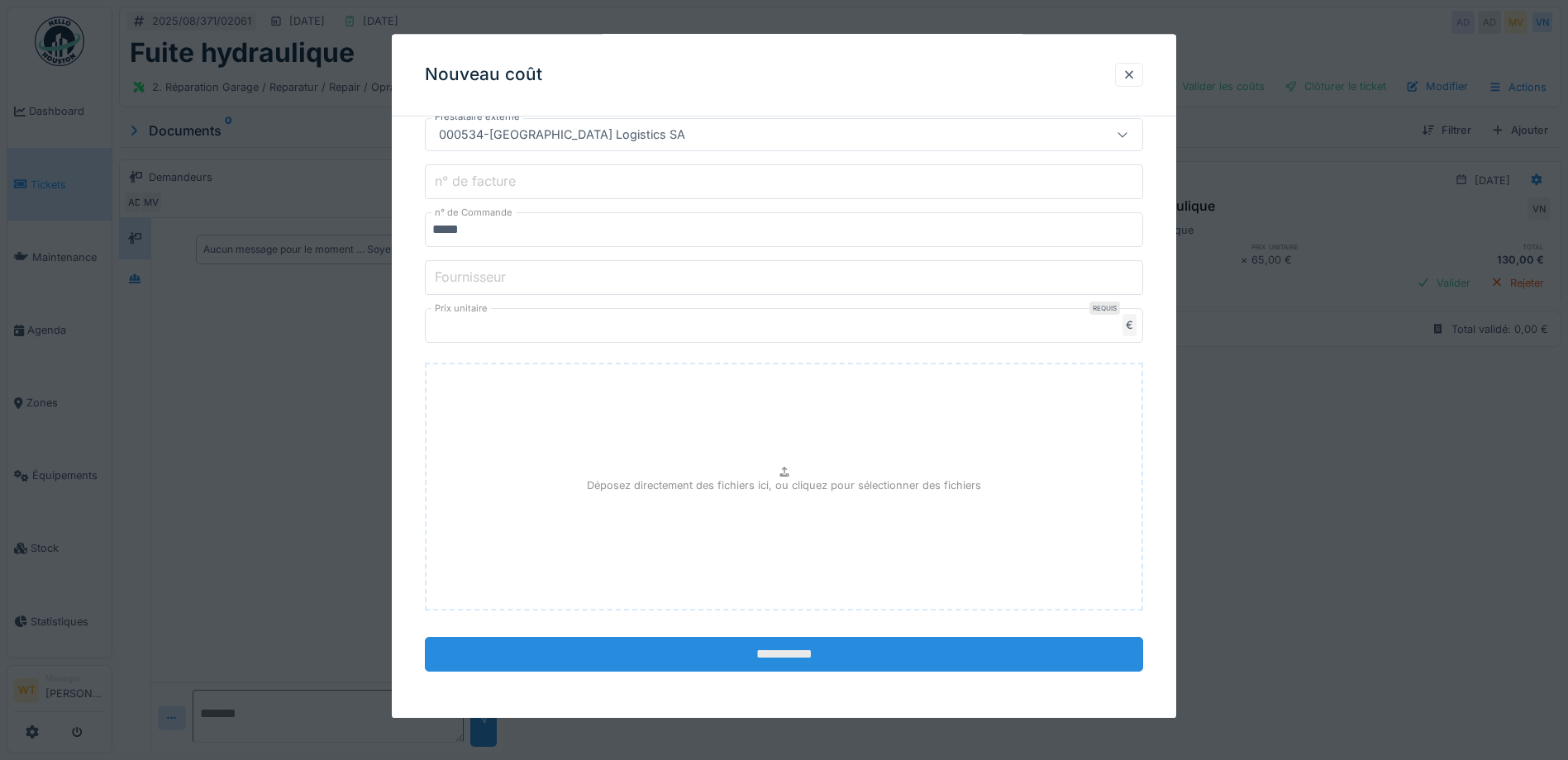
click at [661, 666] on input "**********" at bounding box center [784, 655] width 719 height 35
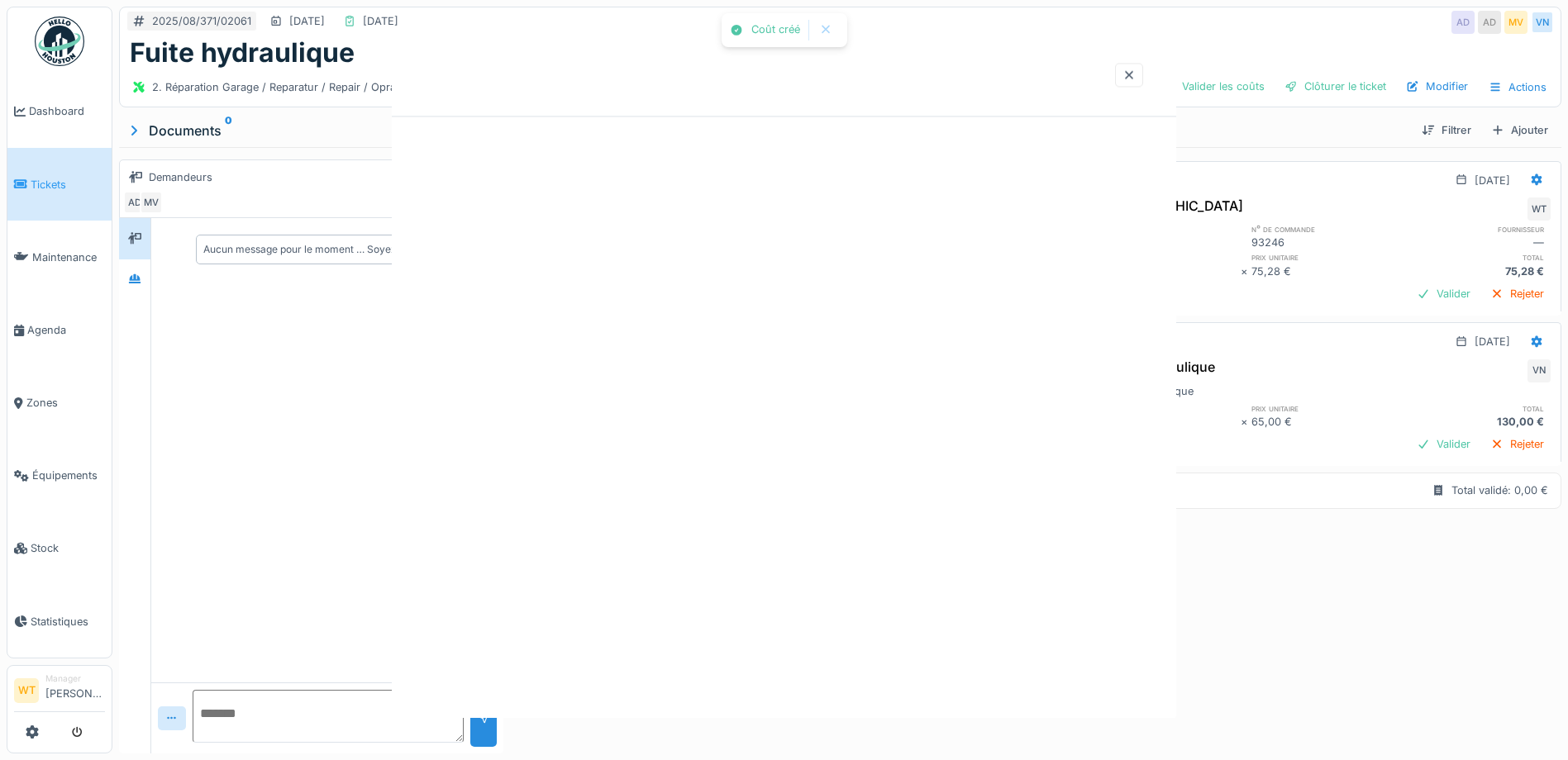
scroll to position [0, 0]
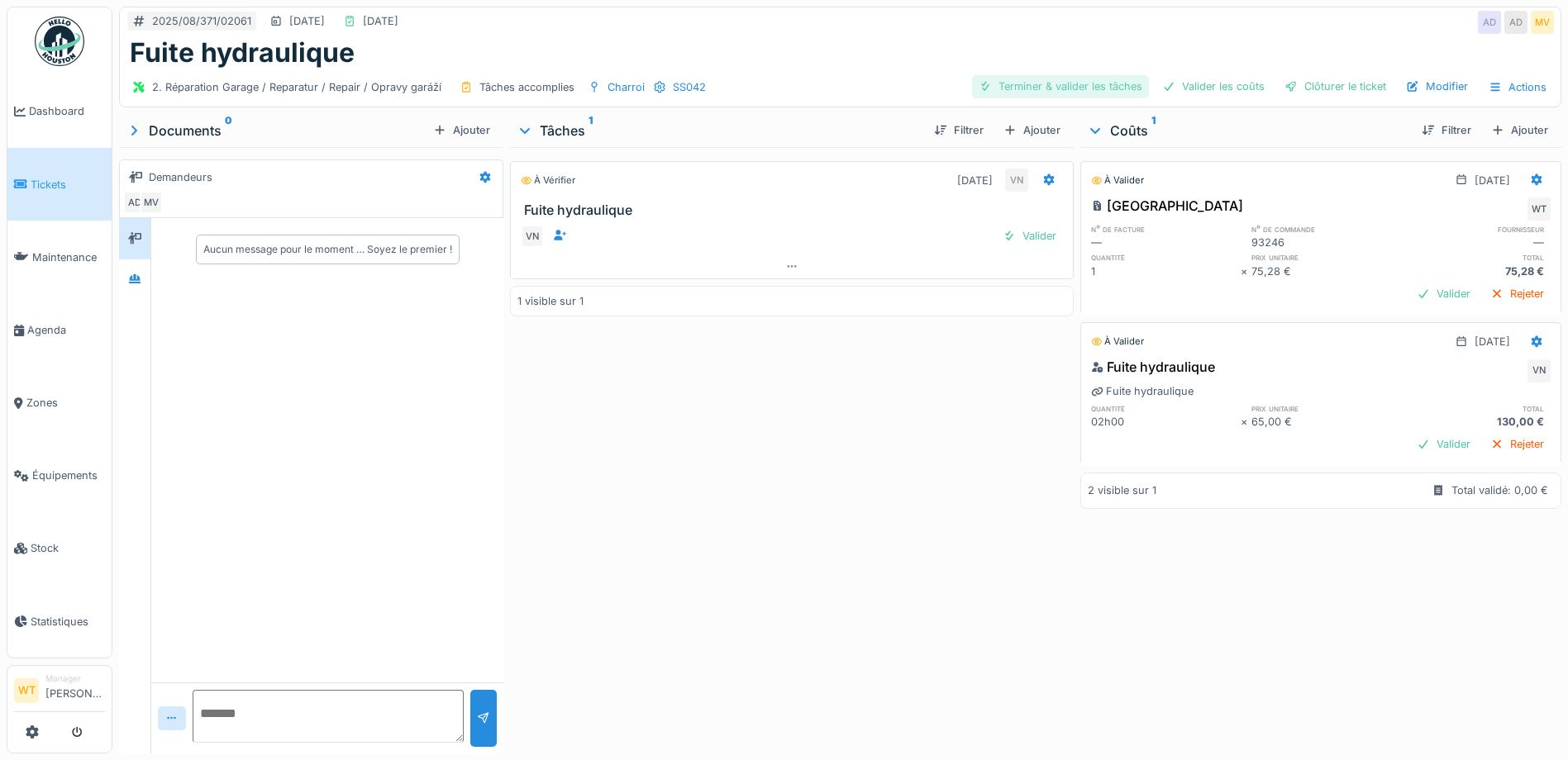
click at [1068, 96] on div "Terminer & valider les tâches" at bounding box center [1060, 86] width 177 height 22
click at [1171, 77] on div "Valider les coûts" at bounding box center [1213, 86] width 115 height 22
click at [1286, 82] on div at bounding box center [1291, 86] width 13 height 15
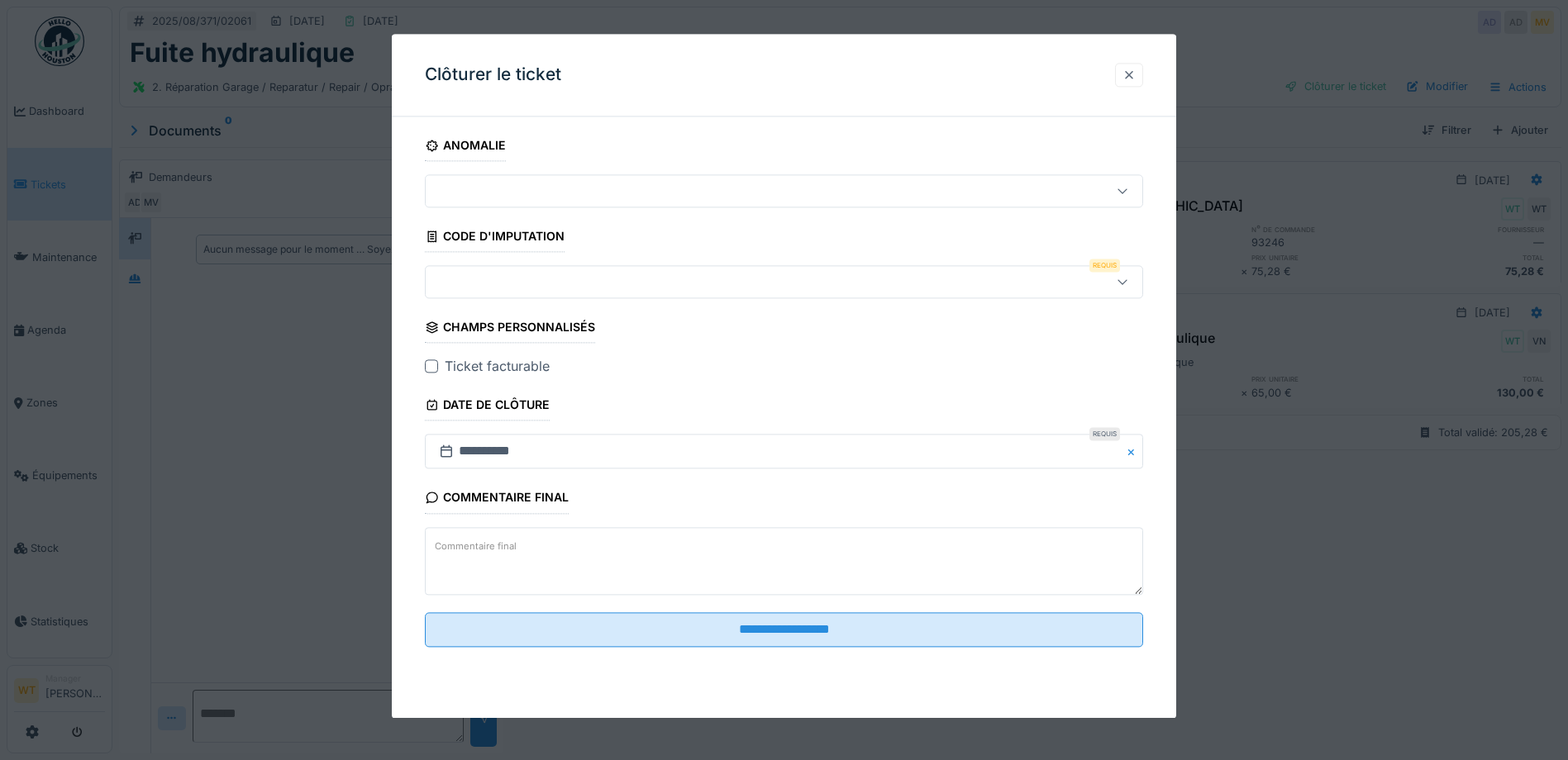
click at [1129, 74] on div at bounding box center [1128, 74] width 13 height 15
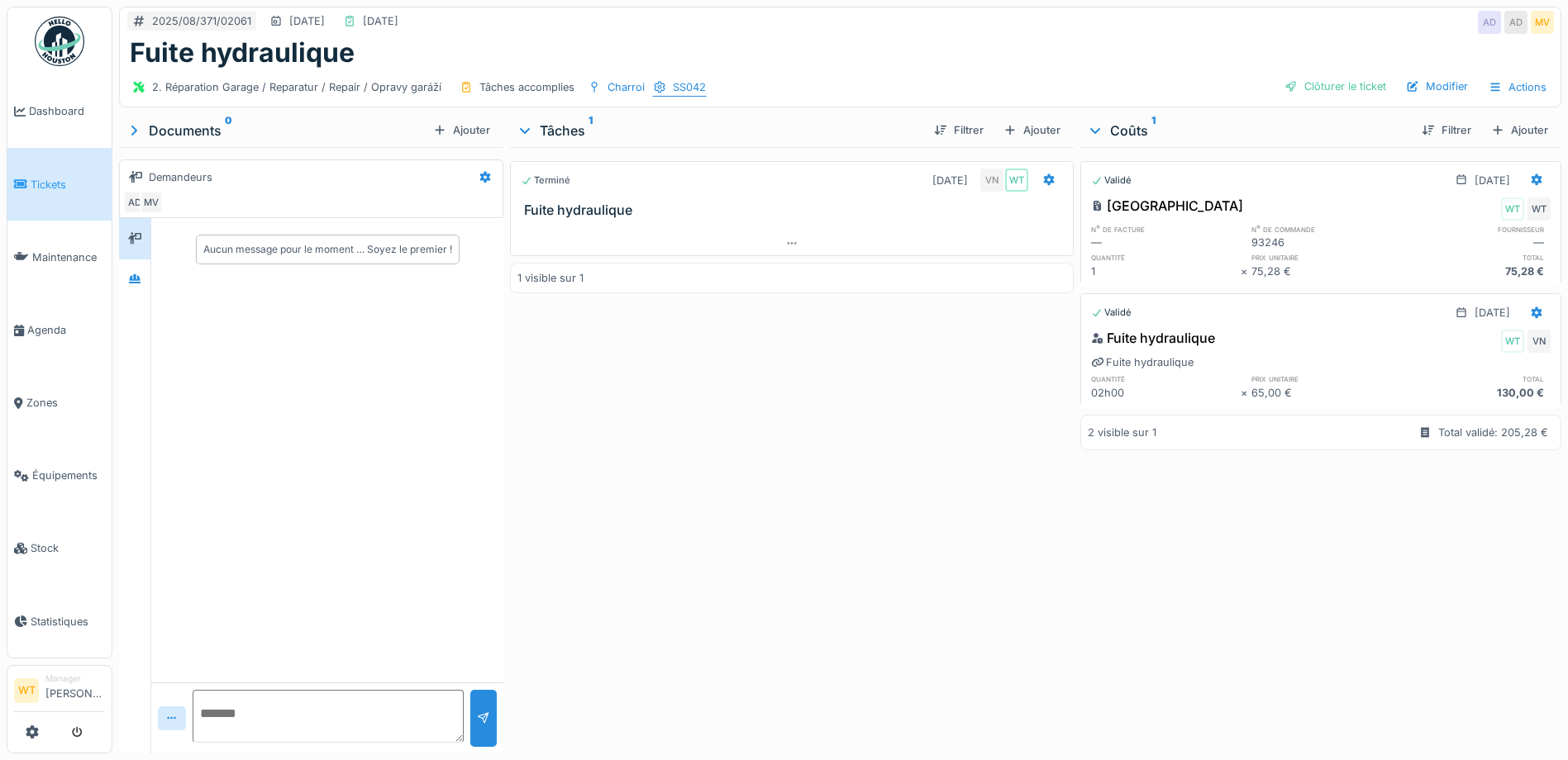
click at [665, 86] on div "SS042" at bounding box center [679, 87] width 55 height 17
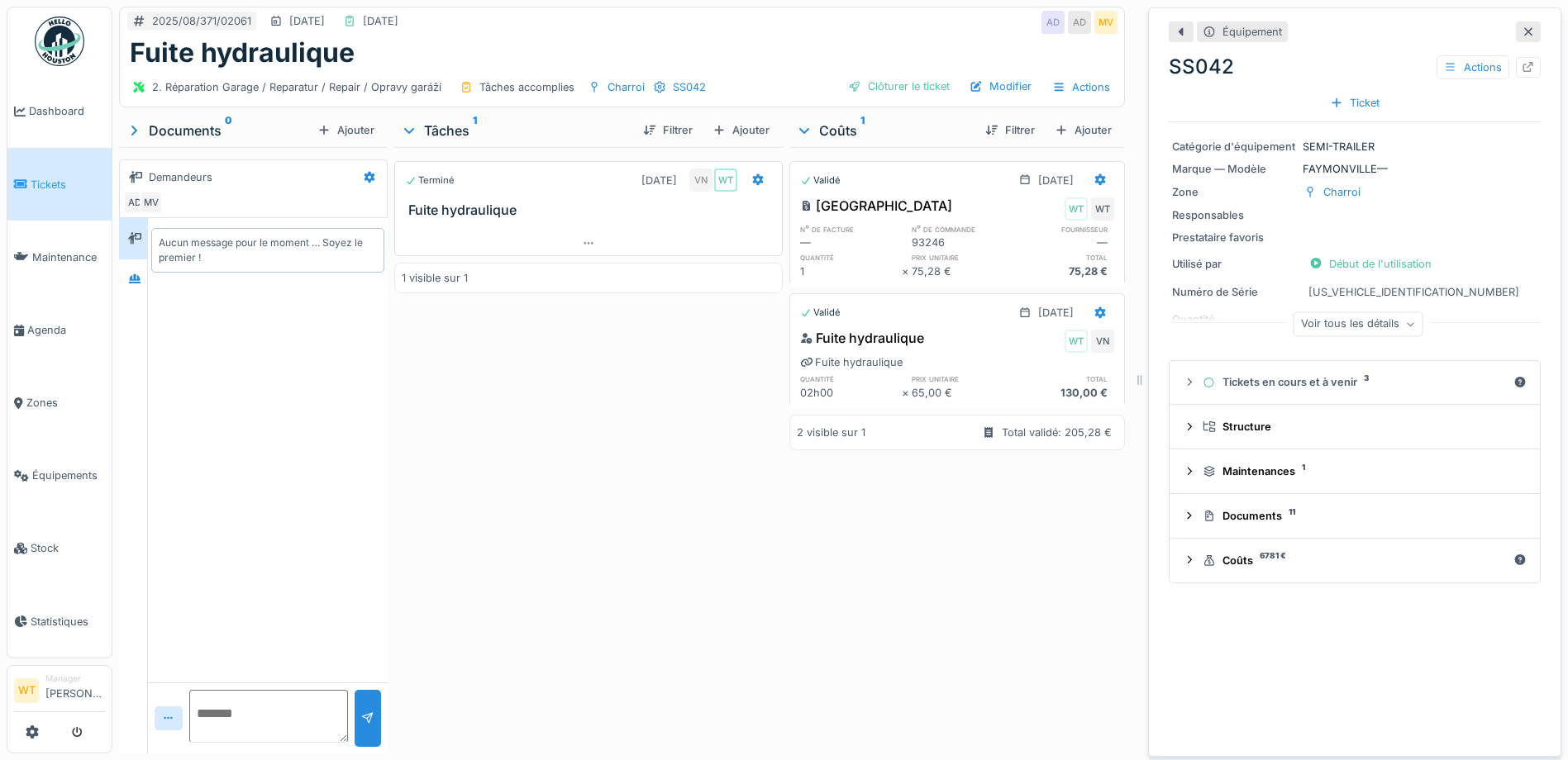
click at [1363, 327] on div "Voir tous les détails" at bounding box center [1358, 324] width 130 height 24
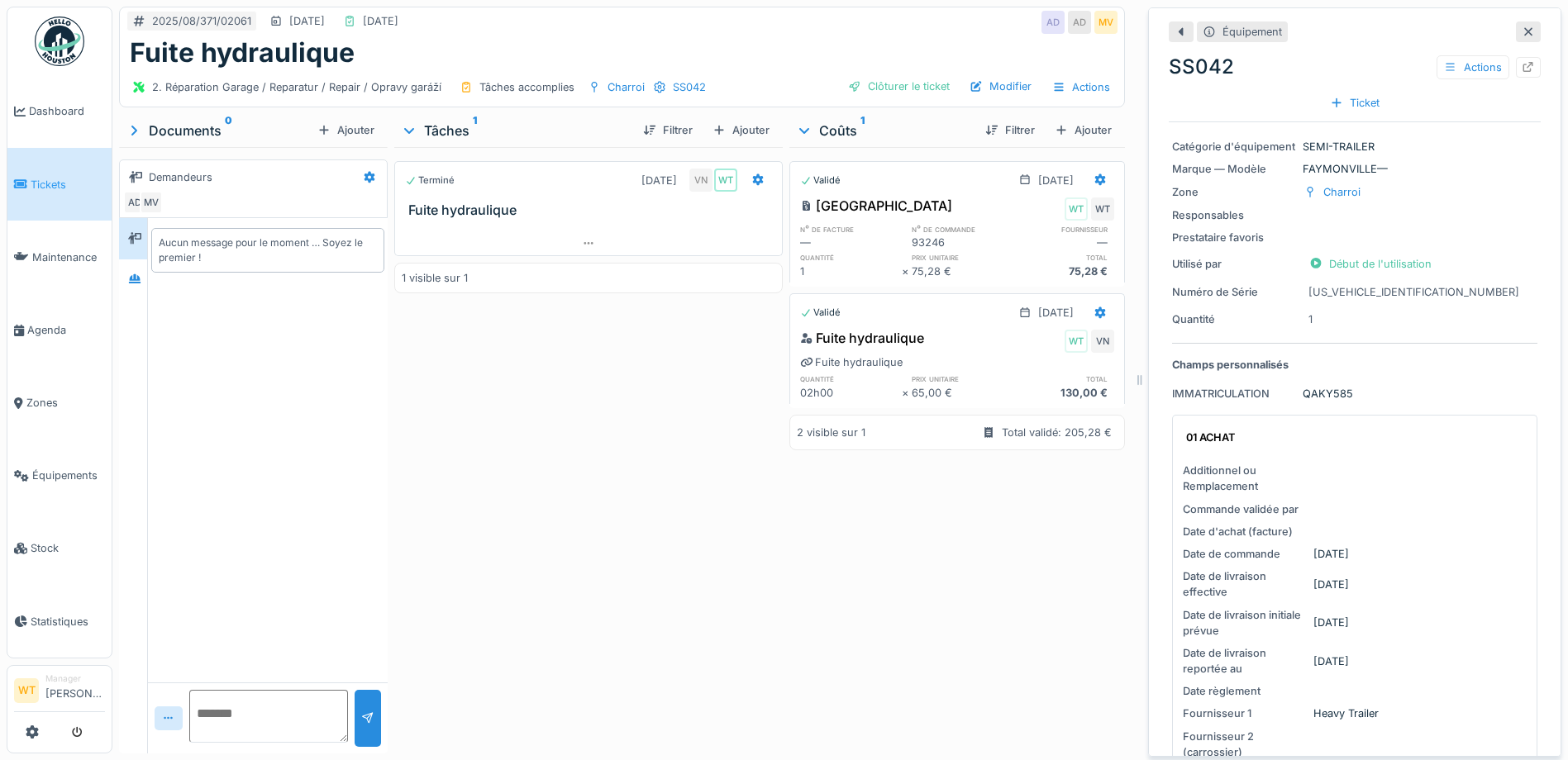
click at [1516, 32] on div at bounding box center [1528, 32] width 25 height 21
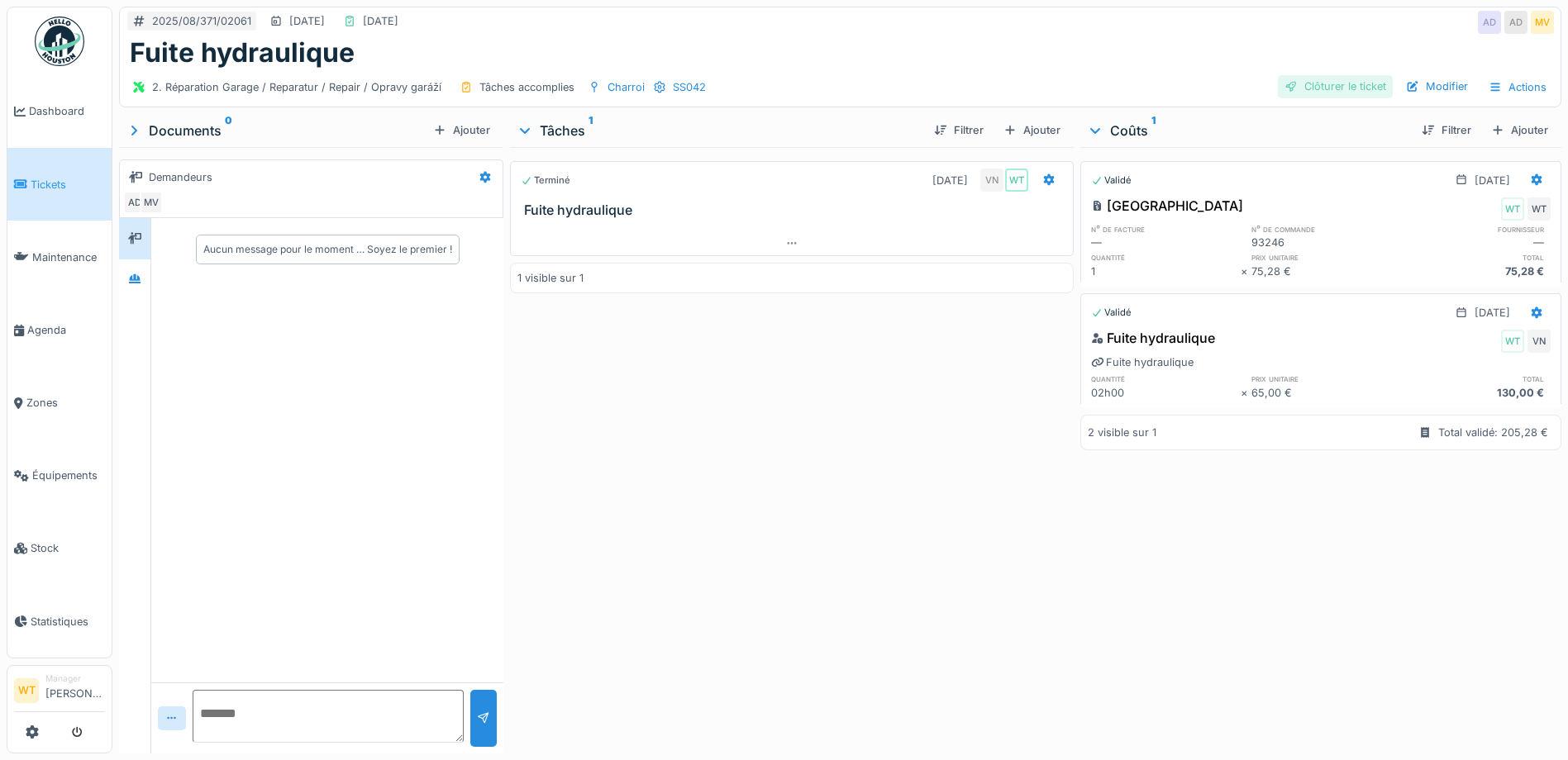
click at [1300, 84] on div "Clôturer le ticket" at bounding box center [1335, 86] width 115 height 22
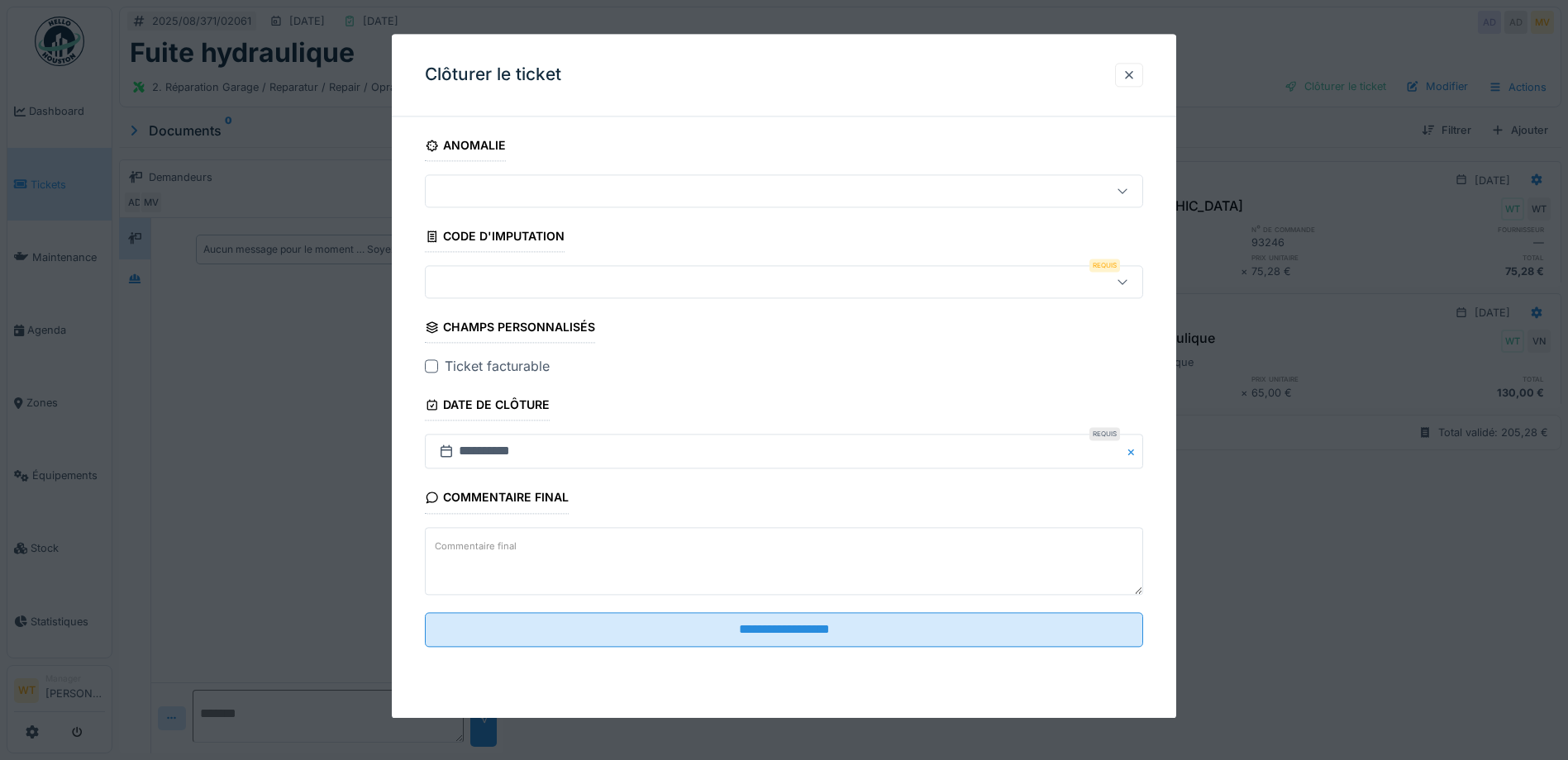
click at [497, 274] on div at bounding box center [742, 282] width 619 height 18
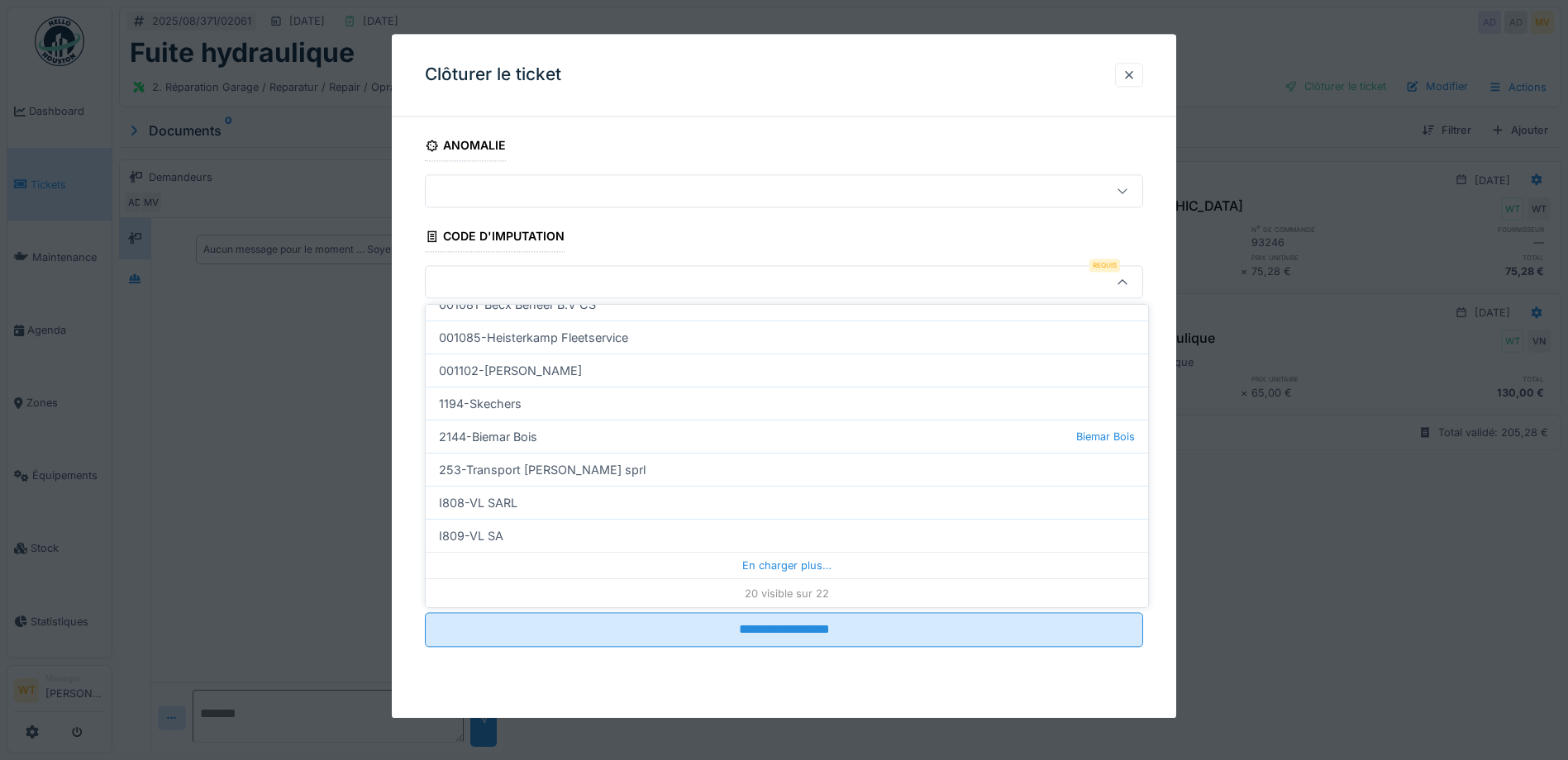
scroll to position [503, 0]
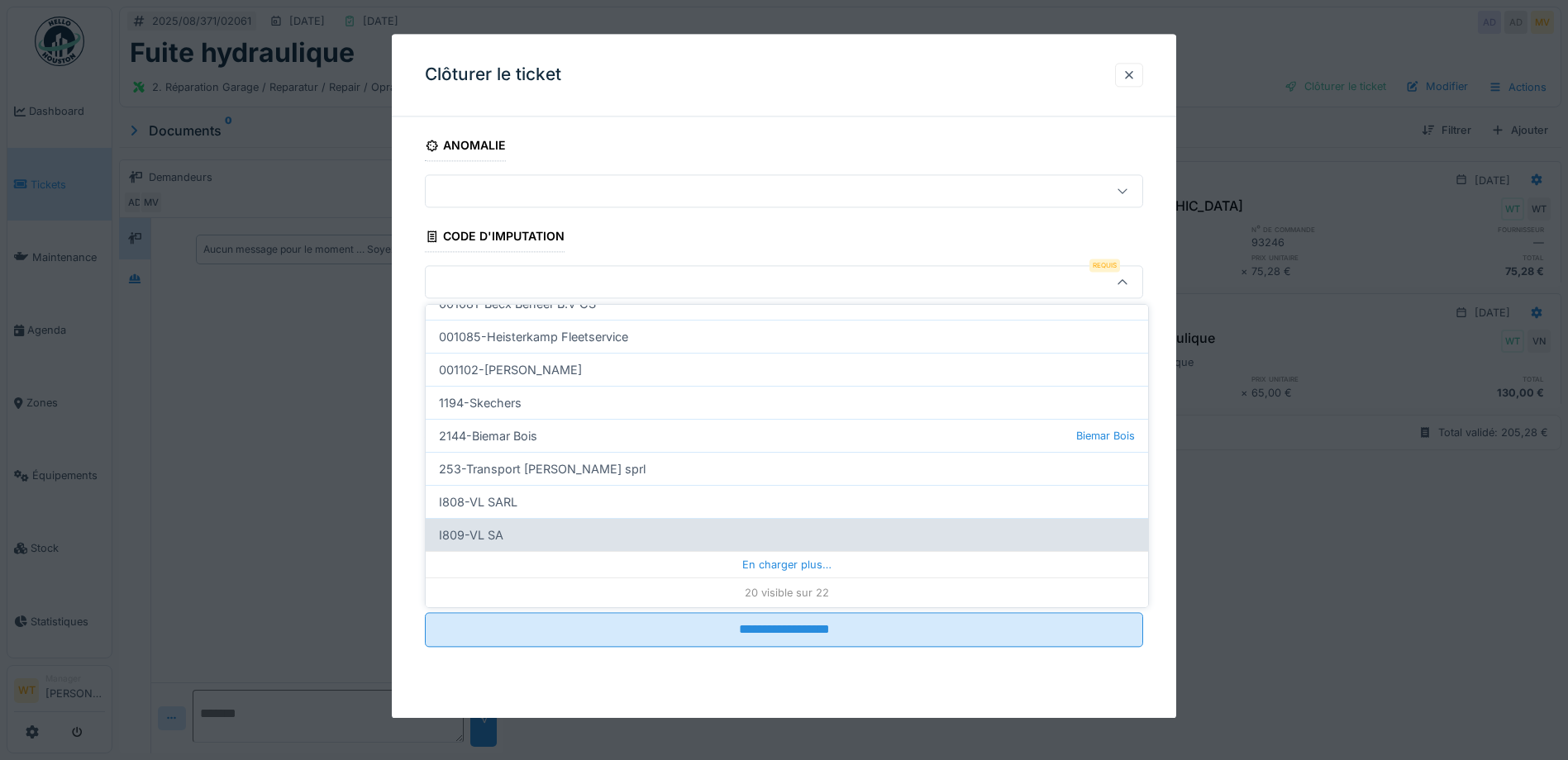
click at [532, 534] on div "I809-VL SA" at bounding box center [787, 534] width 723 height 33
type input "***"
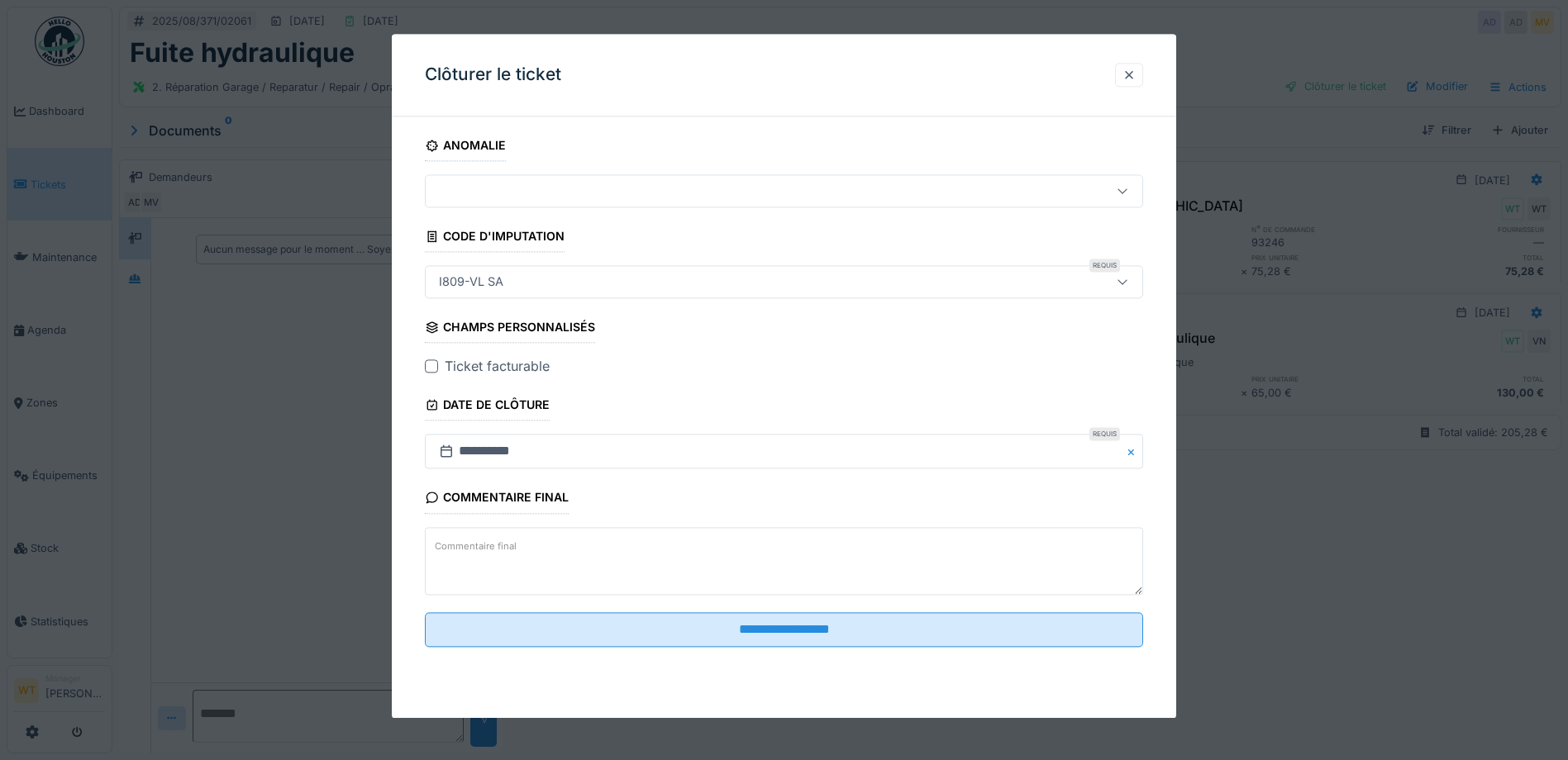
click at [432, 371] on div at bounding box center [431, 366] width 13 height 13
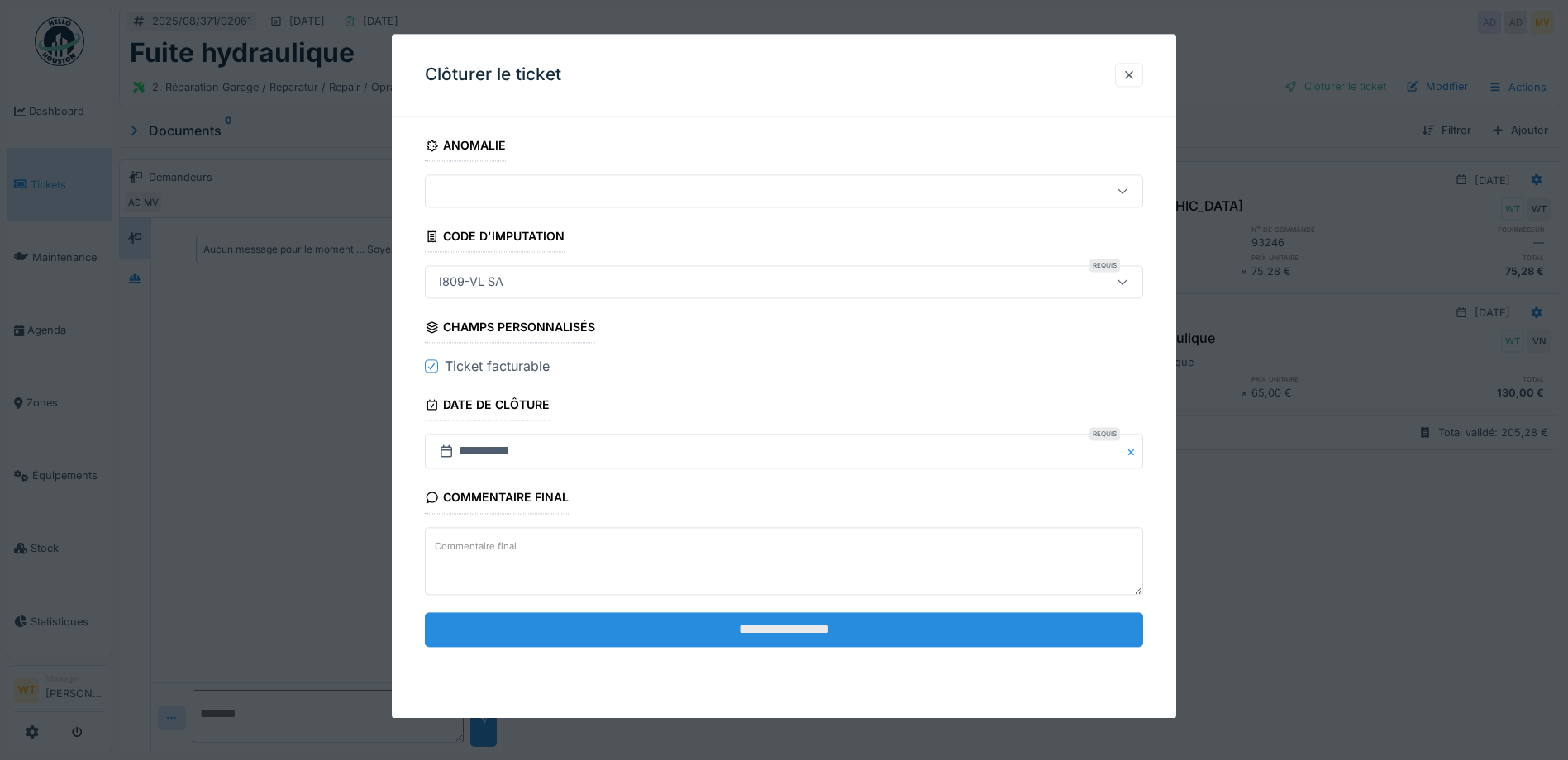
click at [700, 639] on input "**********" at bounding box center [784, 629] width 719 height 35
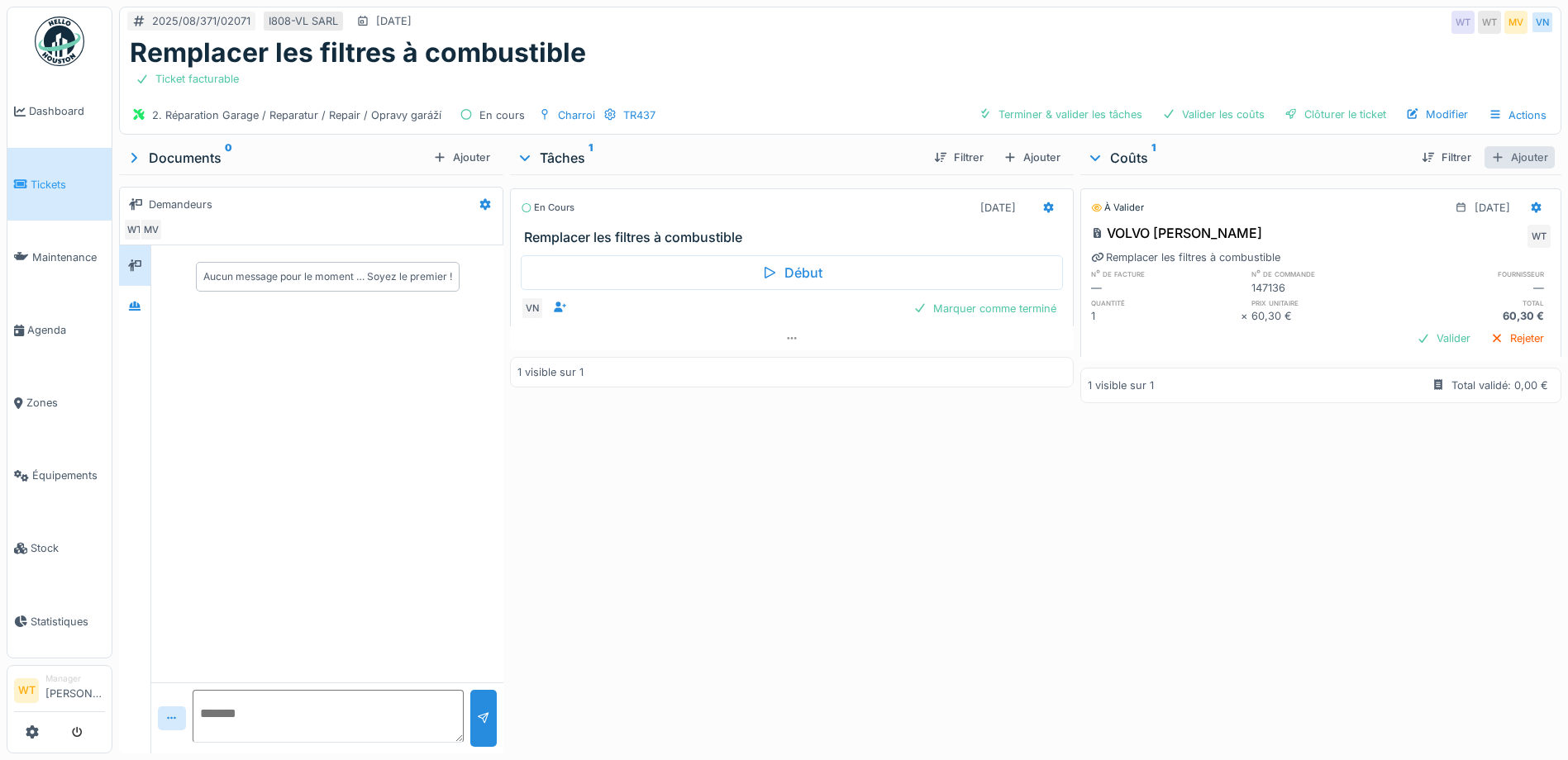
click at [1495, 161] on div "Ajouter" at bounding box center [1520, 157] width 70 height 22
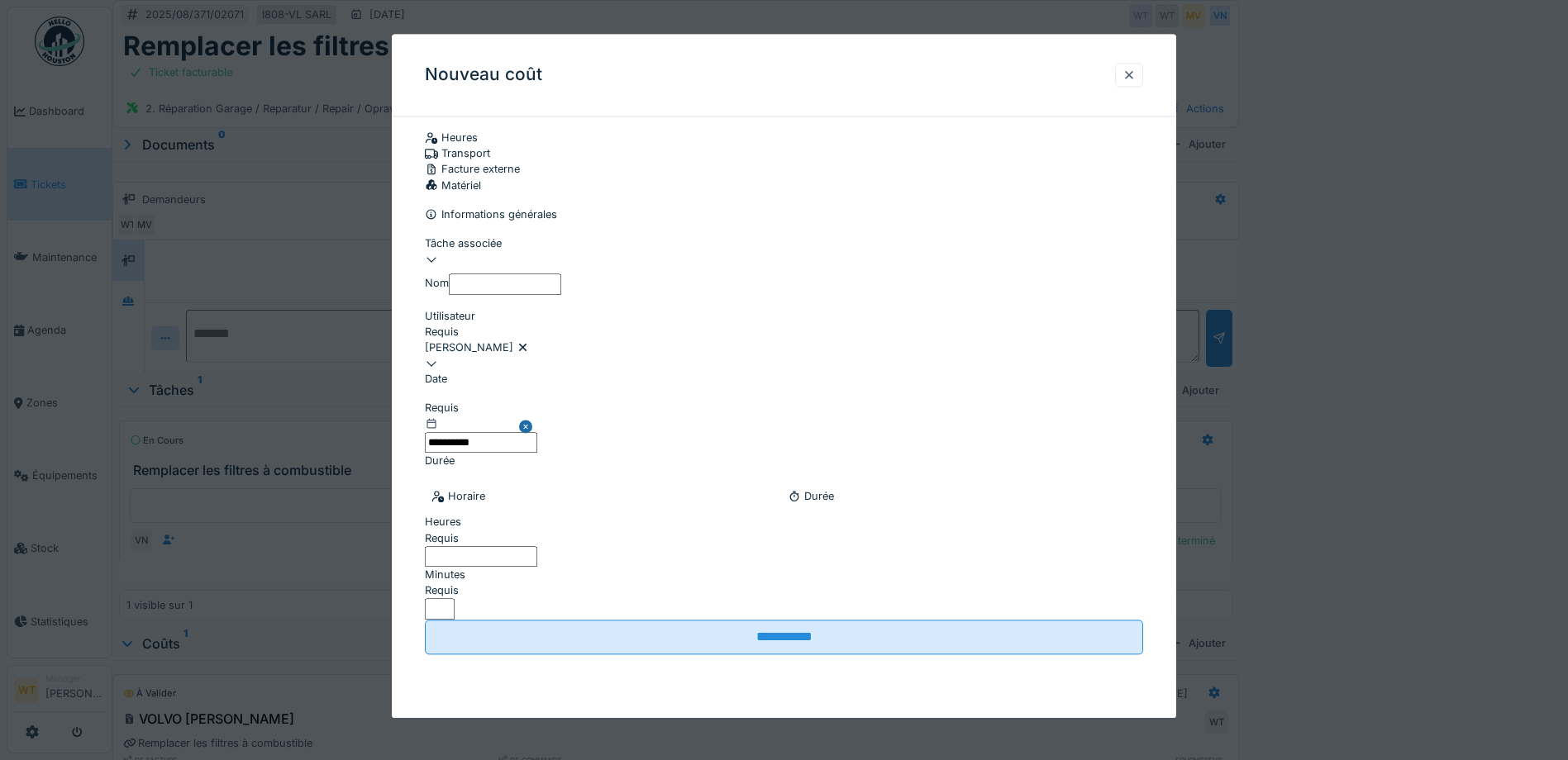
click at [530, 353] on icon at bounding box center [523, 347] width 13 height 11
click at [533, 354] on div "Utilisateurs" at bounding box center [784, 347] width 719 height 15
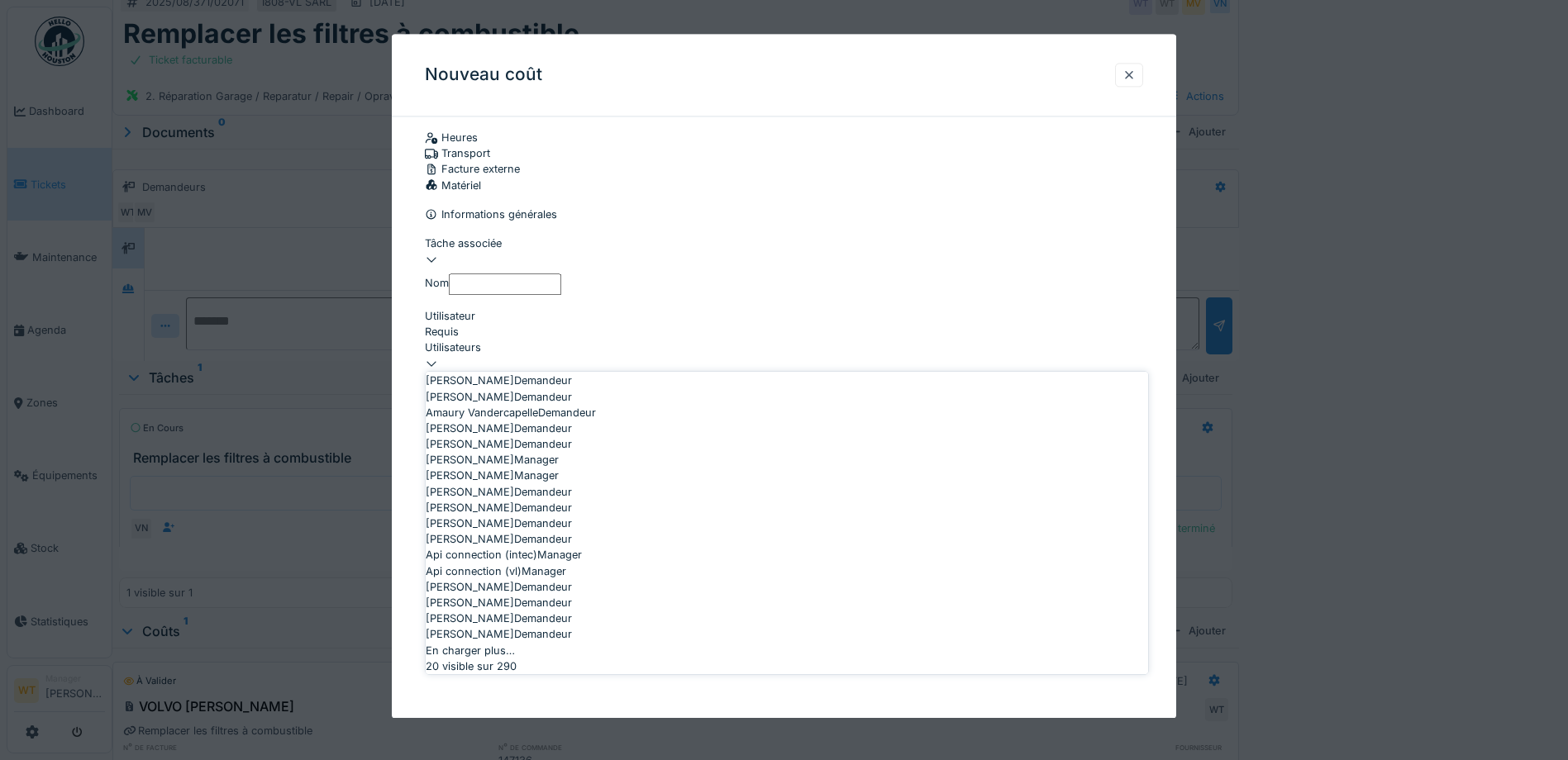
scroll to position [514, 0]
click at [719, 643] on div "En charger plus…" at bounding box center [787, 651] width 723 height 15
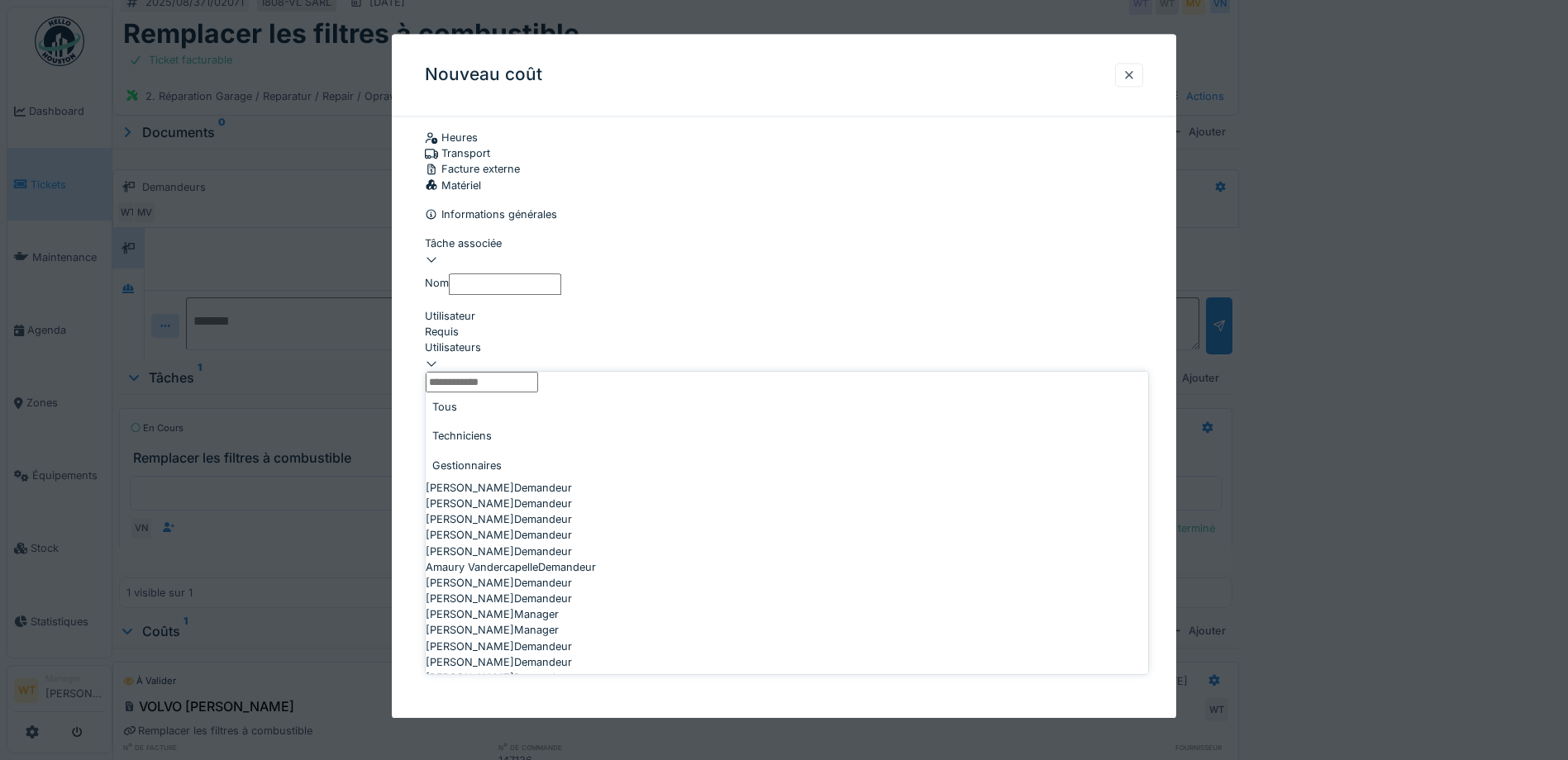
click at [531, 439] on div "Techniciens" at bounding box center [787, 436] width 723 height 29
click at [518, 606] on div "Vladimir Nahalka Technicien" at bounding box center [787, 614] width 723 height 15
type input "****"
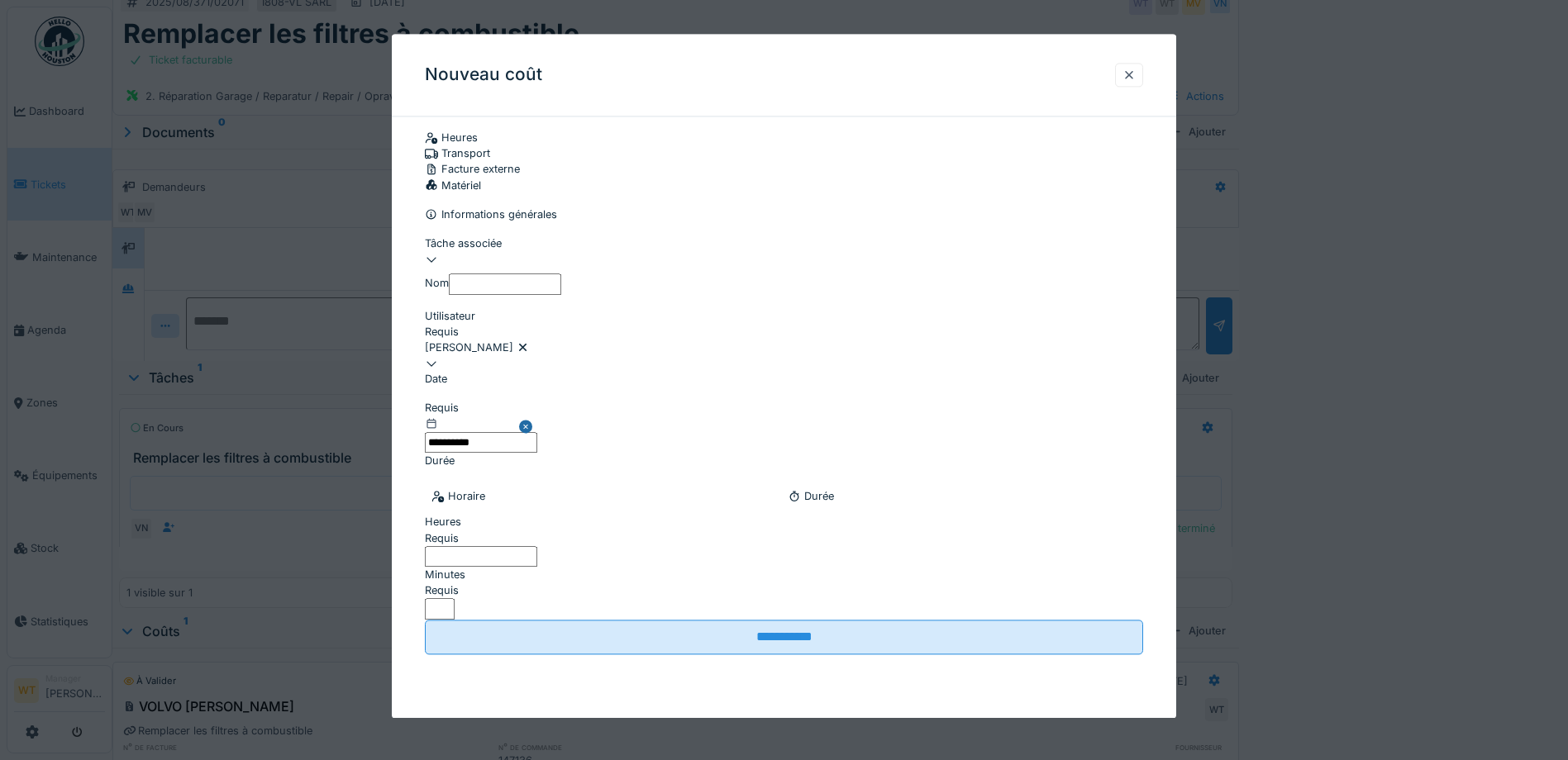
click at [561, 295] on input "Nom" at bounding box center [505, 285] width 112 height 21
click at [537, 567] on input "Heures" at bounding box center [481, 557] width 112 height 21
type input "*"
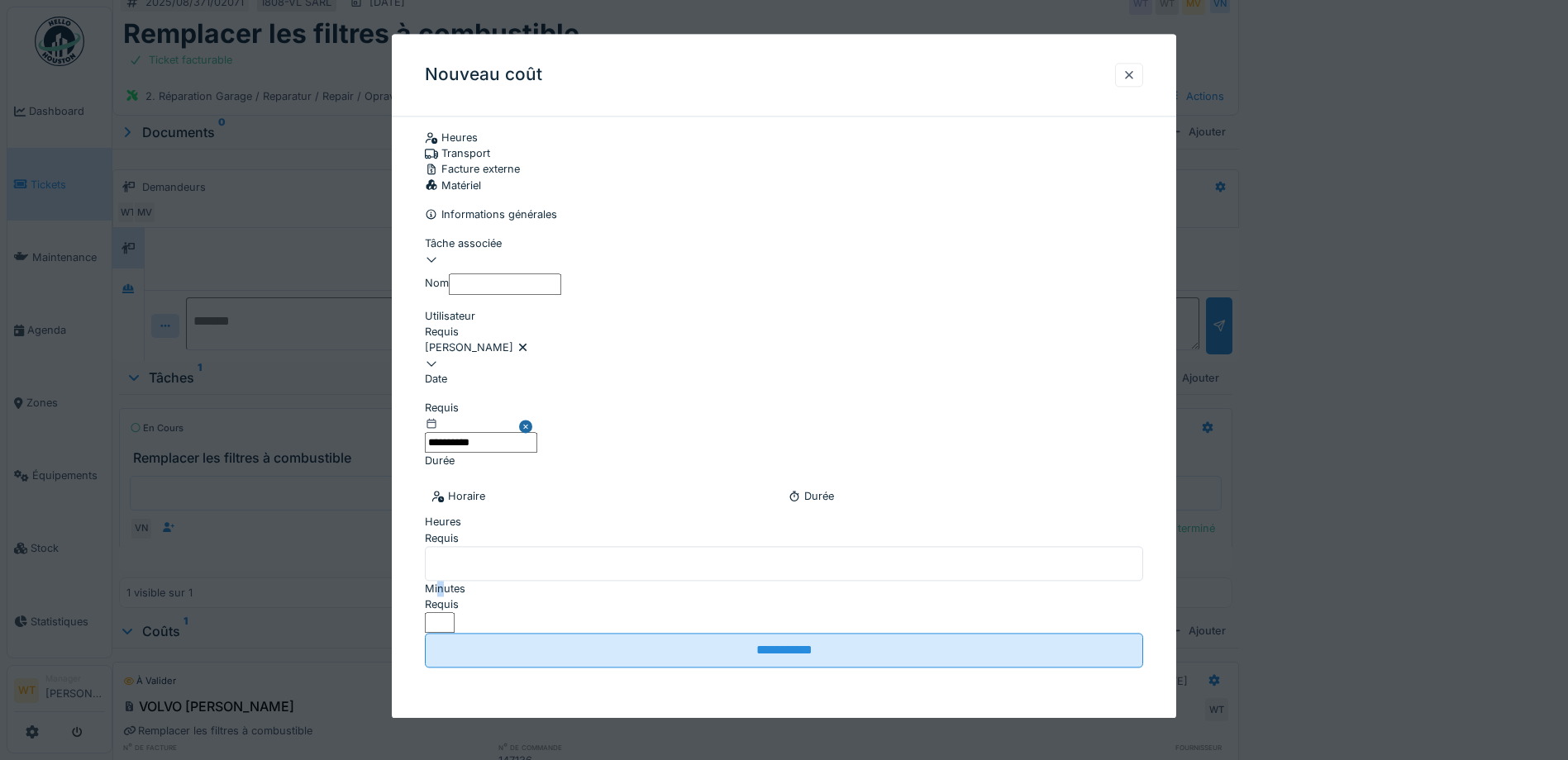
click at [465, 580] on label "Minutes" at bounding box center [445, 588] width 40 height 15
click at [455, 613] on input "*" at bounding box center [440, 623] width 30 height 21
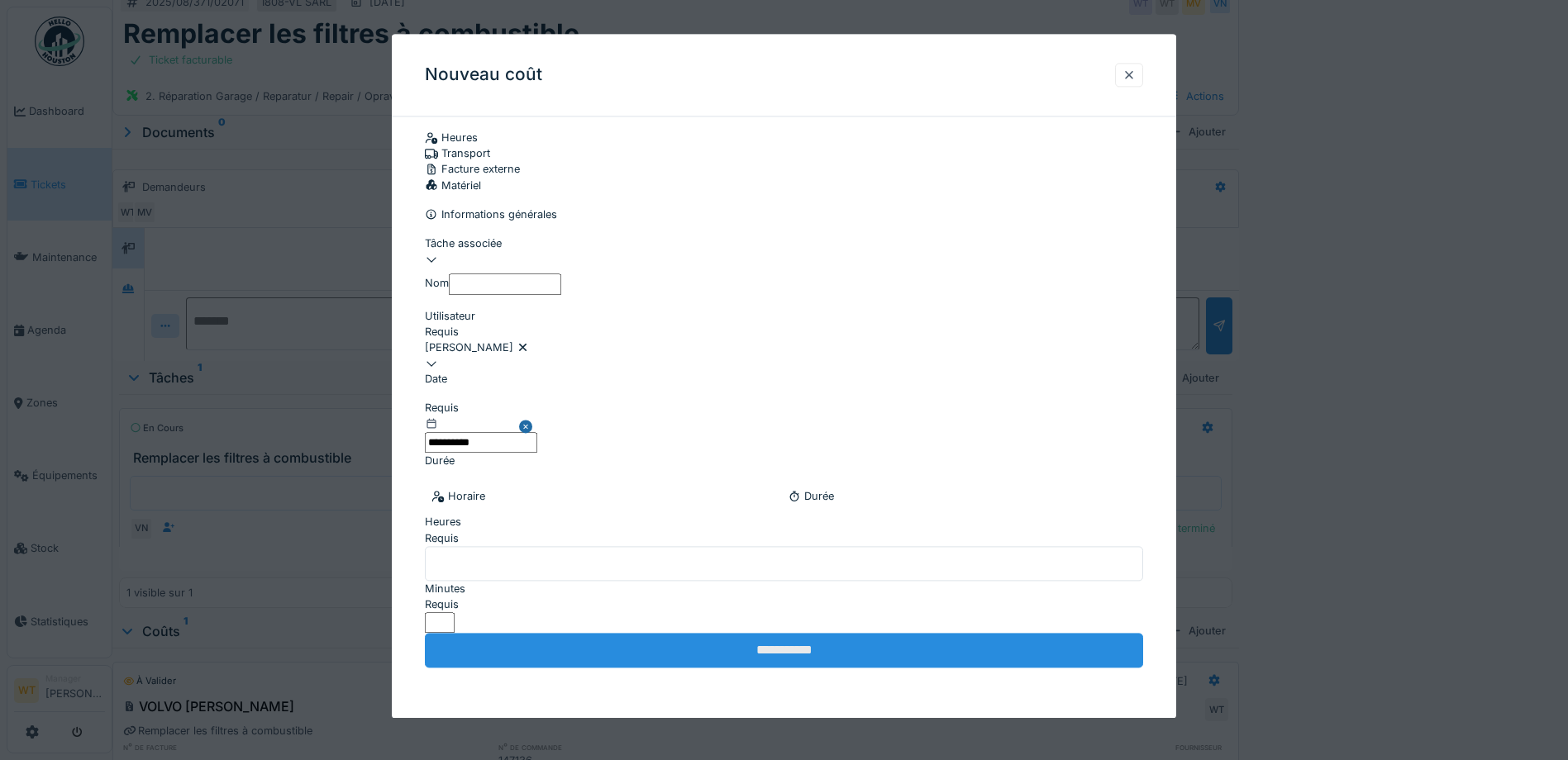
type input "**"
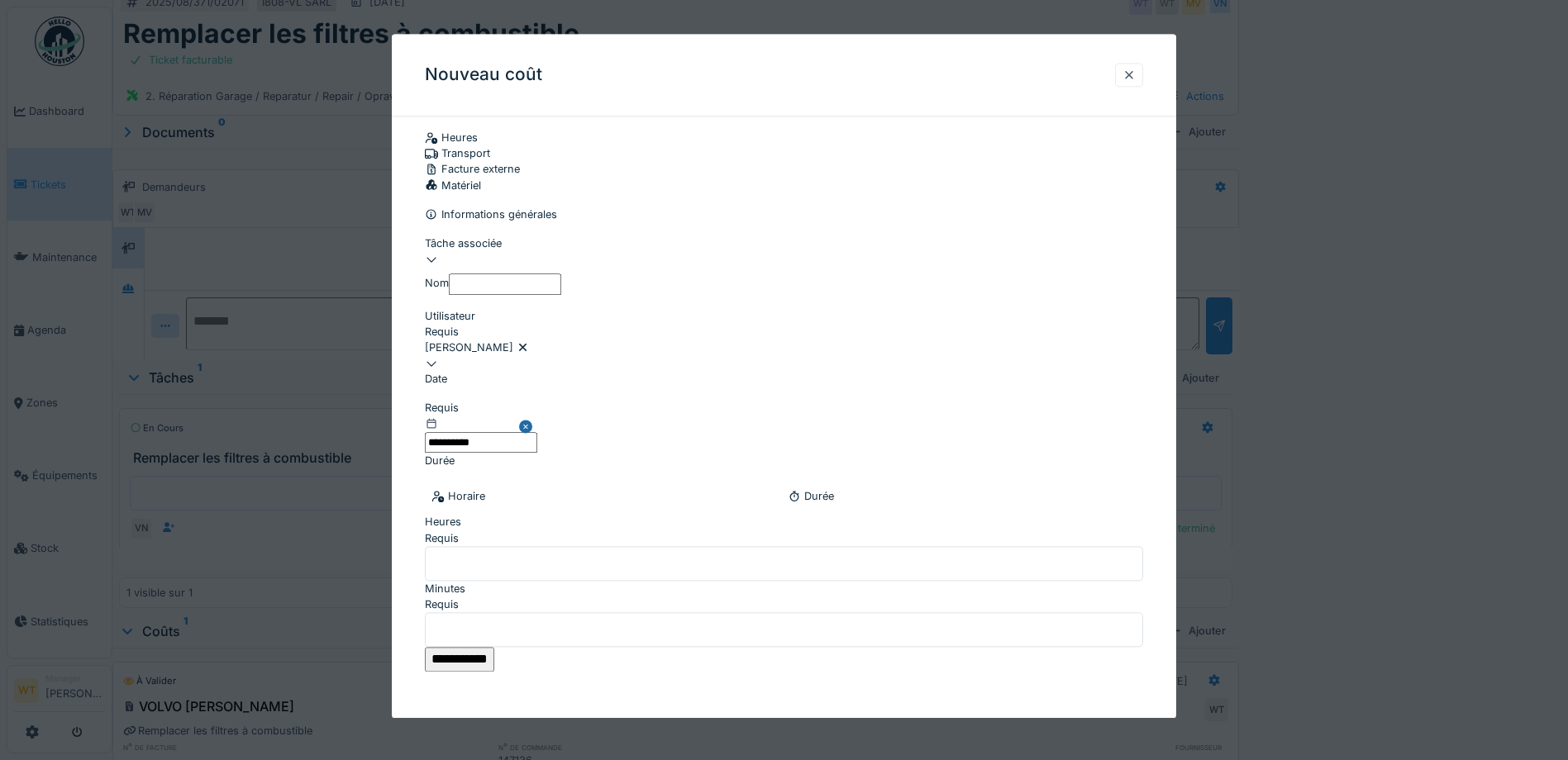
click at [494, 648] on input "**********" at bounding box center [459, 660] width 69 height 25
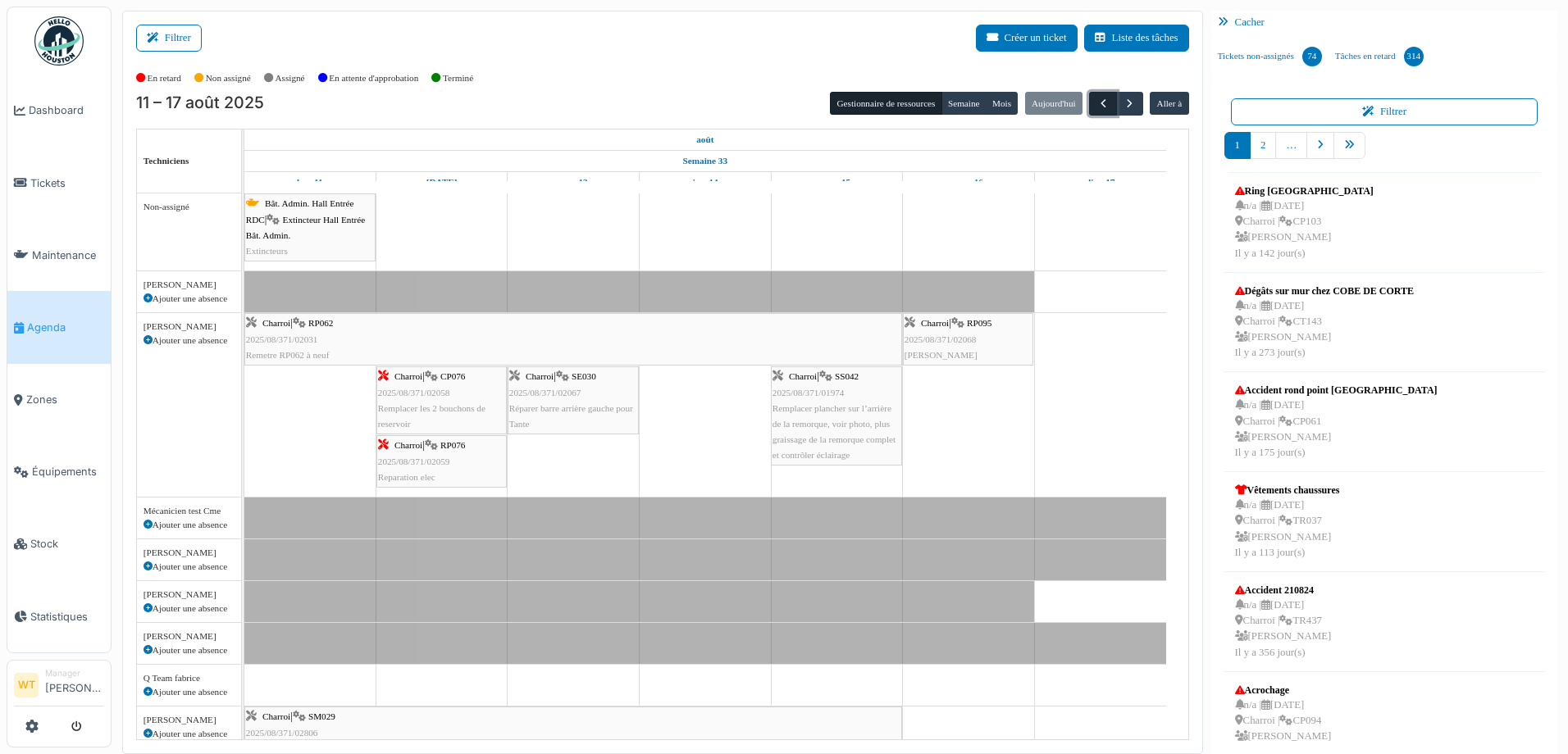
click at [1096, 109] on span "button" at bounding box center [1103, 103] width 14 height 14
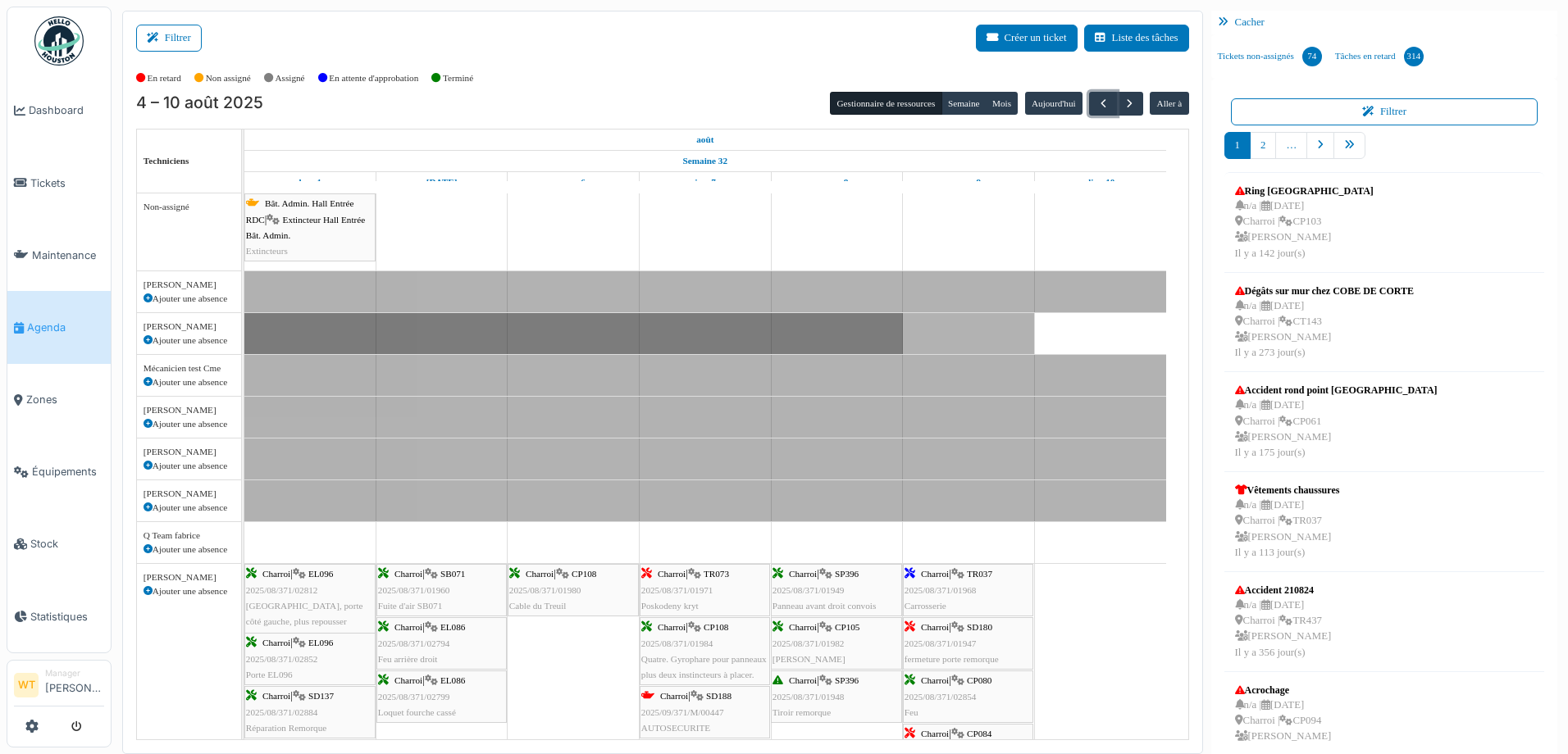
click at [984, 584] on div "Charroi | TR037 2025/08/371/01968 [GEOGRAPHIC_DATA]" at bounding box center [968, 590] width 127 height 47
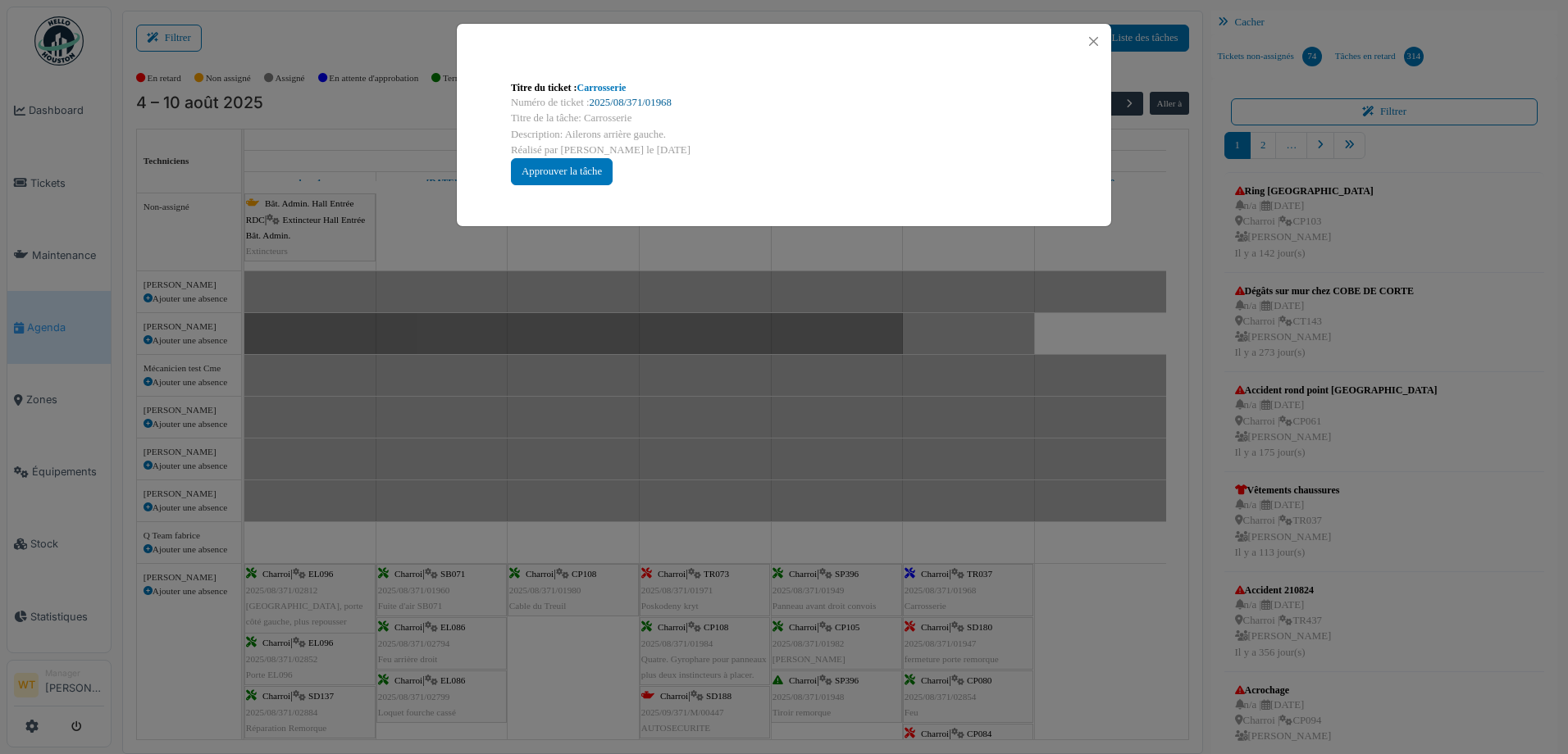
click at [638, 99] on link "2025/08/371/01968" at bounding box center [630, 103] width 82 height 12
click at [1087, 45] on button "Close" at bounding box center [1094, 42] width 22 height 22
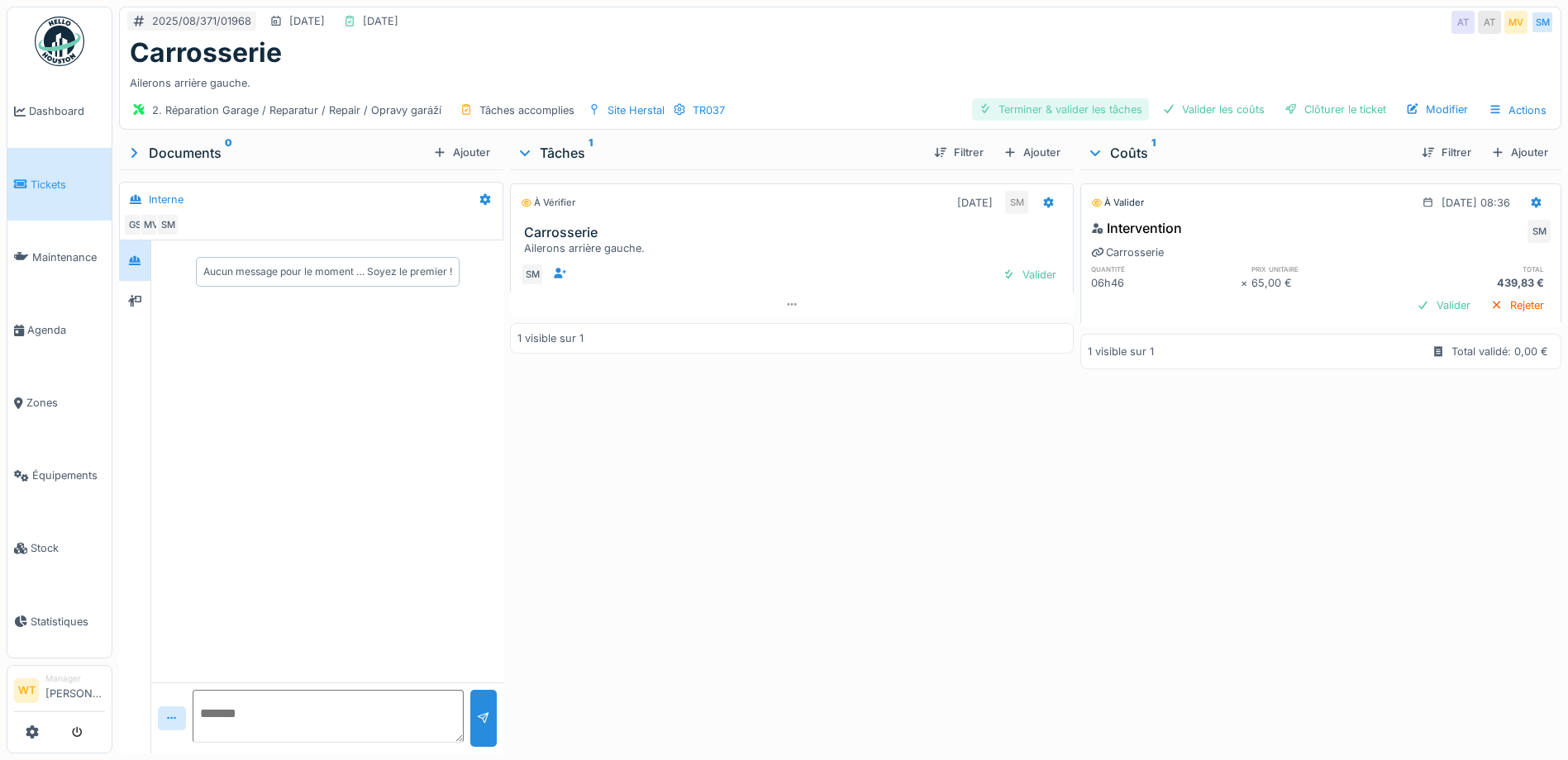
click at [1054, 115] on div "Terminer & valider les tâches" at bounding box center [1060, 109] width 177 height 22
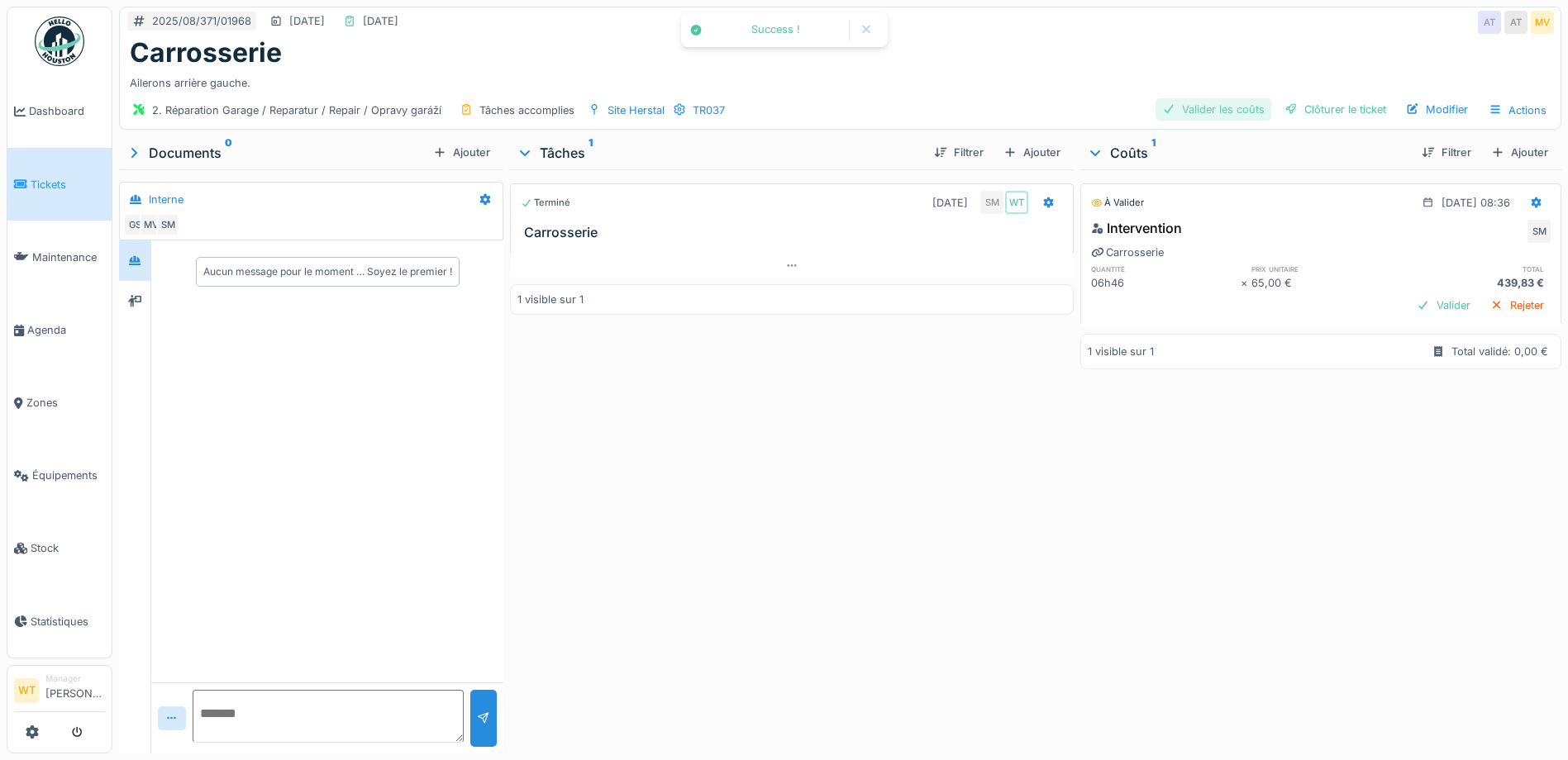
click at [1203, 111] on div "Valider les coûts" at bounding box center [1213, 109] width 115 height 22
click at [1320, 112] on div "Clôturer le ticket" at bounding box center [1335, 109] width 115 height 22
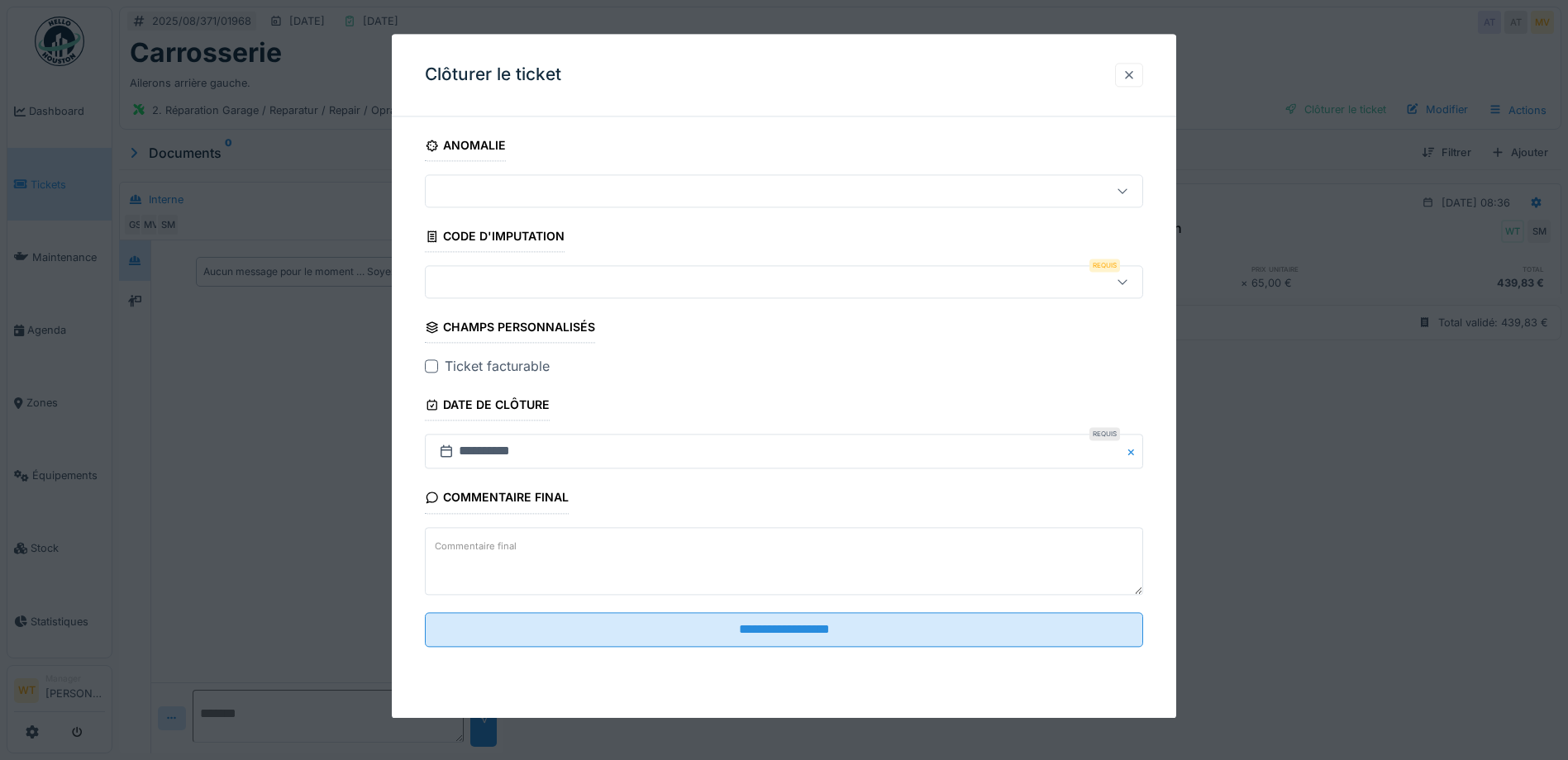
click at [1136, 78] on div at bounding box center [1128, 74] width 13 height 15
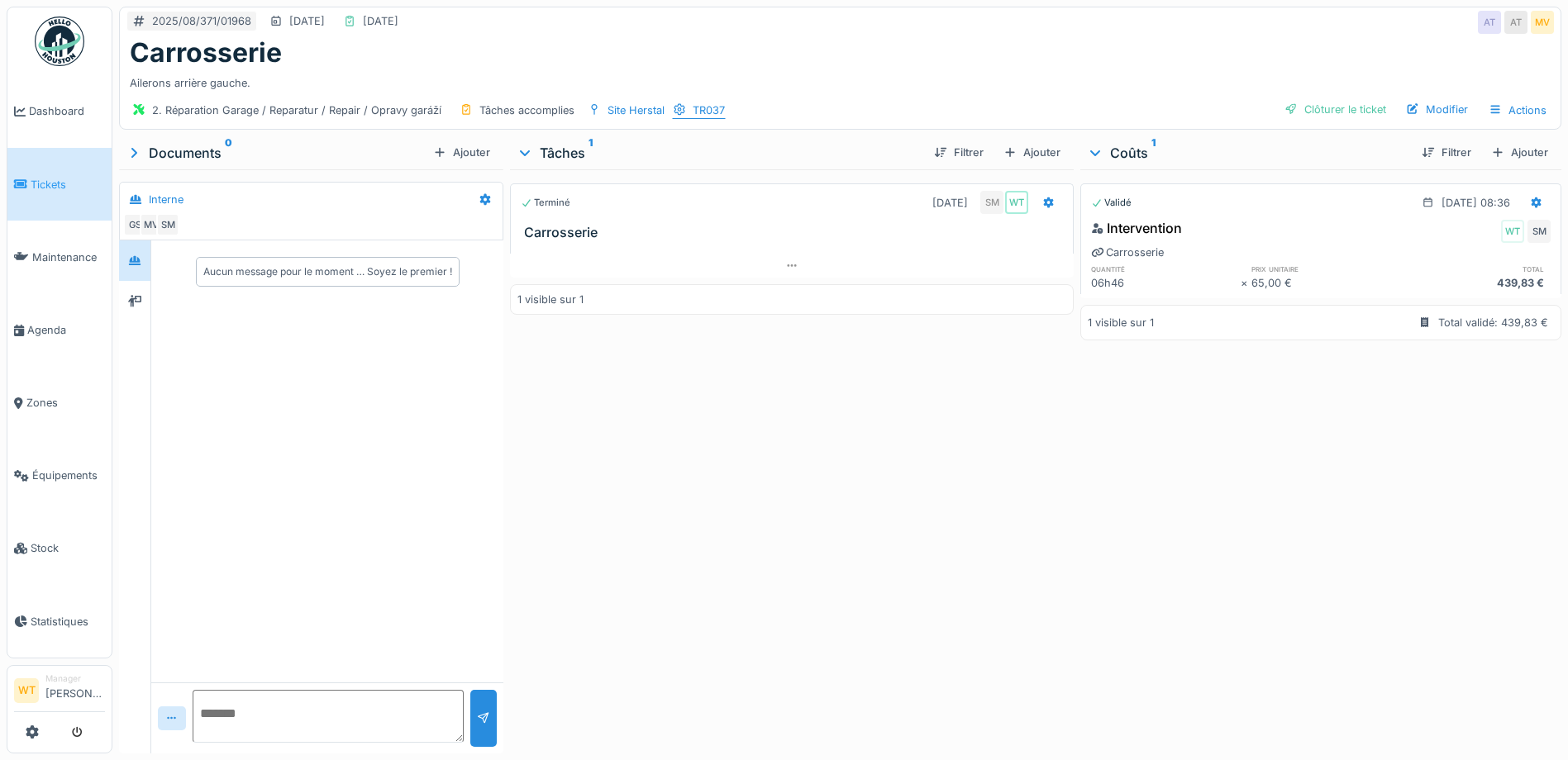
click at [681, 110] on icon at bounding box center [679, 110] width 11 height 12
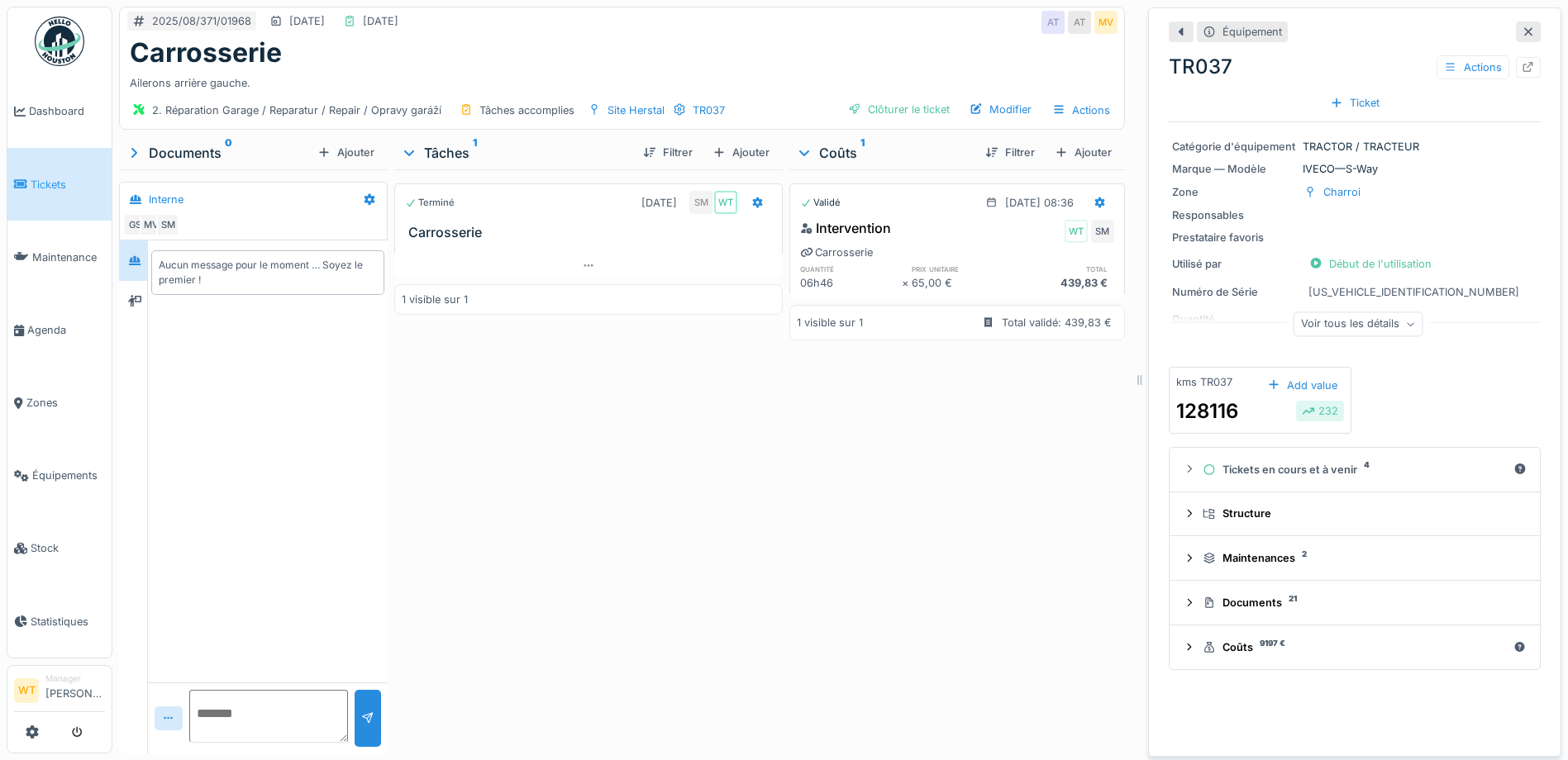
click at [1317, 324] on div "Voir tous les détails" at bounding box center [1358, 324] width 130 height 24
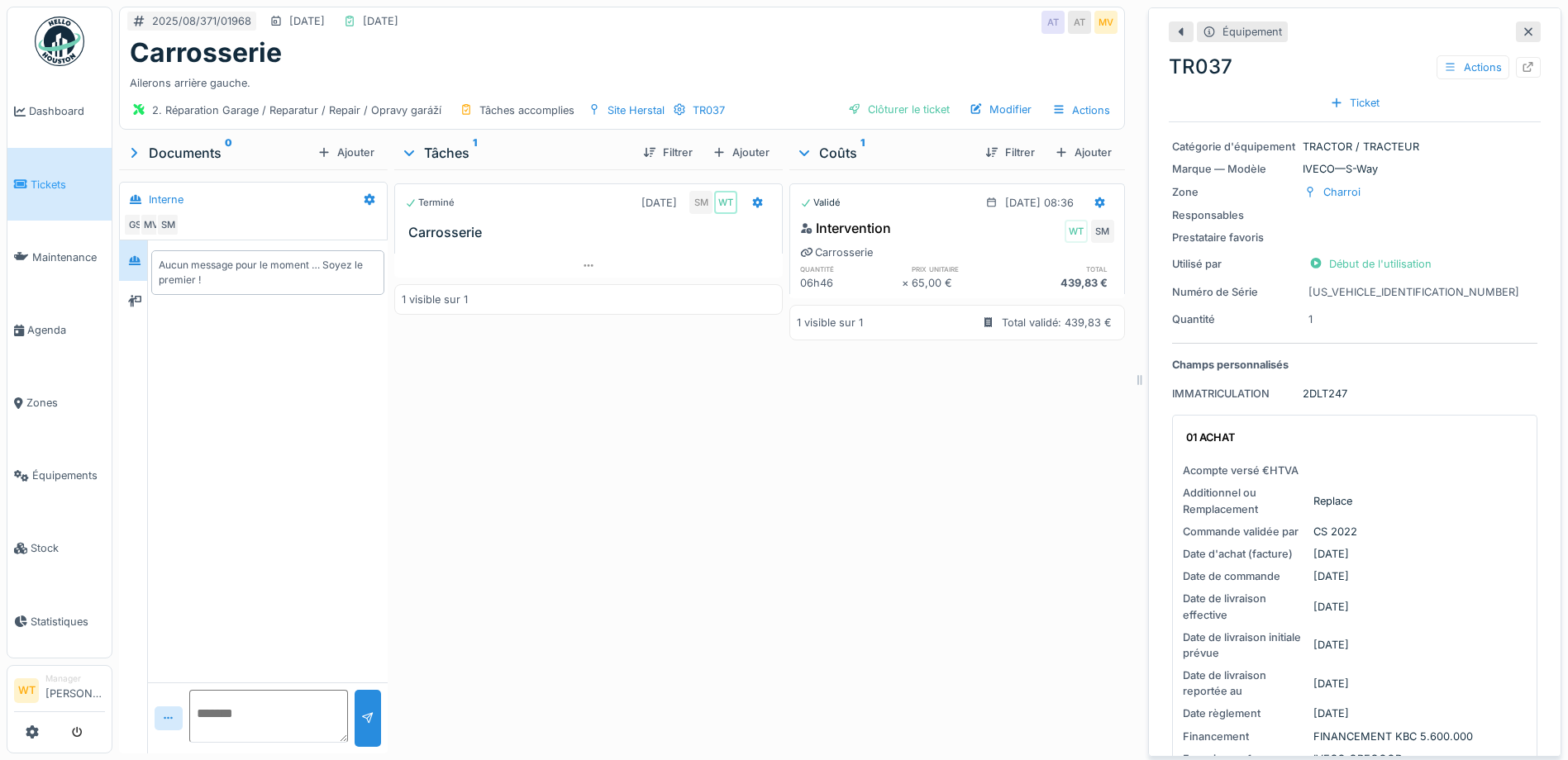
click at [1522, 38] on div at bounding box center [1528, 32] width 13 height 15
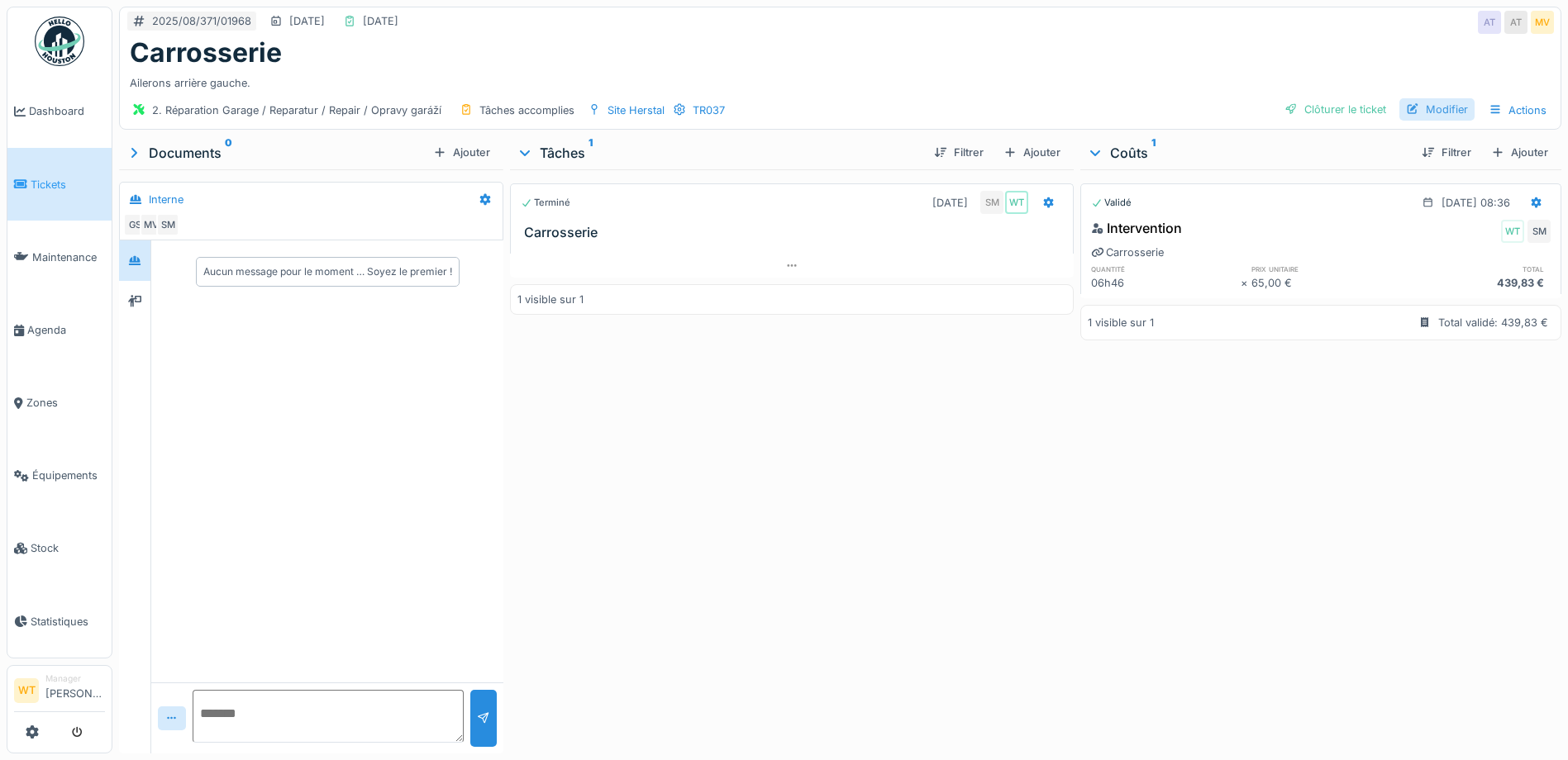
click at [1406, 115] on div at bounding box center [1412, 109] width 13 height 15
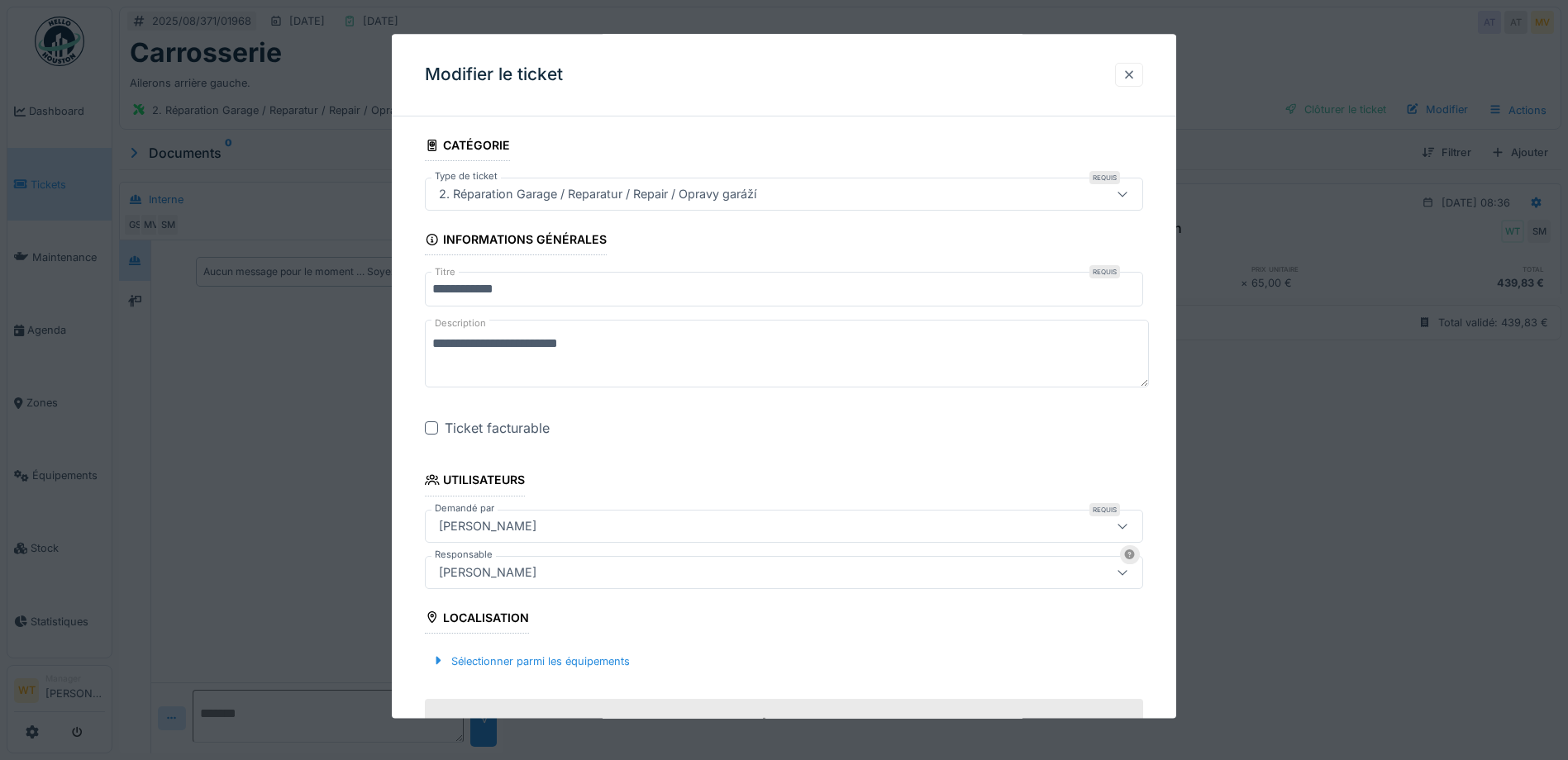
click at [1144, 71] on div at bounding box center [1129, 74] width 28 height 24
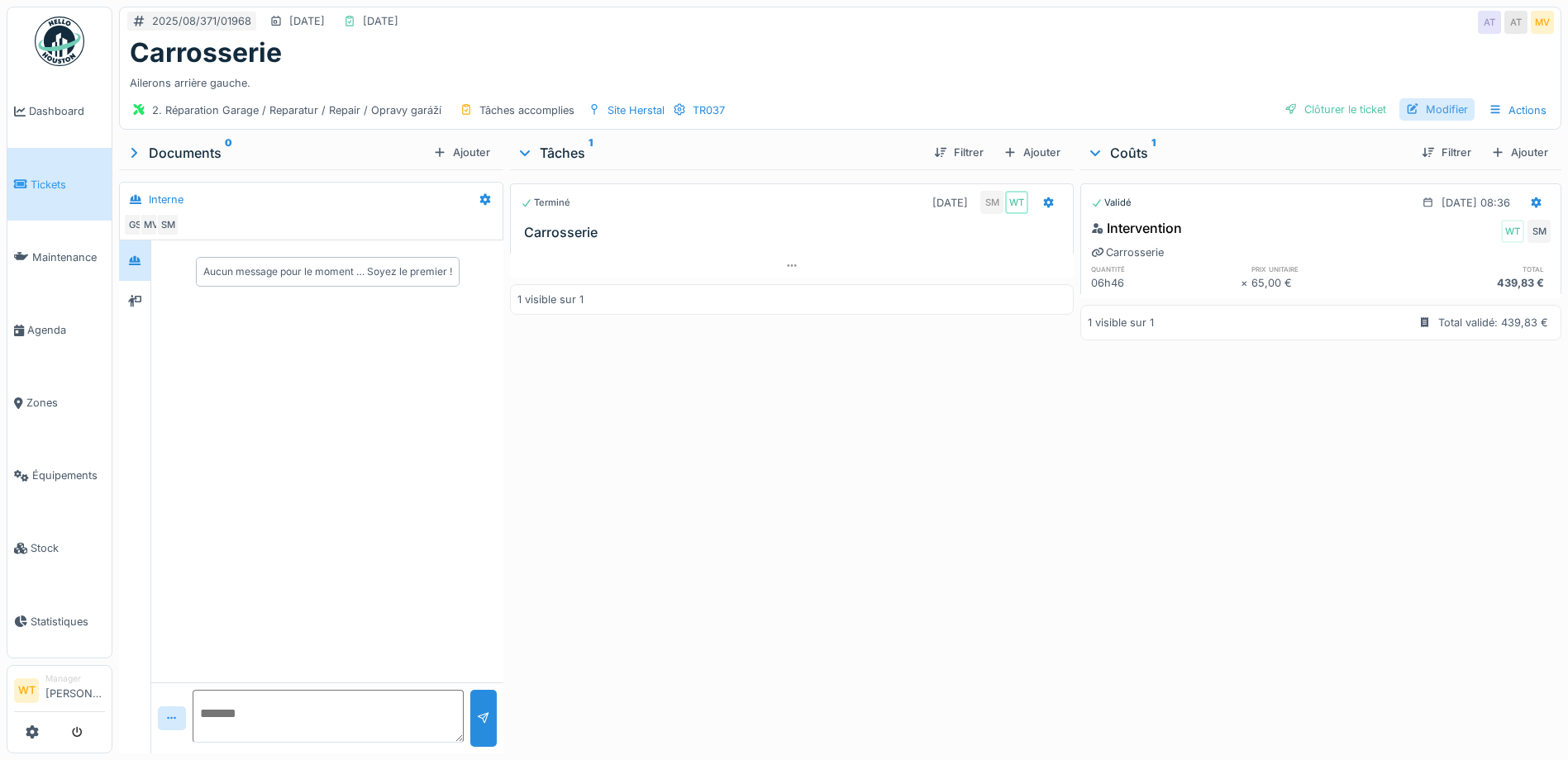
click at [1417, 117] on div "Modifier" at bounding box center [1437, 109] width 75 height 22
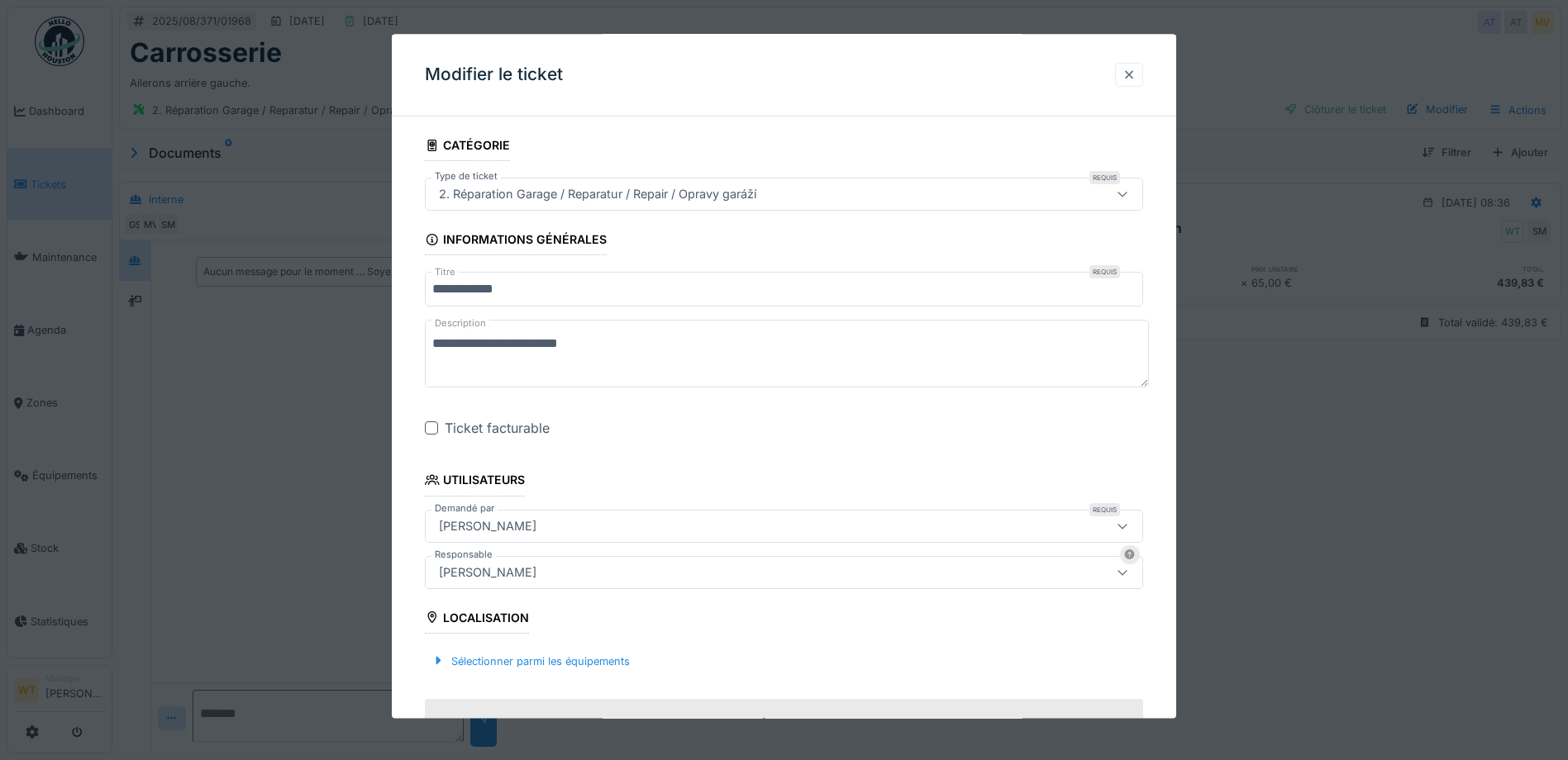
click at [1136, 72] on div at bounding box center [1128, 74] width 13 height 15
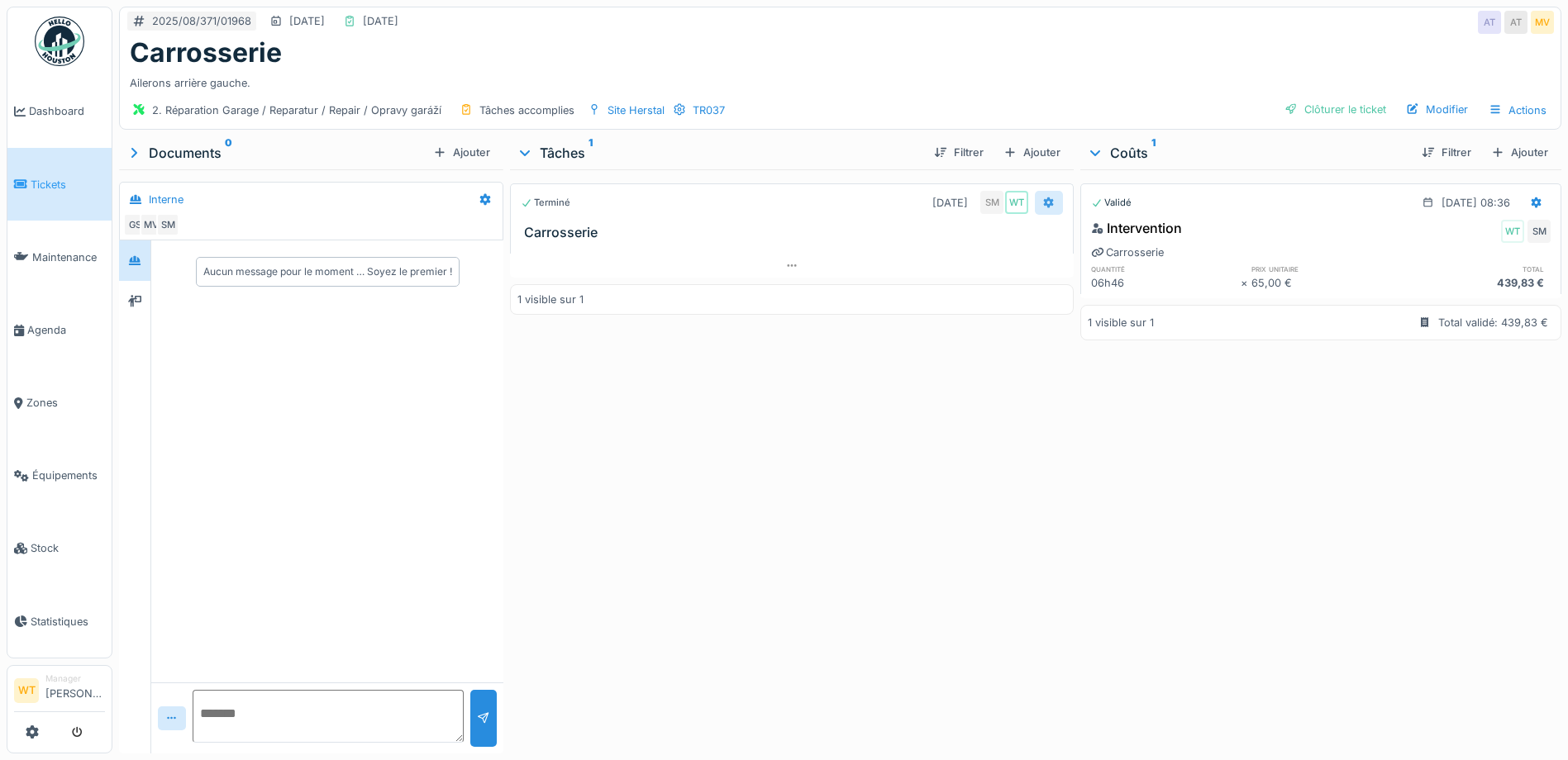
click at [1044, 204] on icon at bounding box center [1050, 203] width 11 height 12
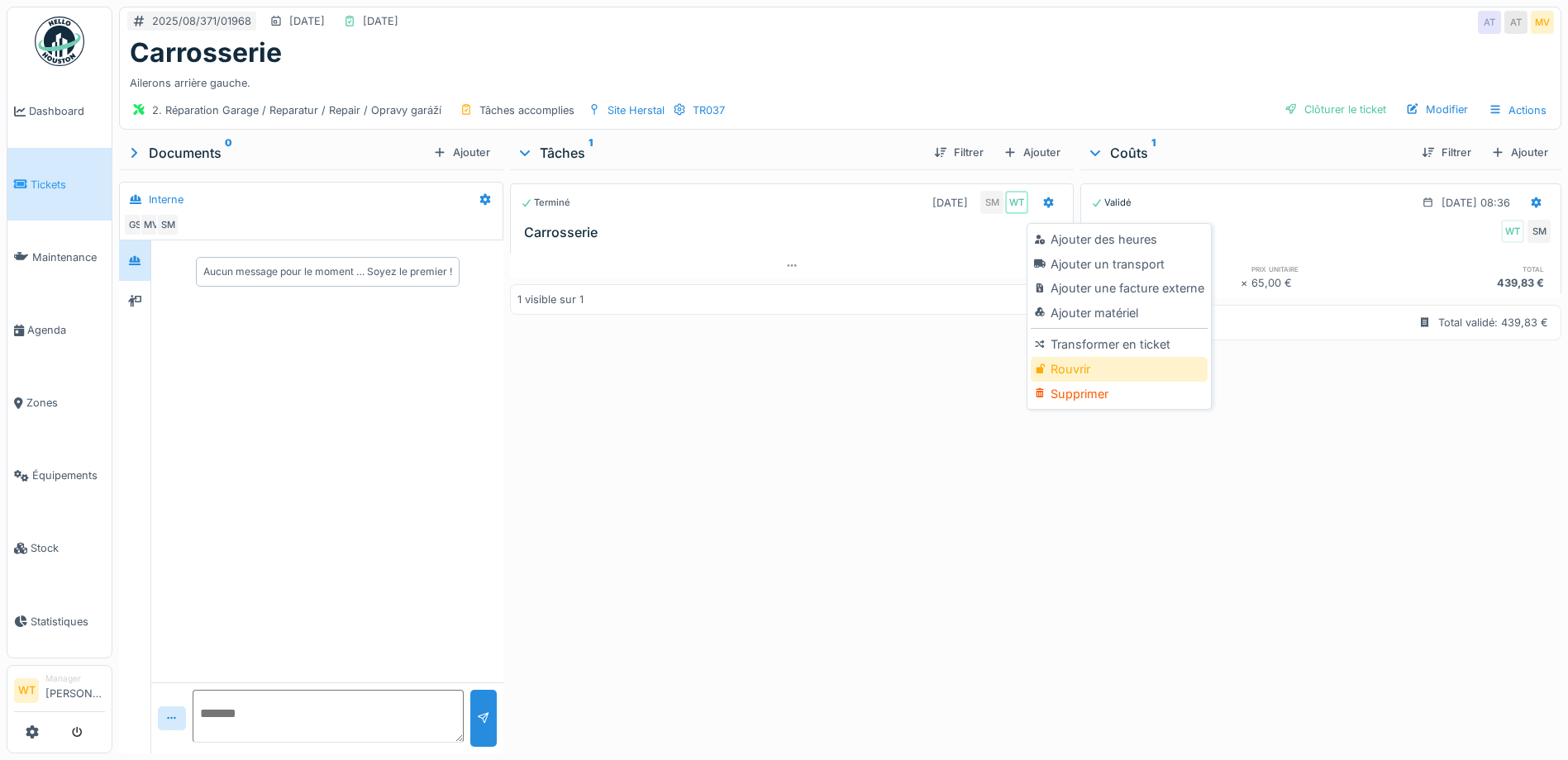
click at [1085, 369] on div "Rouvrir" at bounding box center [1119, 368] width 176 height 25
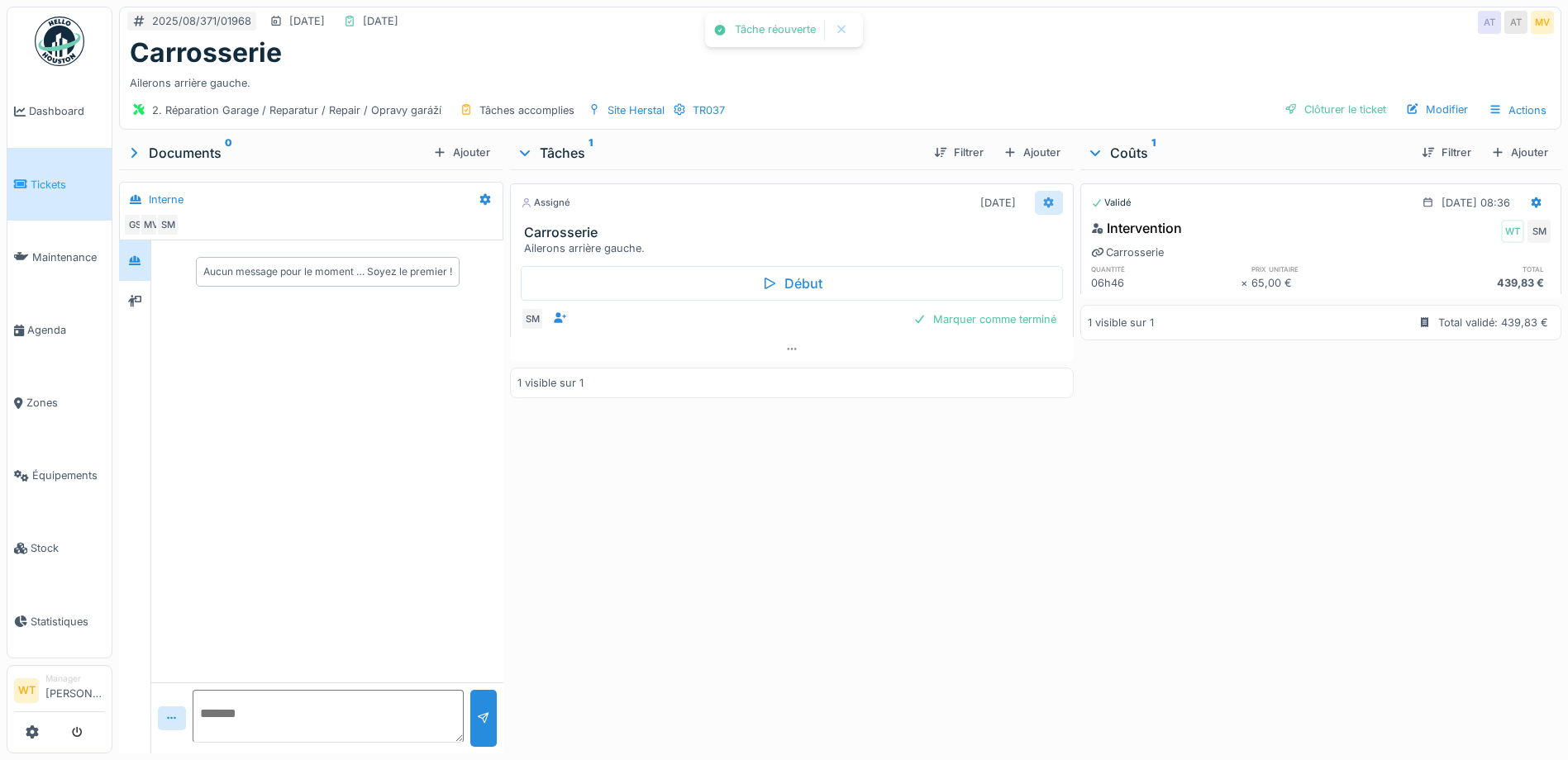
click at [1043, 209] on div at bounding box center [1049, 203] width 13 height 15
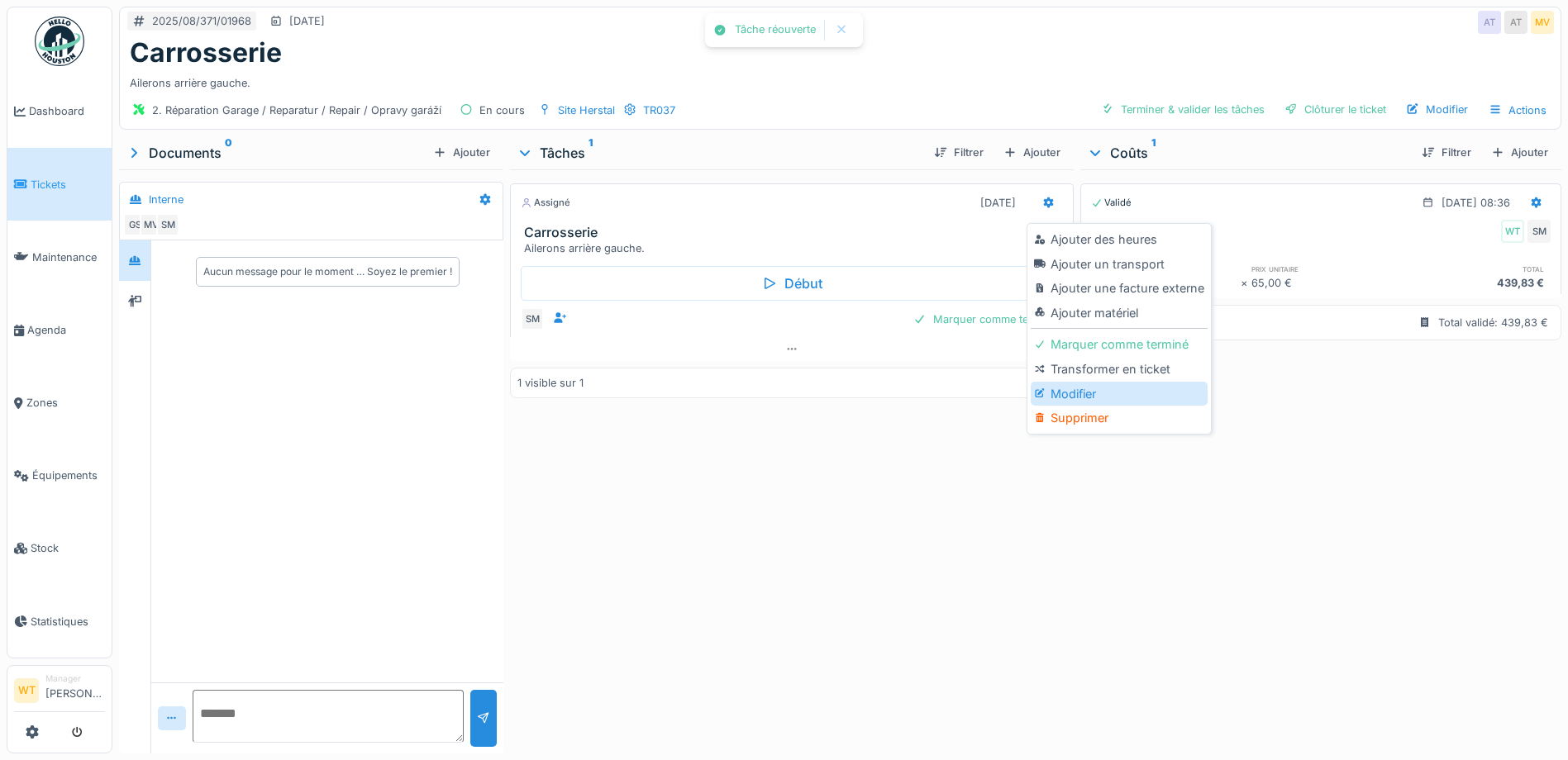
click at [1076, 385] on div "Modifier" at bounding box center [1119, 393] width 176 height 25
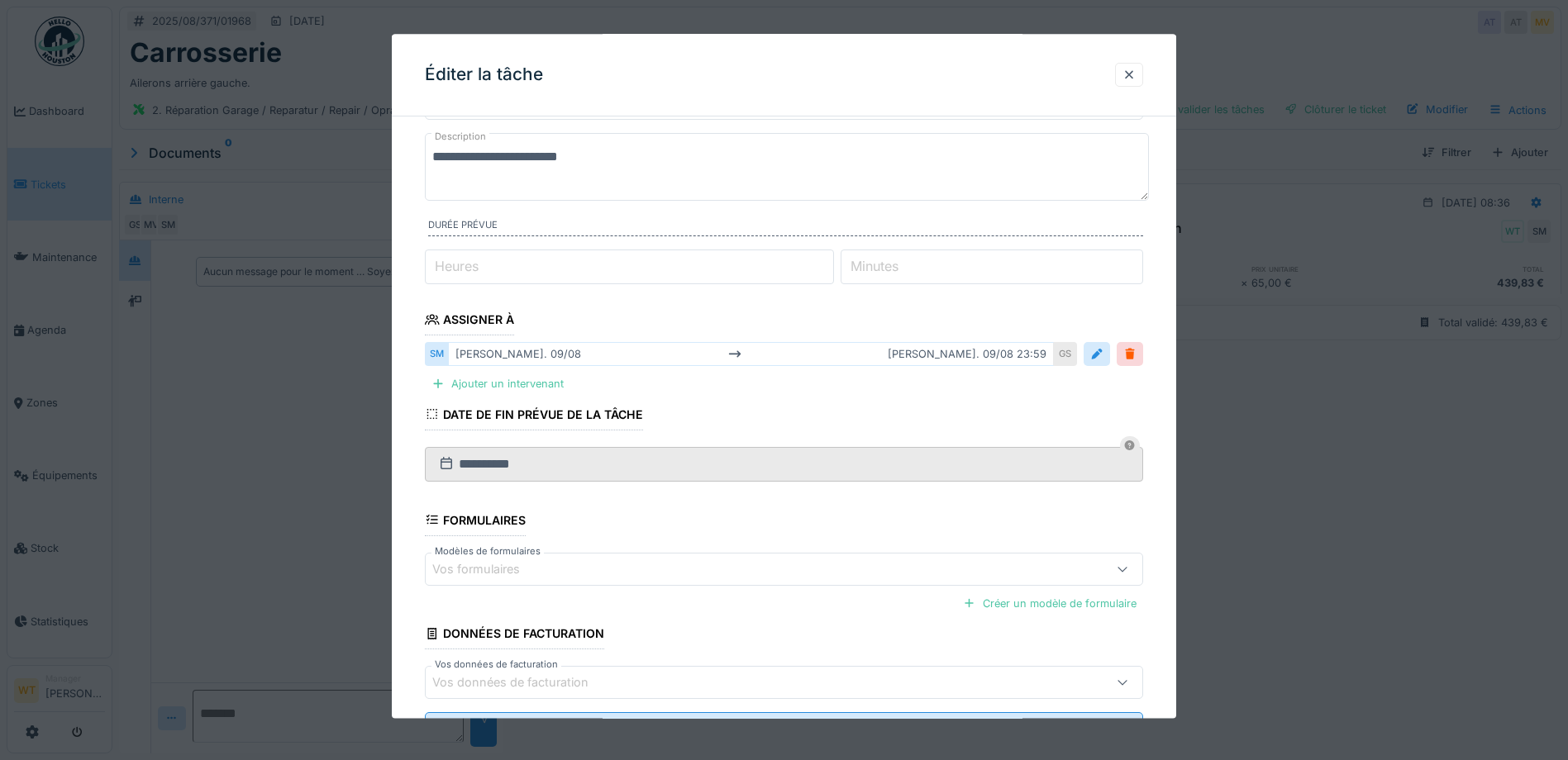
scroll to position [164, 0]
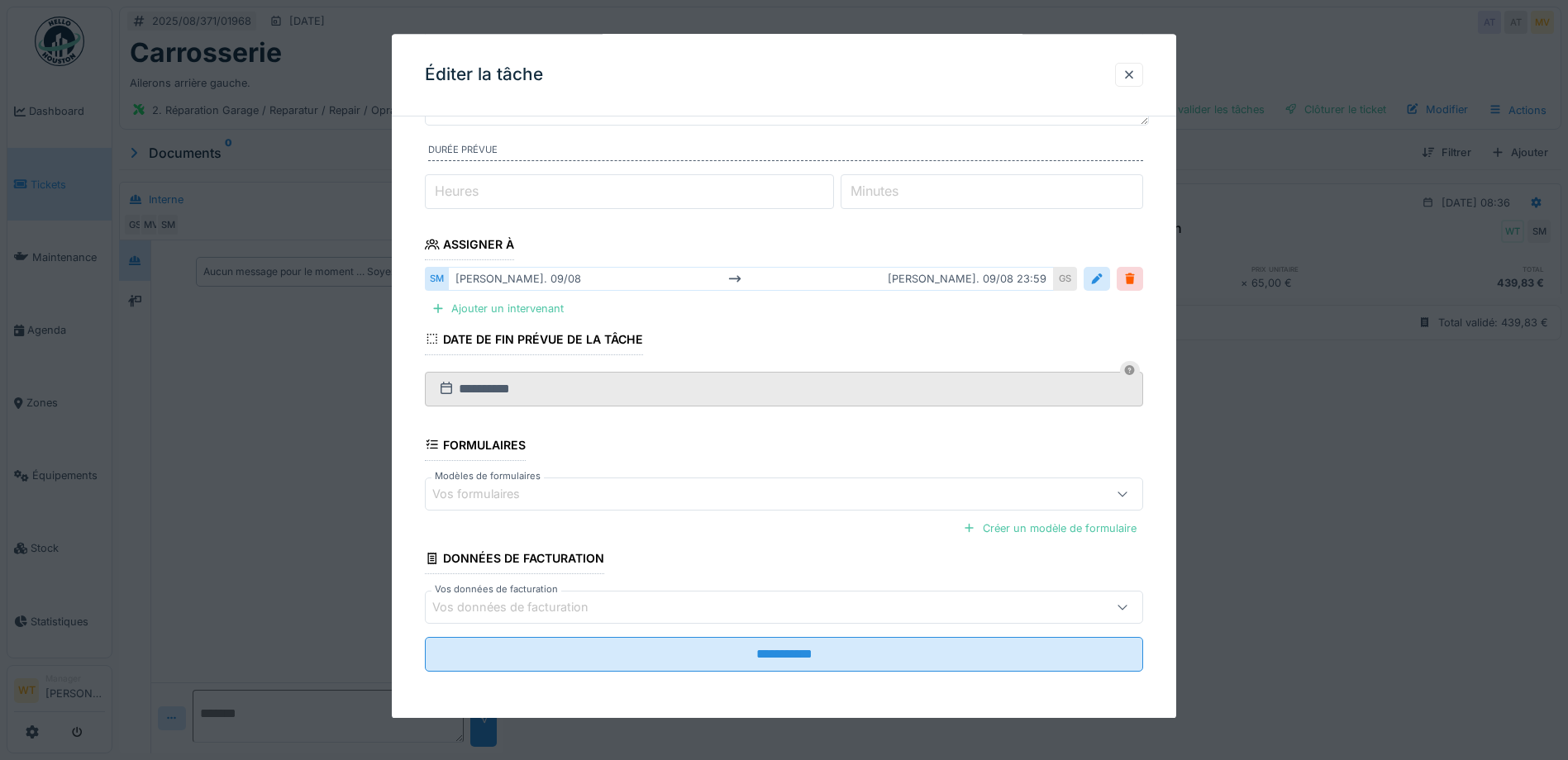
click at [1145, 87] on div "Éditer la tâche" at bounding box center [784, 75] width 784 height 83
click at [1136, 83] on div at bounding box center [1128, 74] width 13 height 15
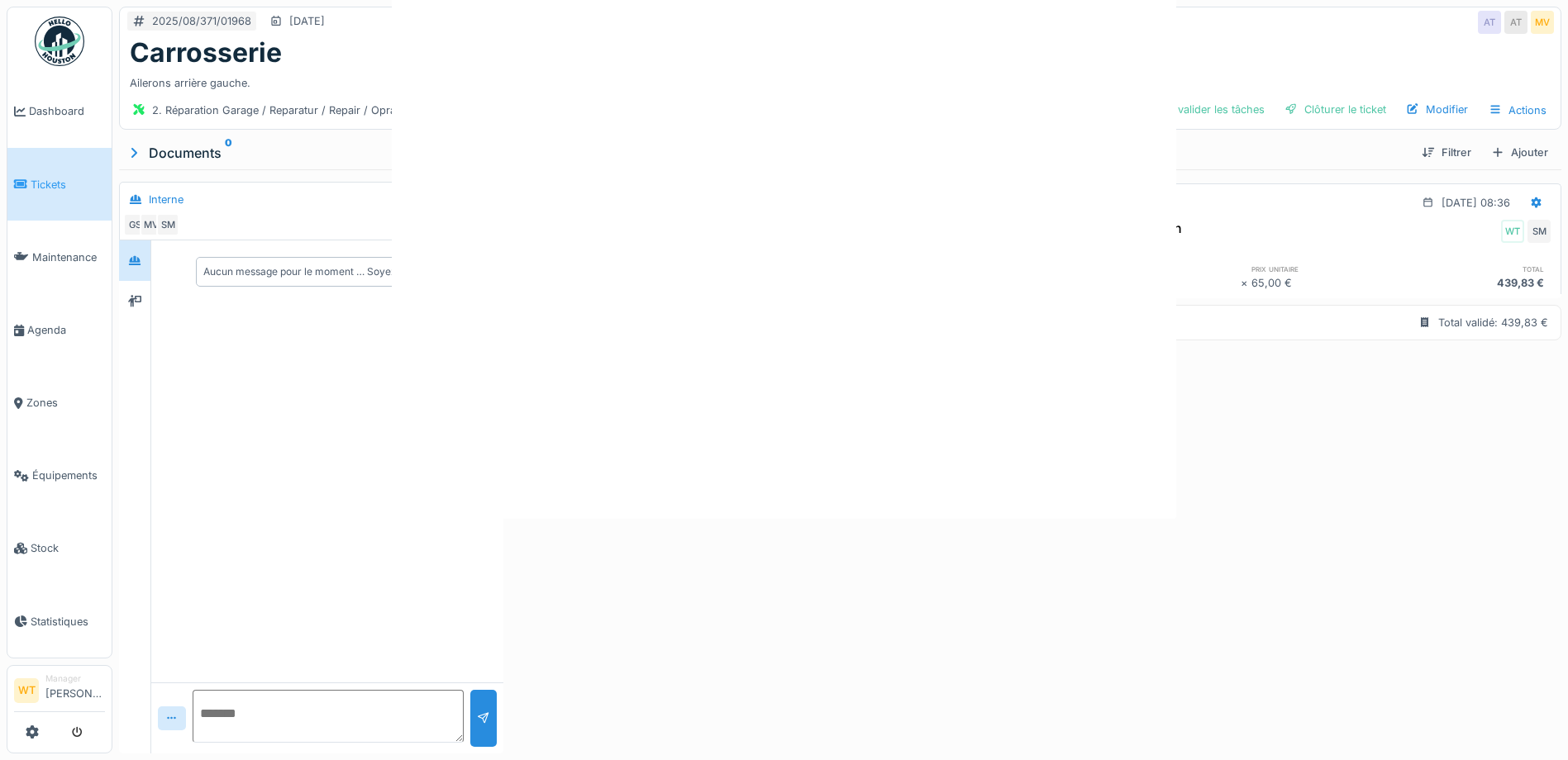
scroll to position [0, 0]
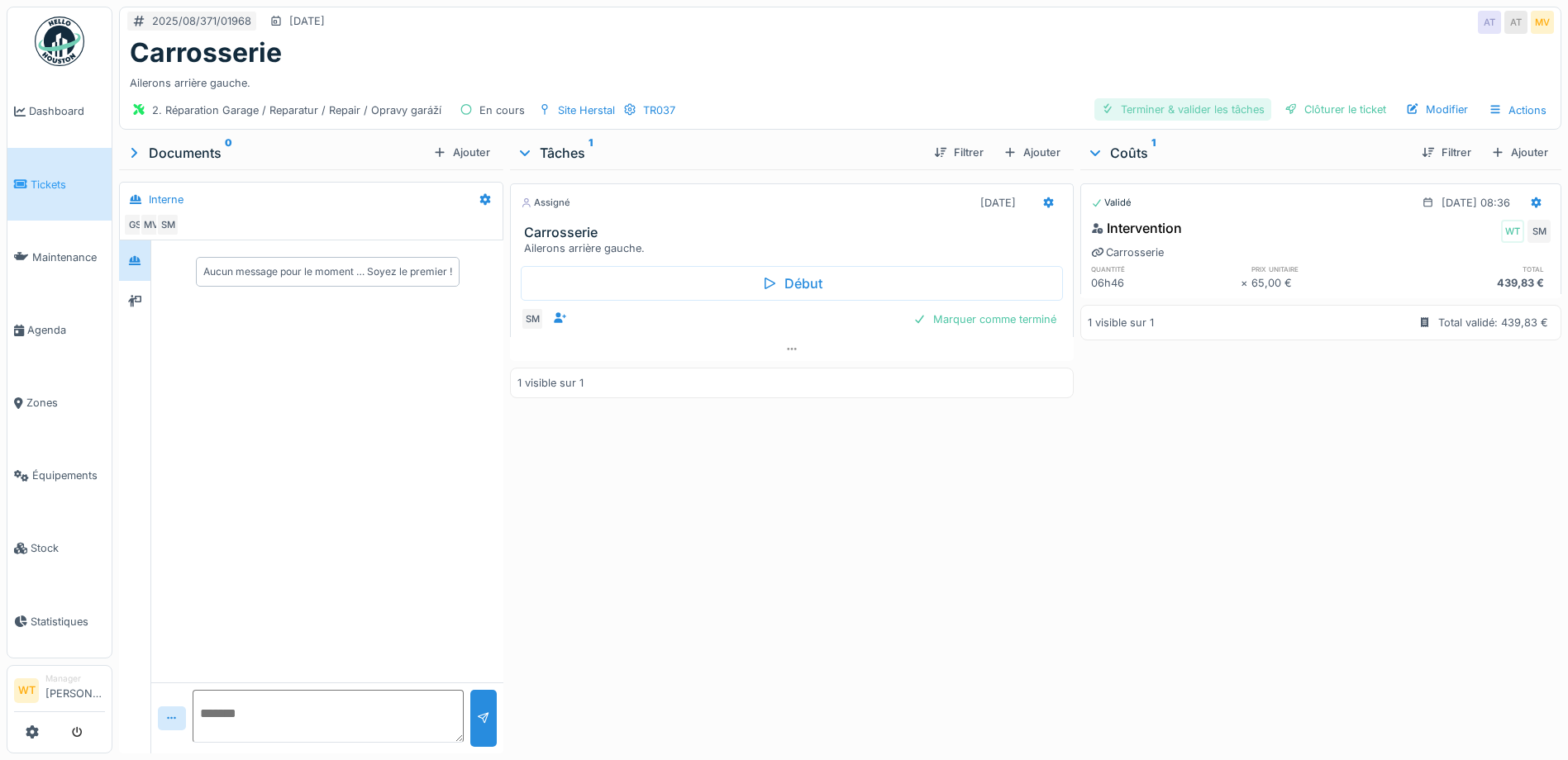
drag, startPoint x: 1197, startPoint y: 106, endPoint x: 1224, endPoint y: 106, distance: 27.0
click at [1197, 107] on div "Terminer & valider les tâches" at bounding box center [1183, 109] width 177 height 22
click at [1302, 101] on div "Clôturer le ticket" at bounding box center [1335, 109] width 115 height 22
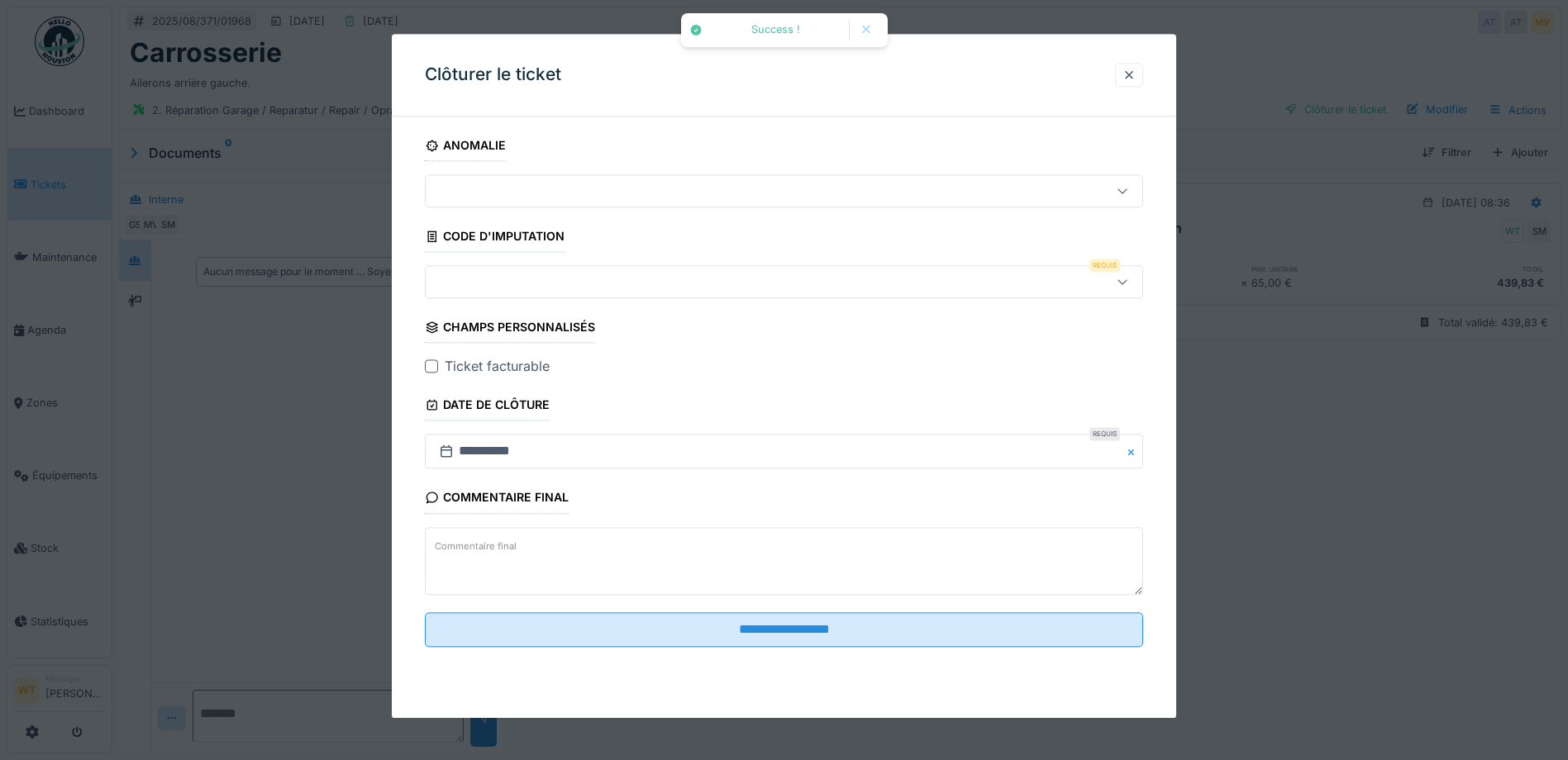
click at [595, 275] on div at bounding box center [742, 282] width 619 height 18
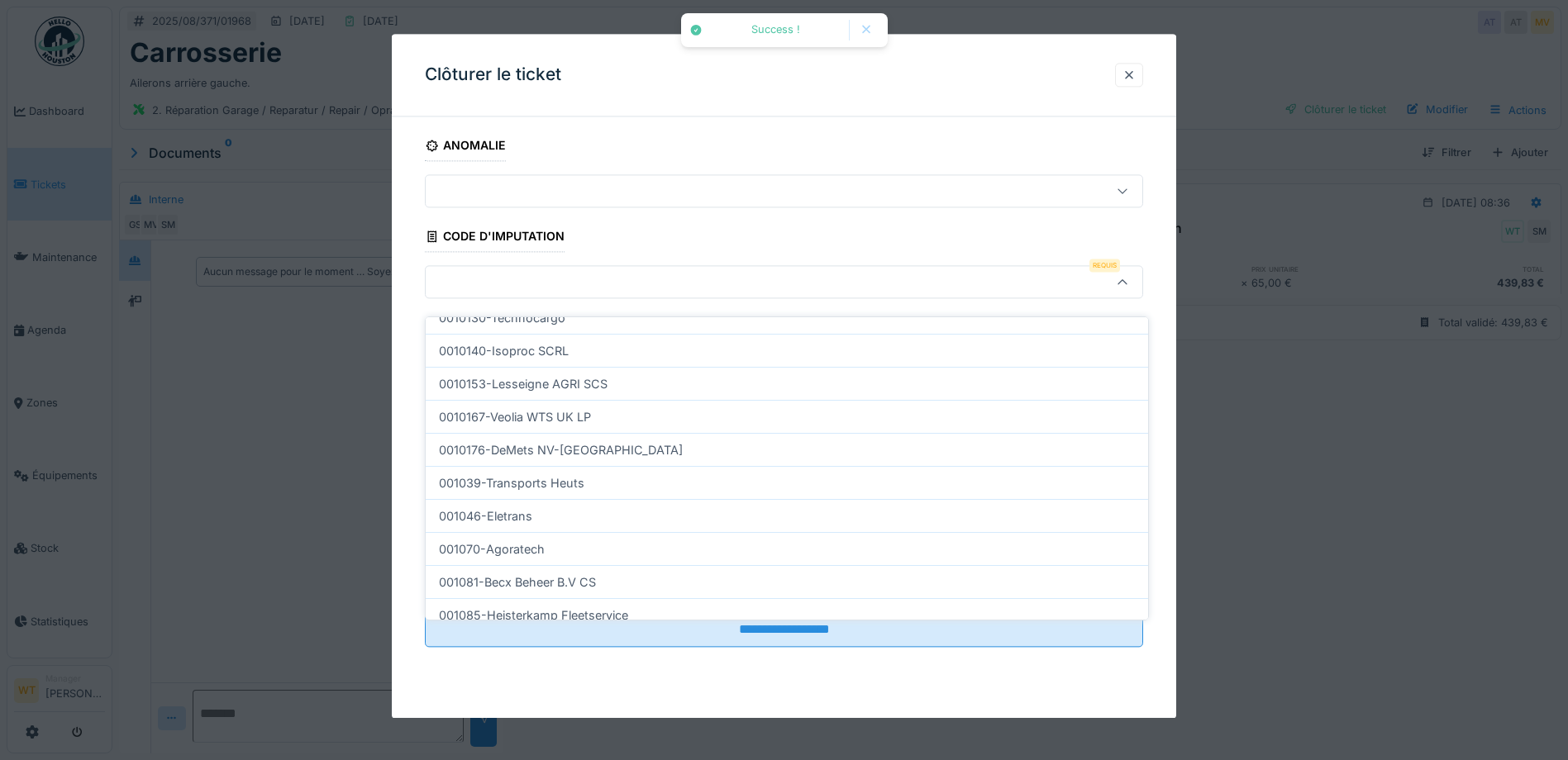
scroll to position [496, 0]
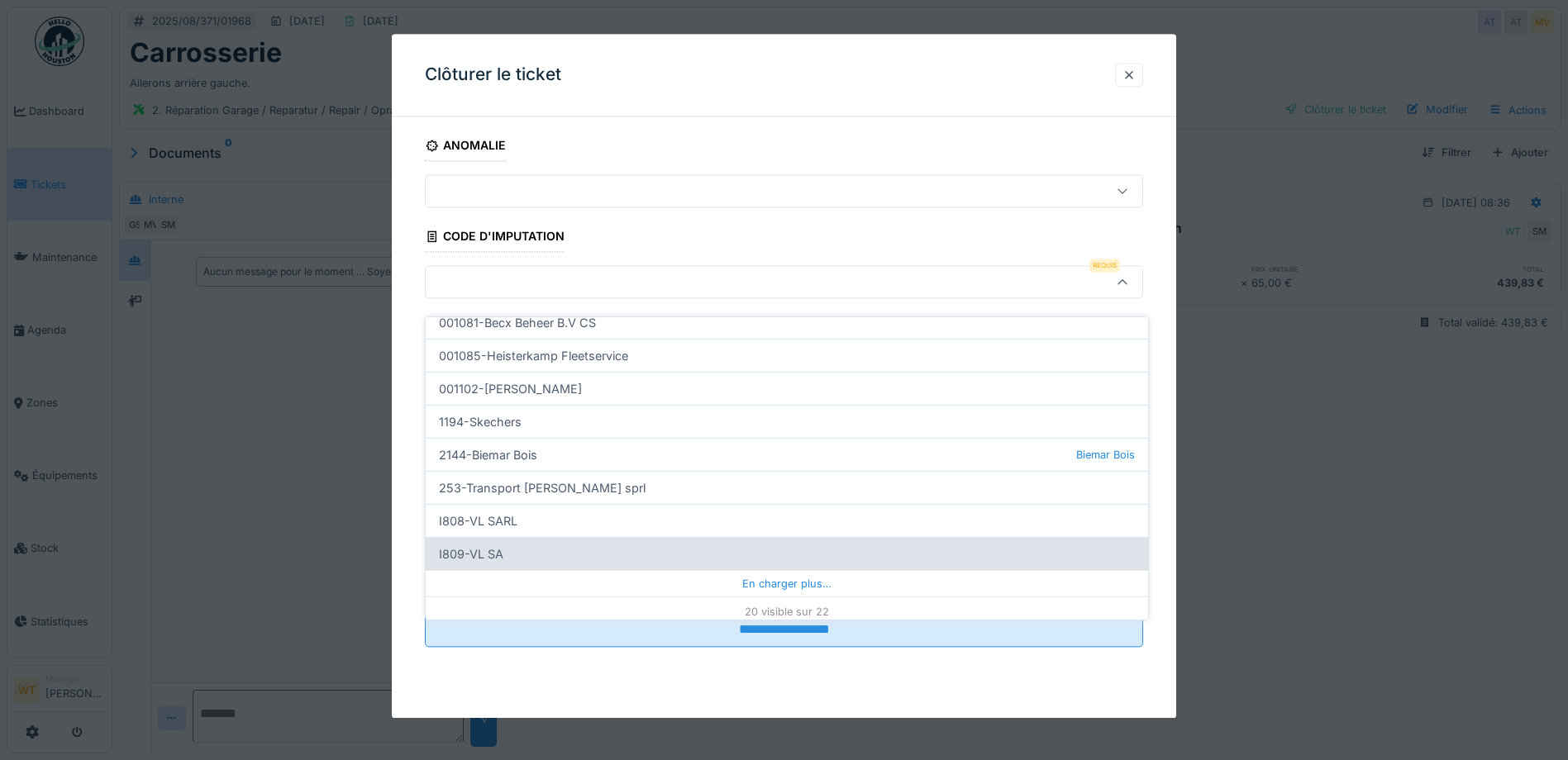
click at [548, 545] on div "I809-VL SA" at bounding box center [787, 553] width 723 height 33
type input "***"
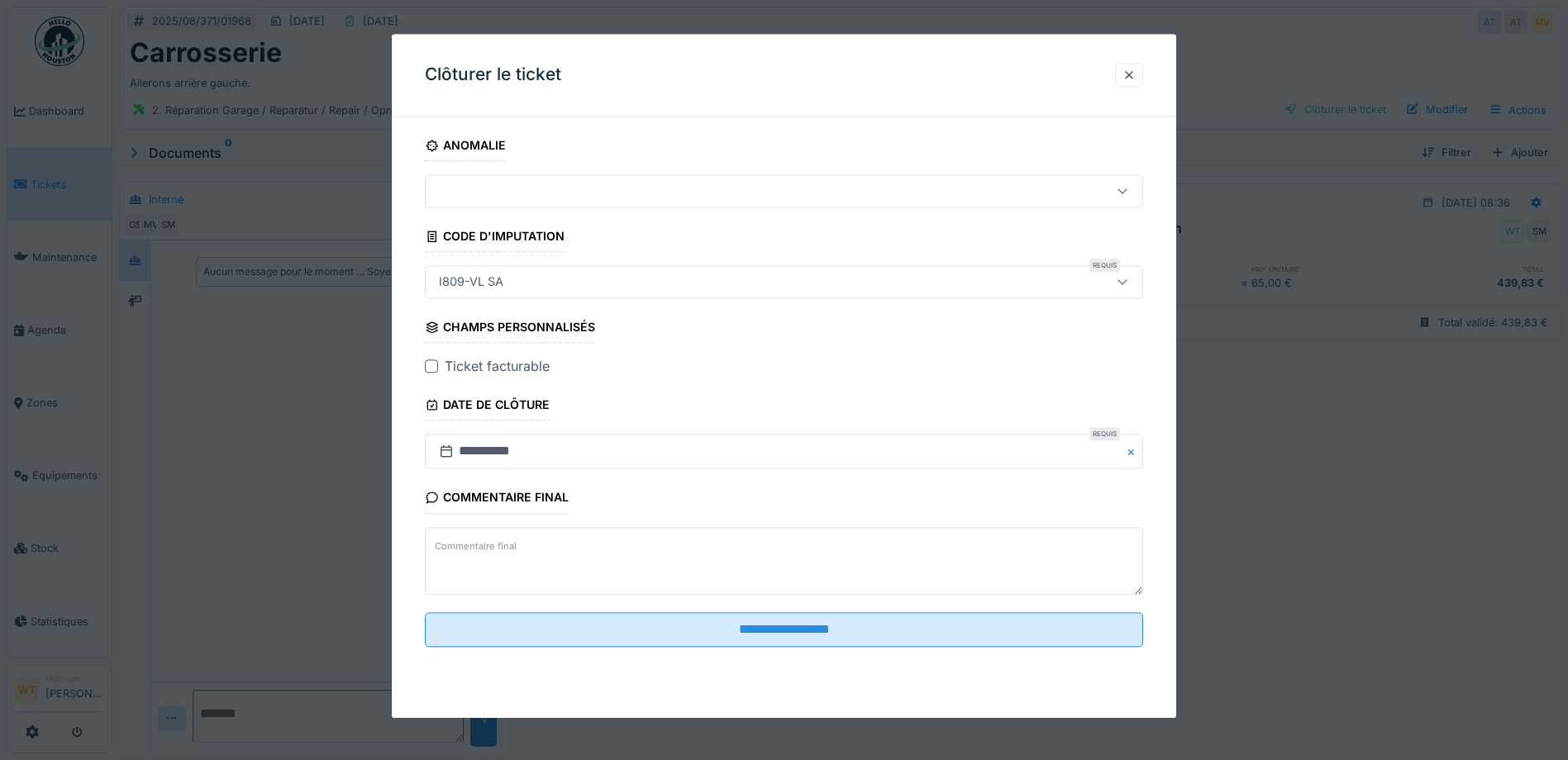
click at [437, 372] on div at bounding box center [431, 366] width 13 height 13
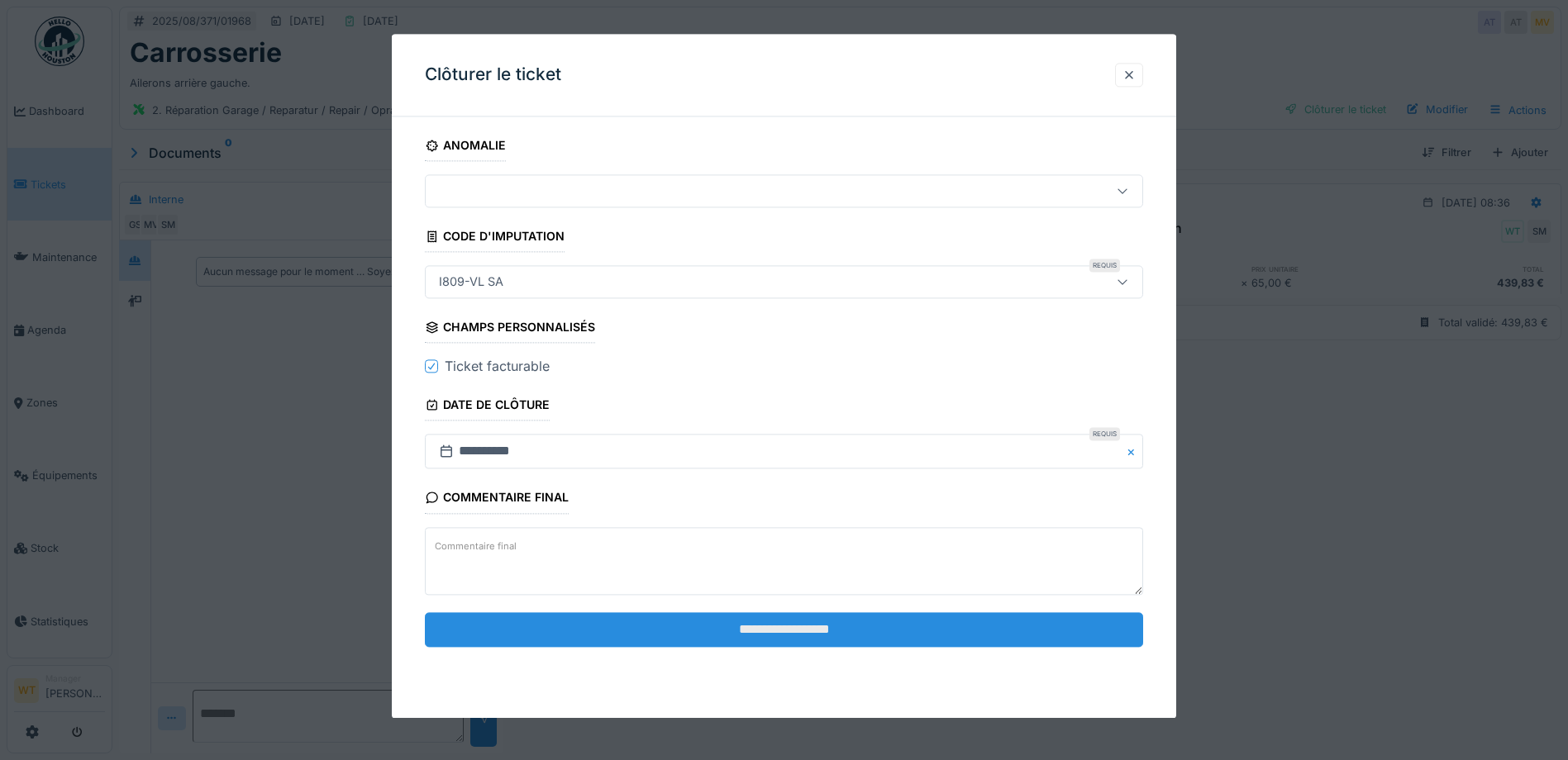
click at [665, 641] on input "**********" at bounding box center [784, 629] width 719 height 35
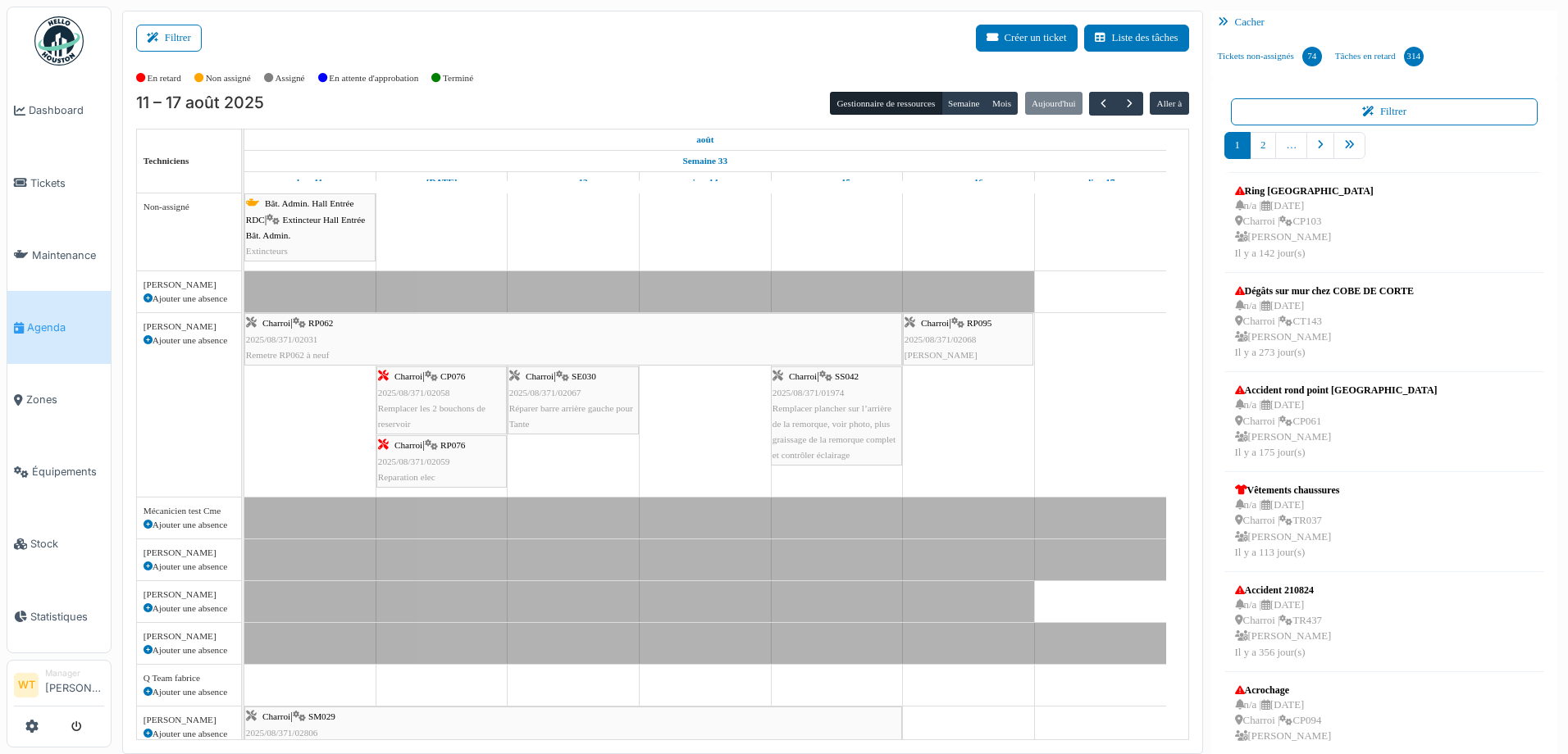
scroll to position [50, 0]
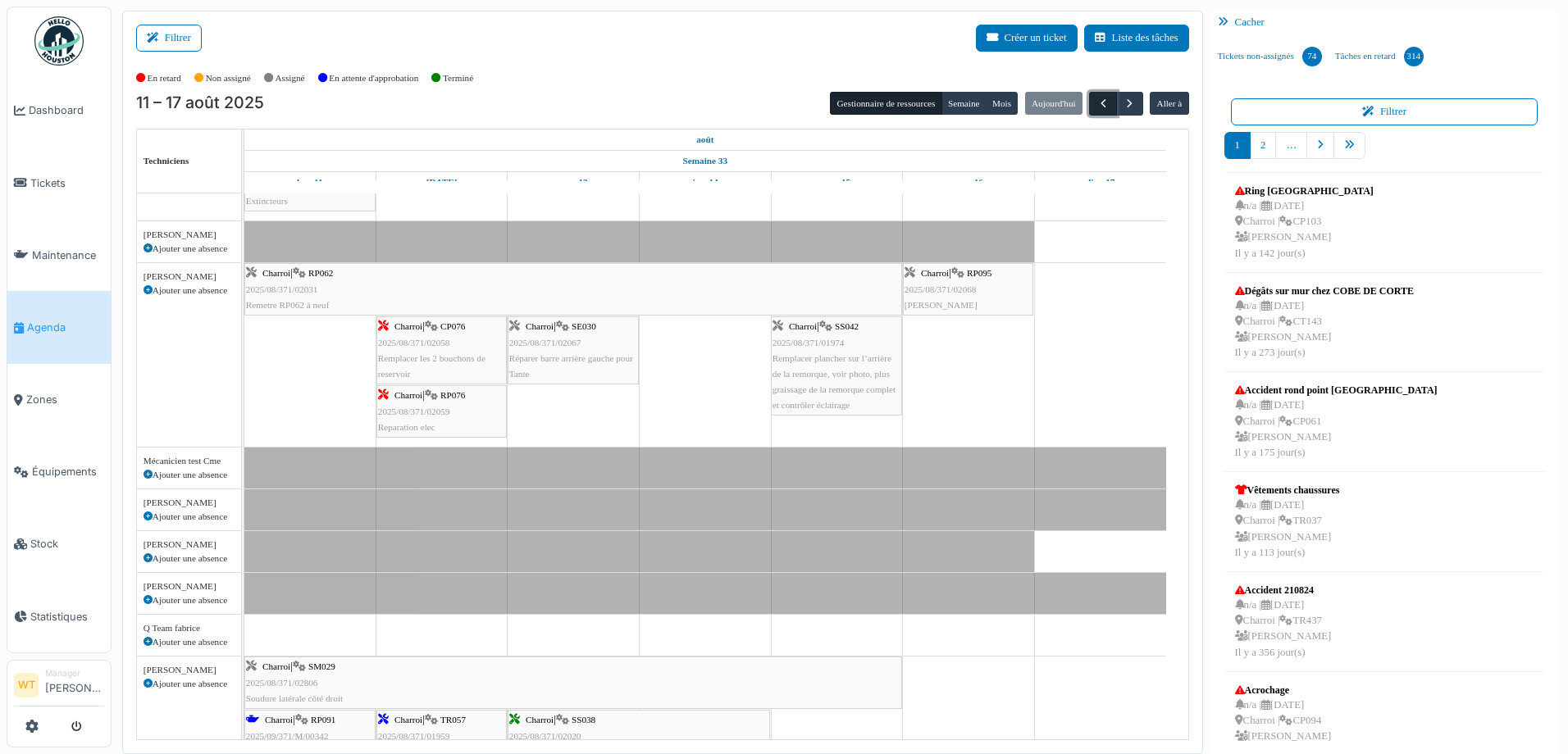
click at [1096, 103] on span "button" at bounding box center [1103, 103] width 14 height 14
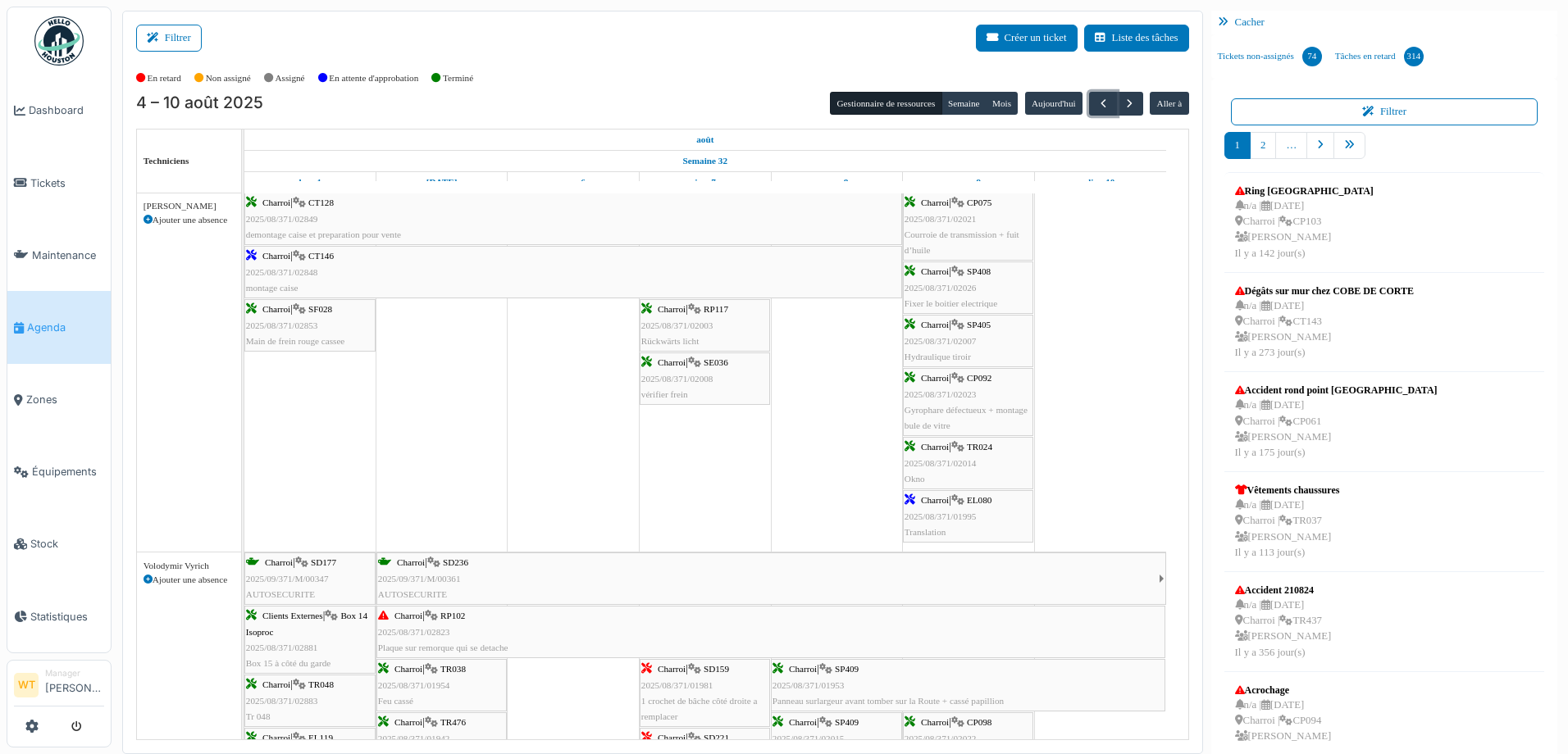
scroll to position [0, 0]
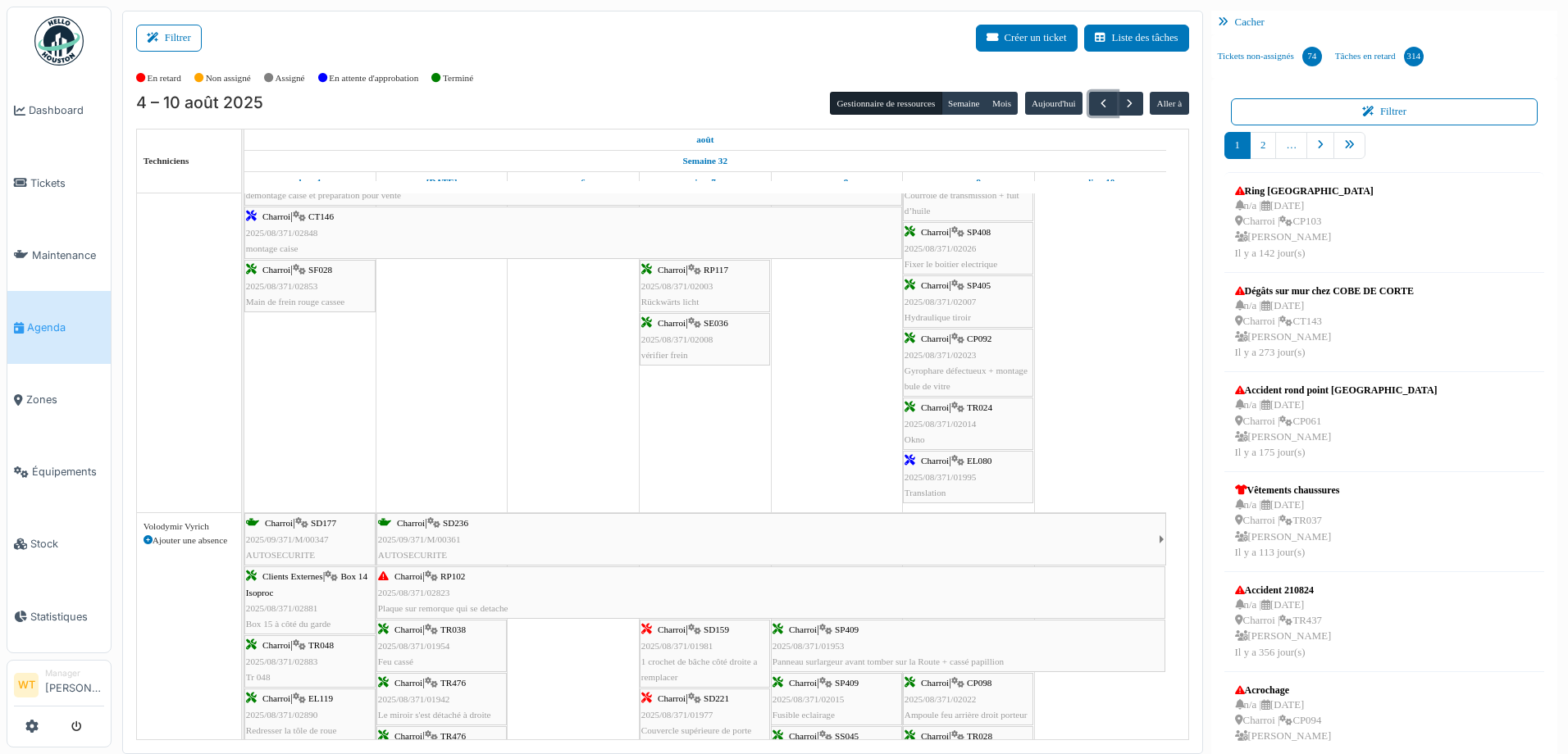
click at [949, 472] on span "2025/08/371/01995" at bounding box center [940, 478] width 72 height 10
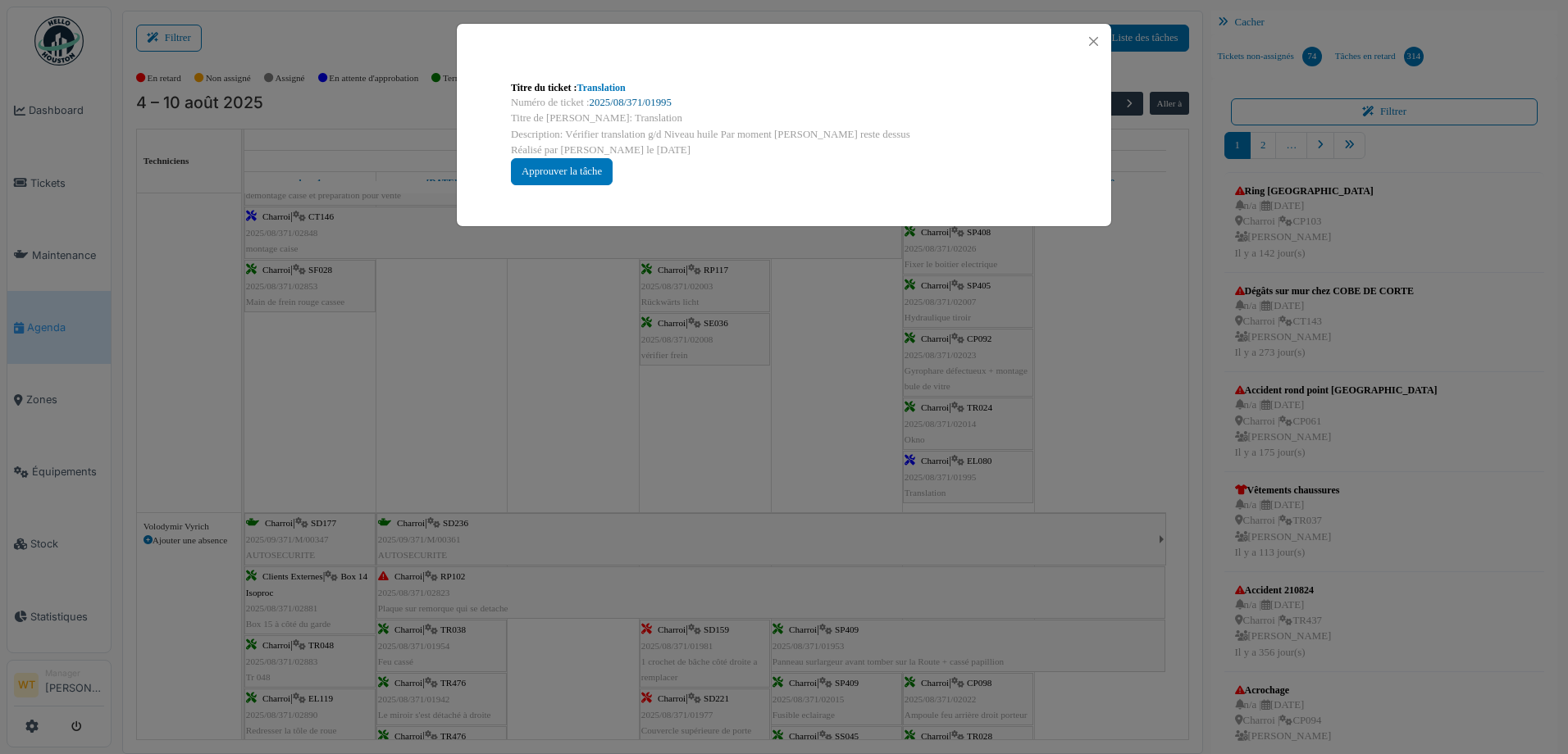
click at [660, 98] on link "2025/08/371/01995" at bounding box center [630, 103] width 82 height 12
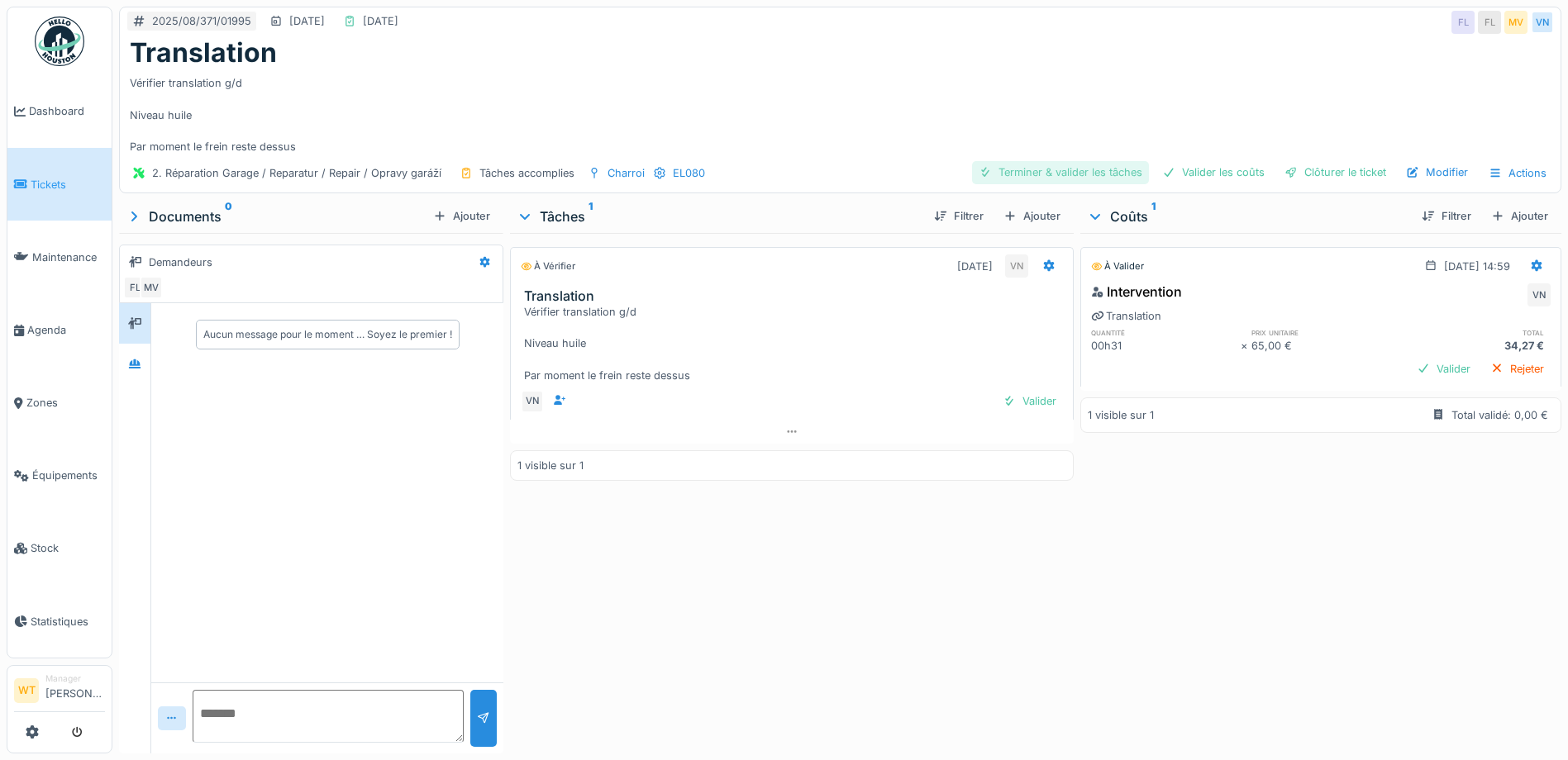
click at [1056, 174] on div "Terminer & valider les tâches" at bounding box center [1060, 172] width 177 height 22
click at [1188, 182] on div "Valider les coûts" at bounding box center [1213, 172] width 115 height 22
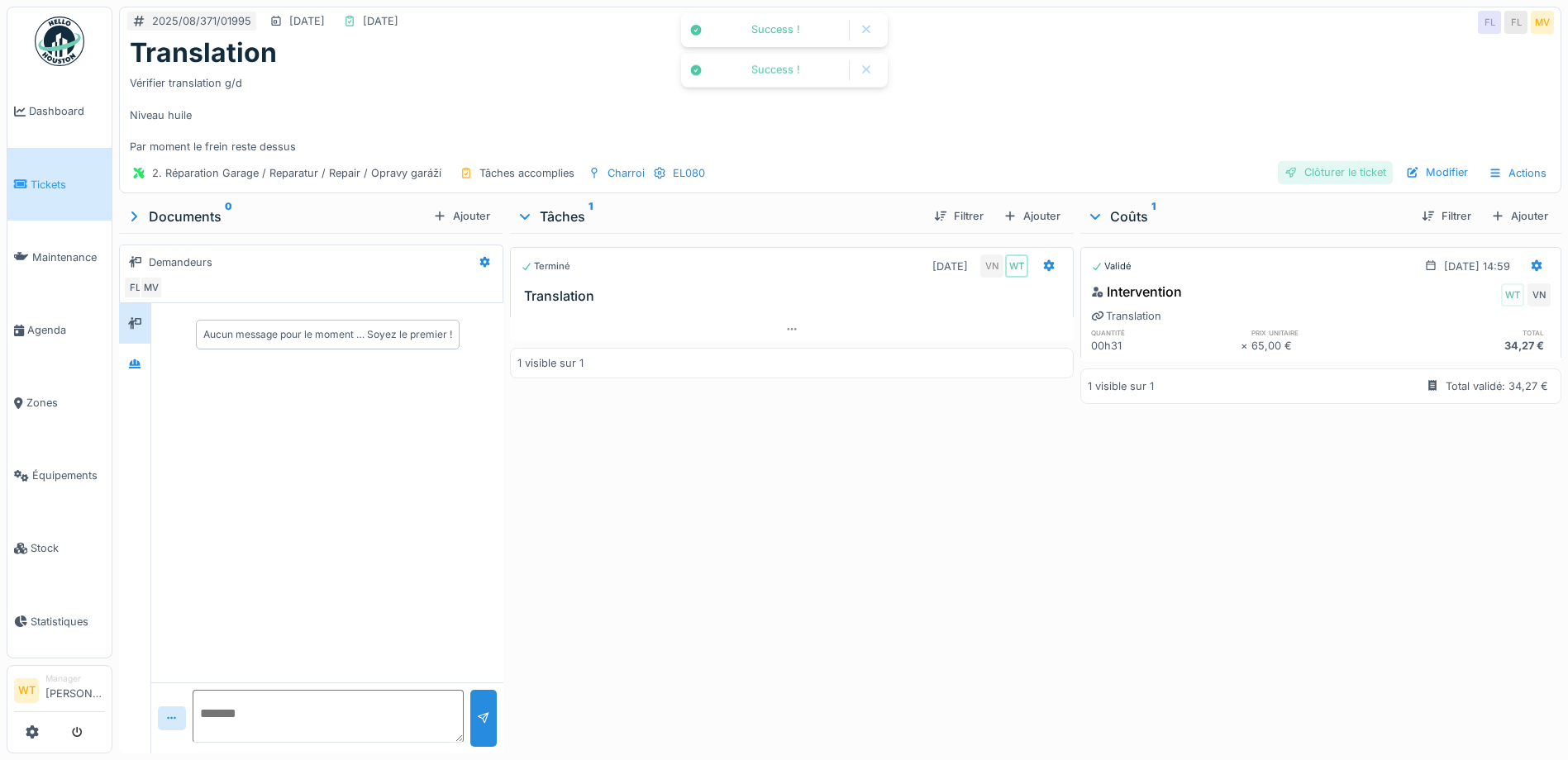
click at [1324, 180] on div "Clôturer le ticket" at bounding box center [1335, 172] width 115 height 22
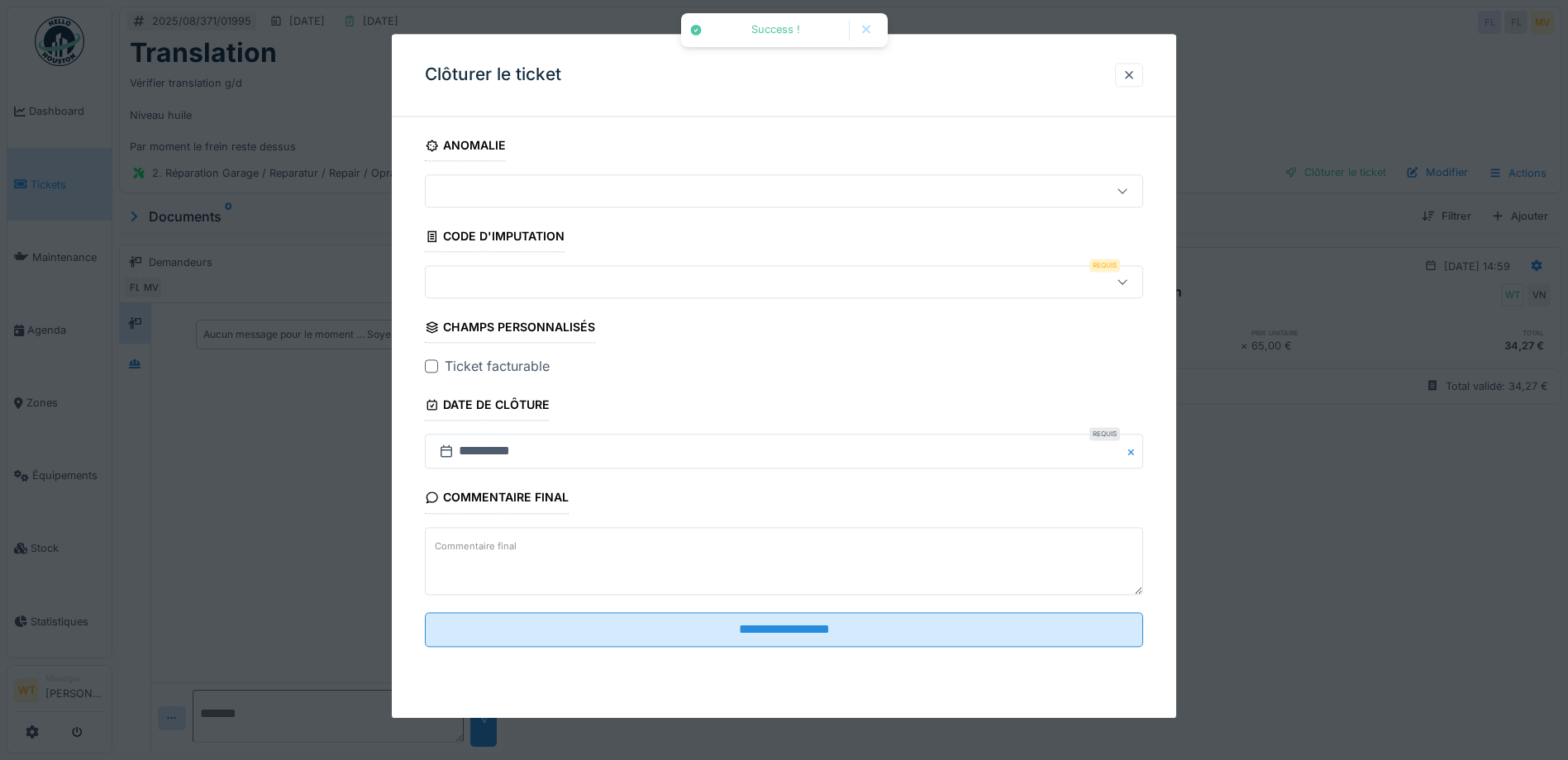
click at [634, 283] on div at bounding box center [742, 282] width 619 height 18
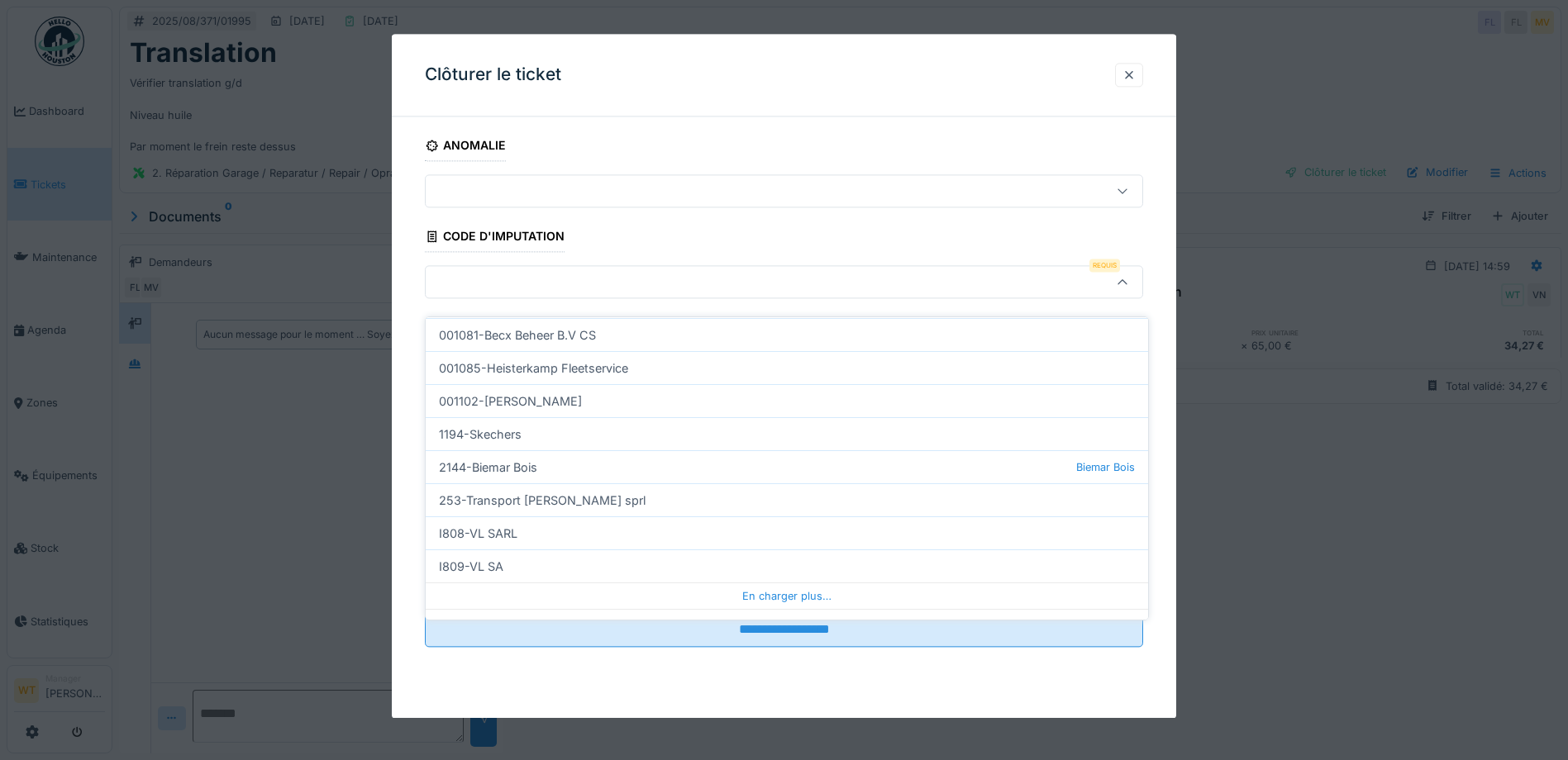
scroll to position [496, 0]
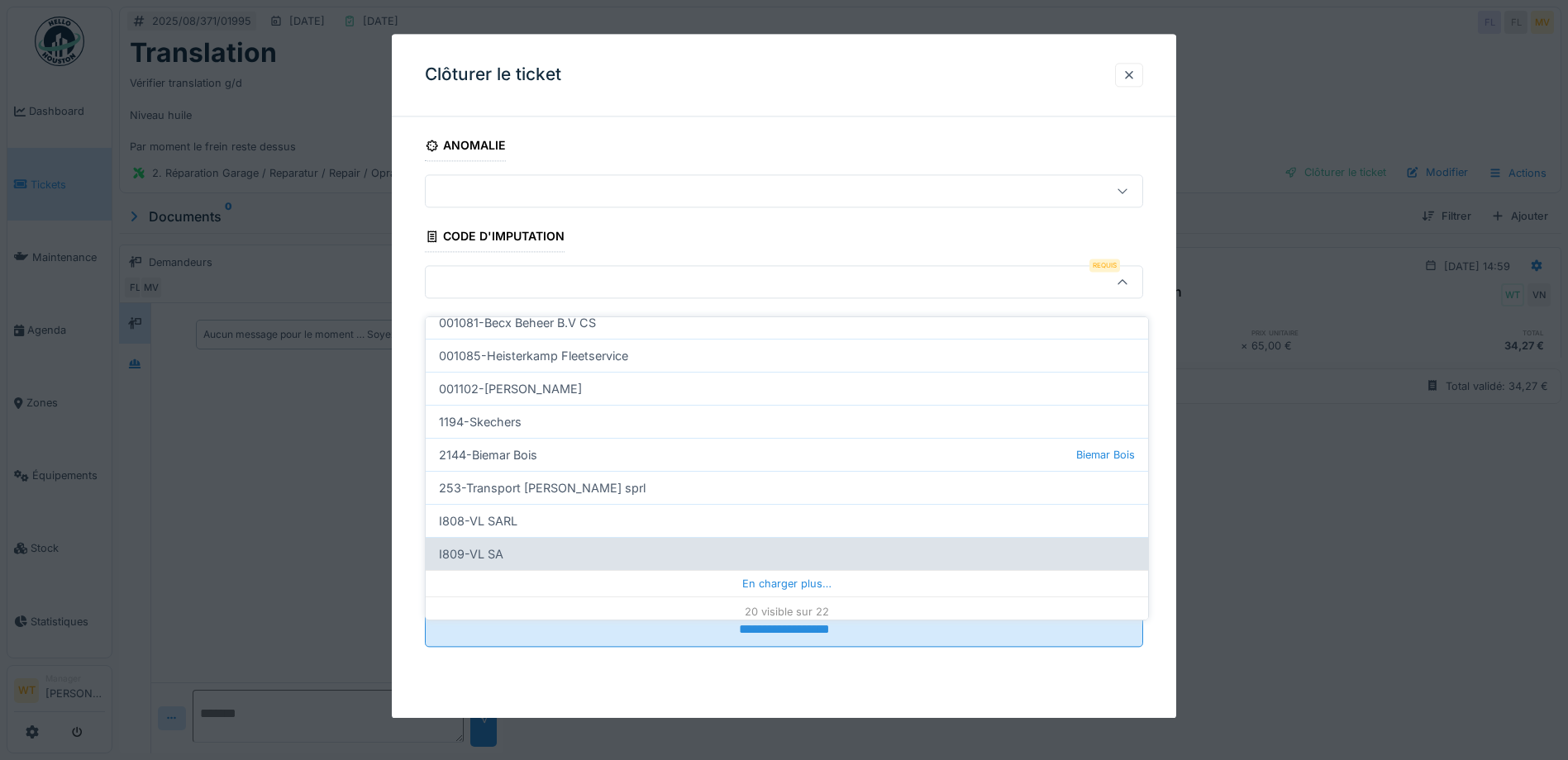
click at [583, 538] on div "I809-VL SA" at bounding box center [787, 553] width 723 height 33
type input "***"
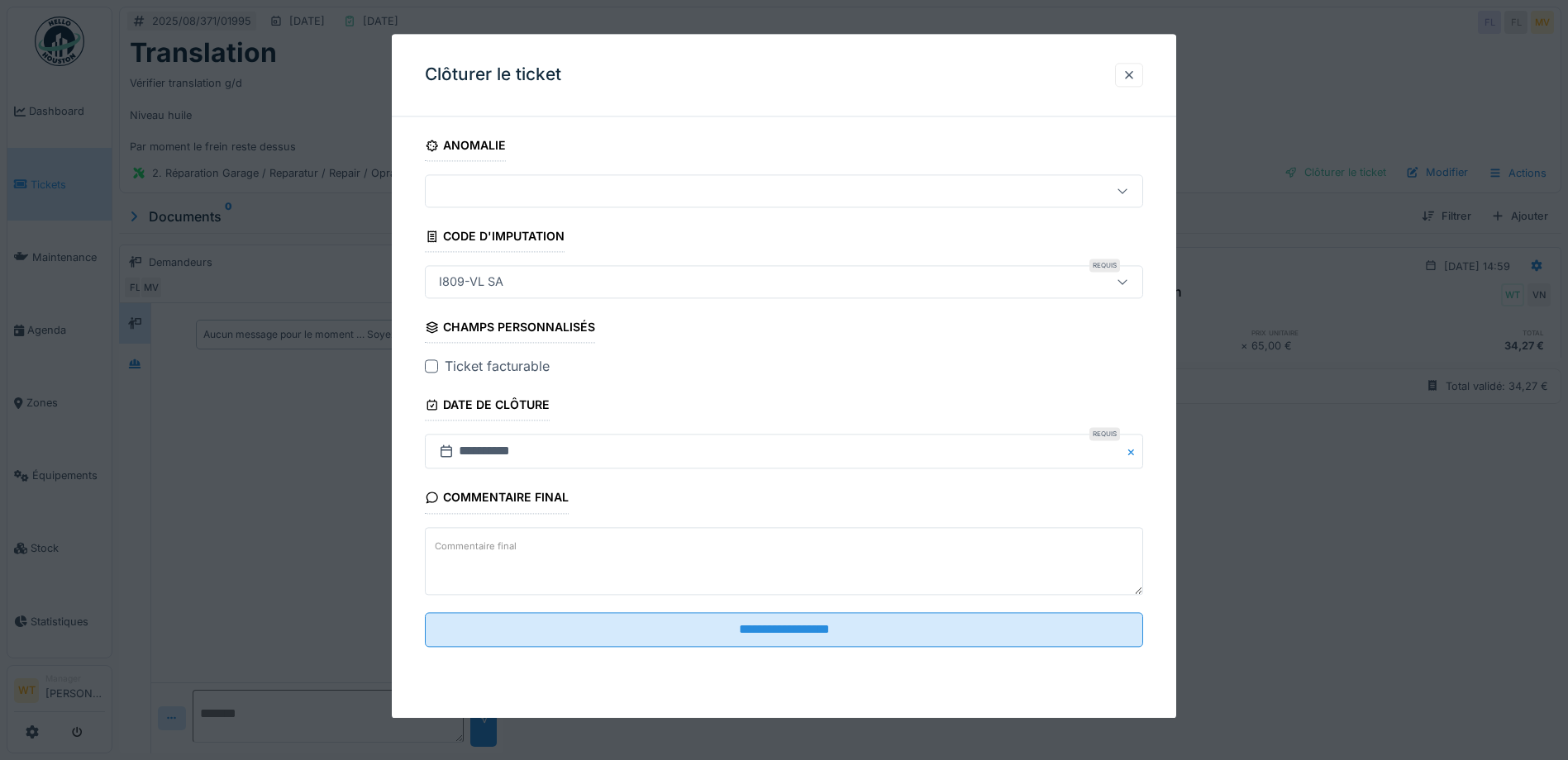
click at [428, 372] on div at bounding box center [431, 366] width 13 height 13
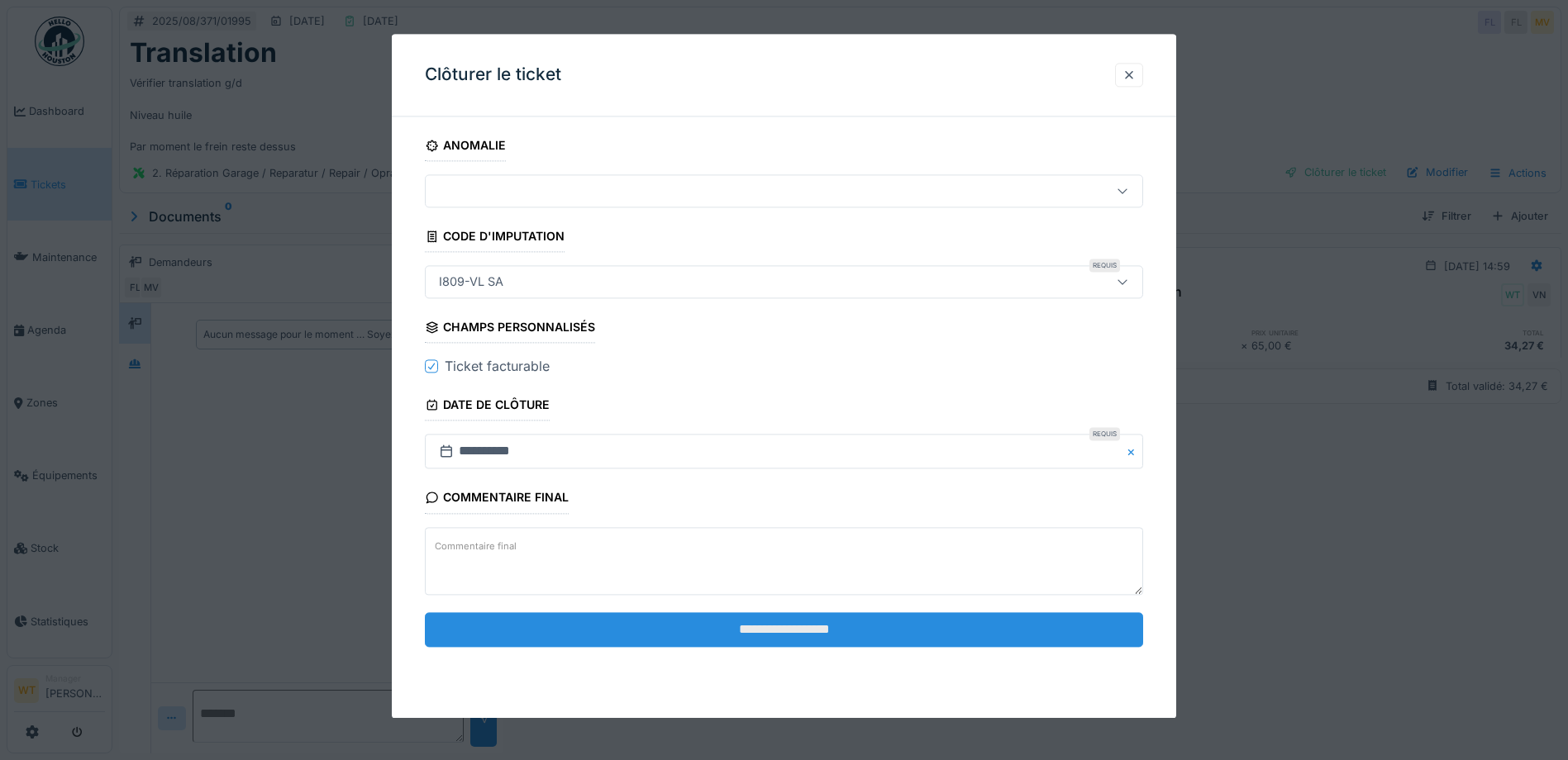
click at [649, 629] on input "**********" at bounding box center [784, 629] width 719 height 35
